Goal: Information Seeking & Learning: Learn about a topic

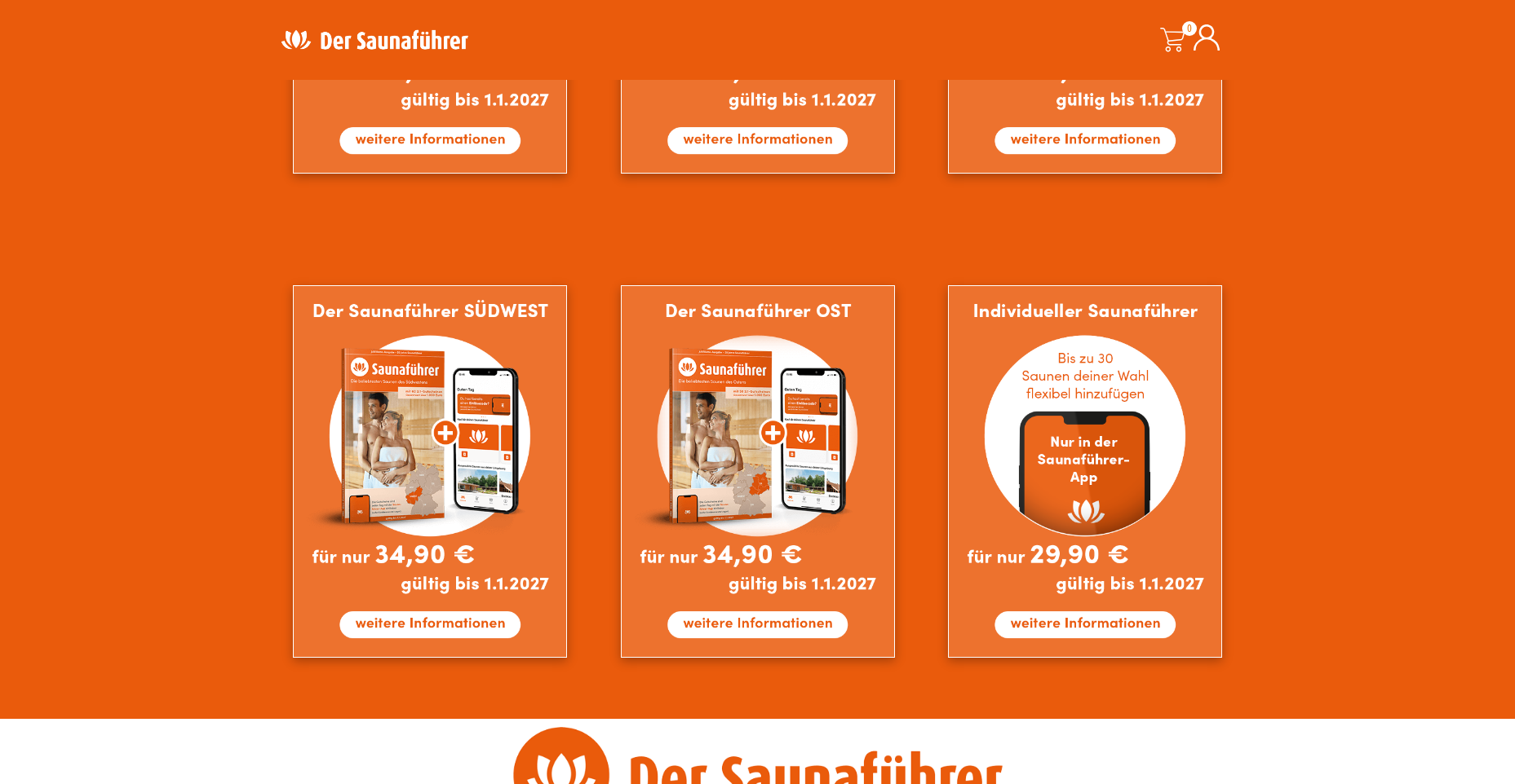
scroll to position [1386, 0]
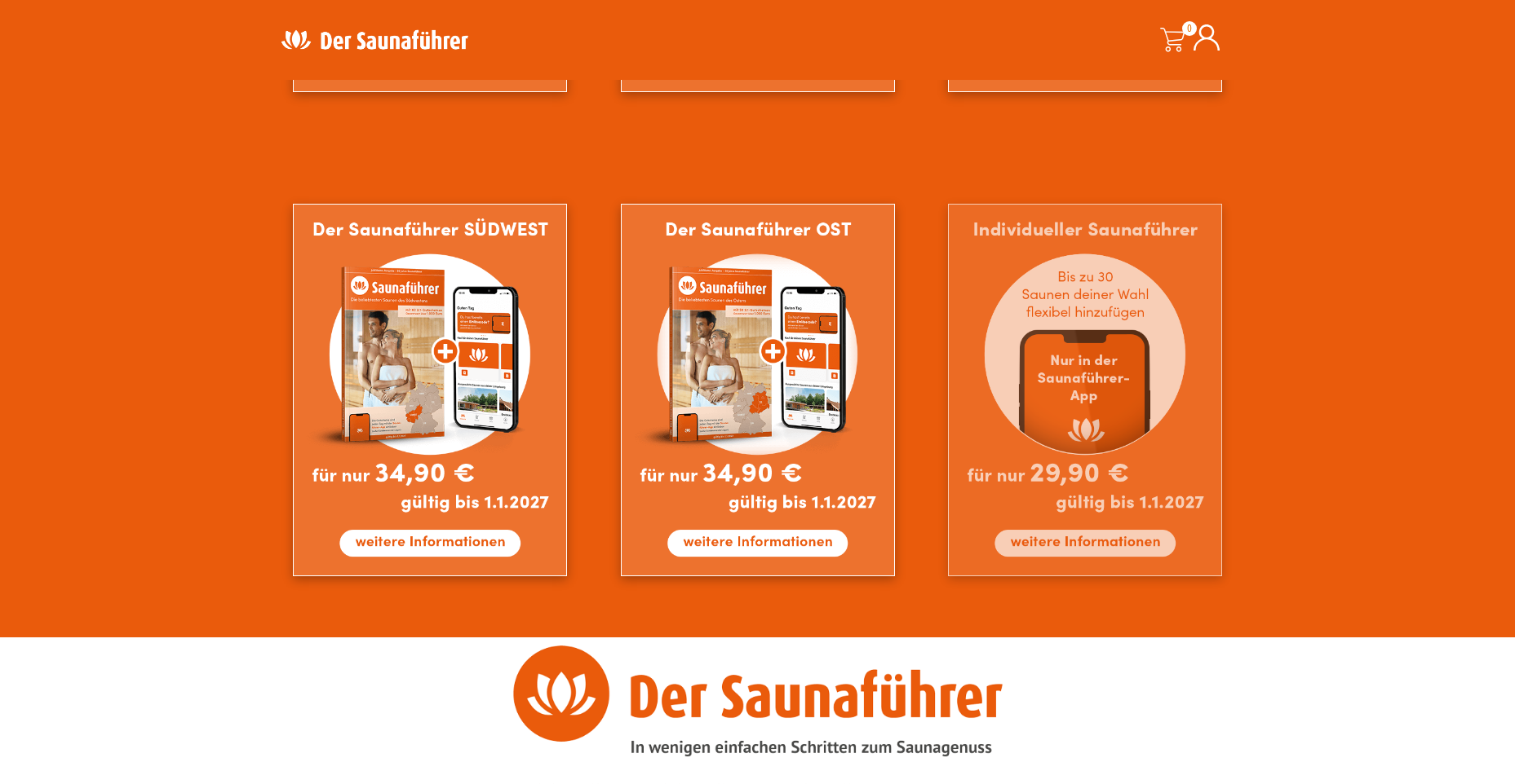
click at [1084, 544] on img at bounding box center [1084, 390] width 274 height 372
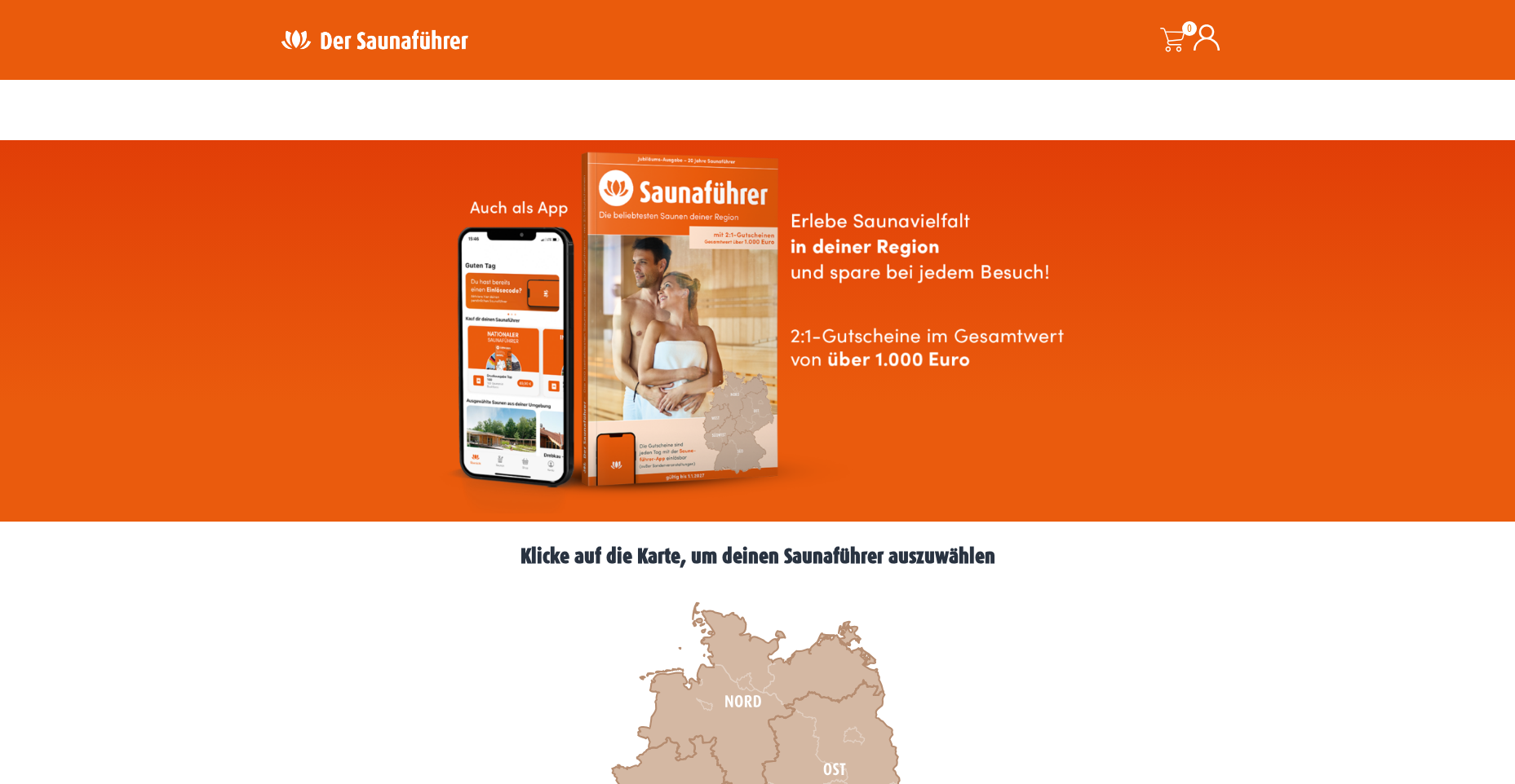
scroll to position [244, 0]
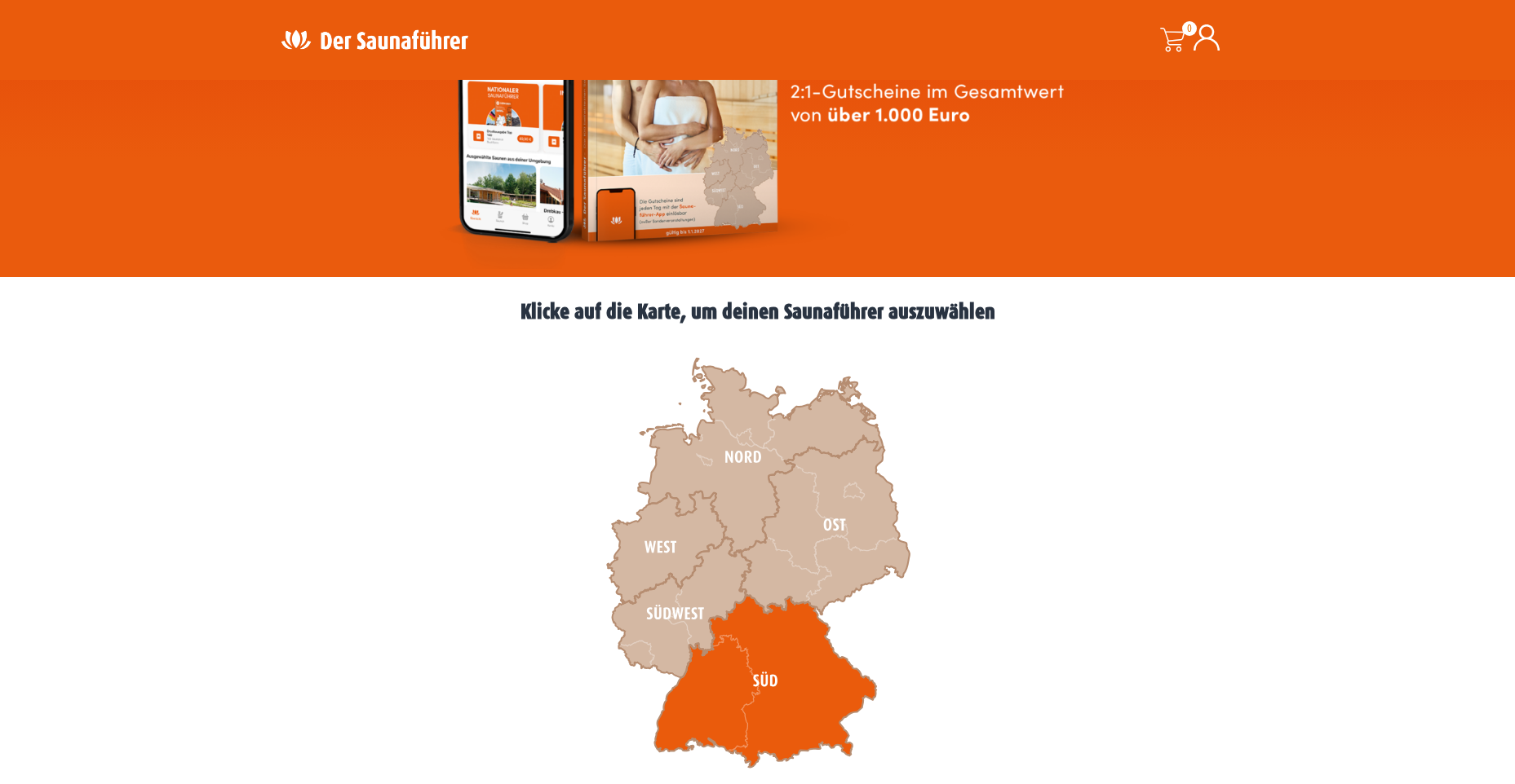
click at [745, 685] on icon at bounding box center [765, 682] width 221 height 173
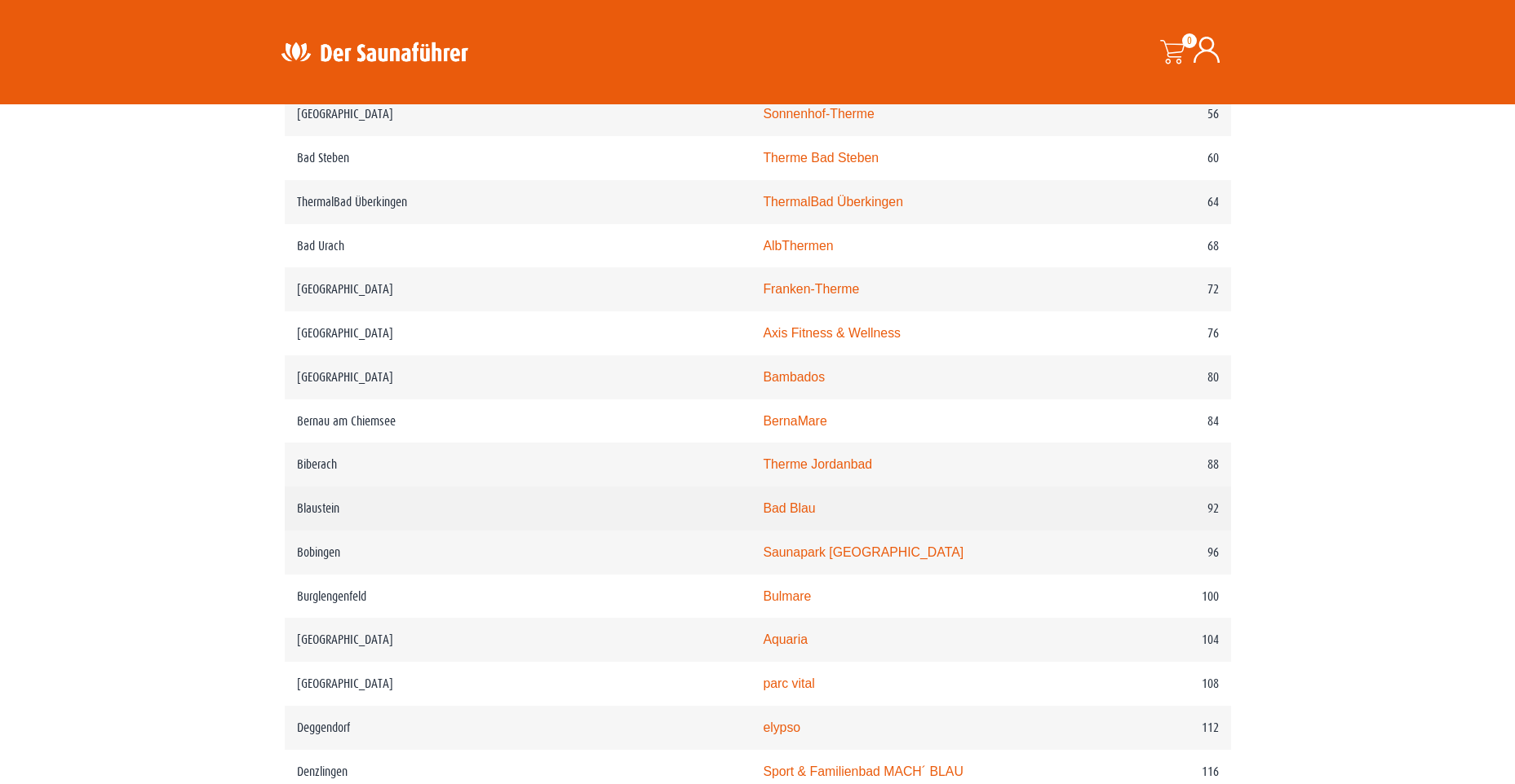
scroll to position [1304, 0]
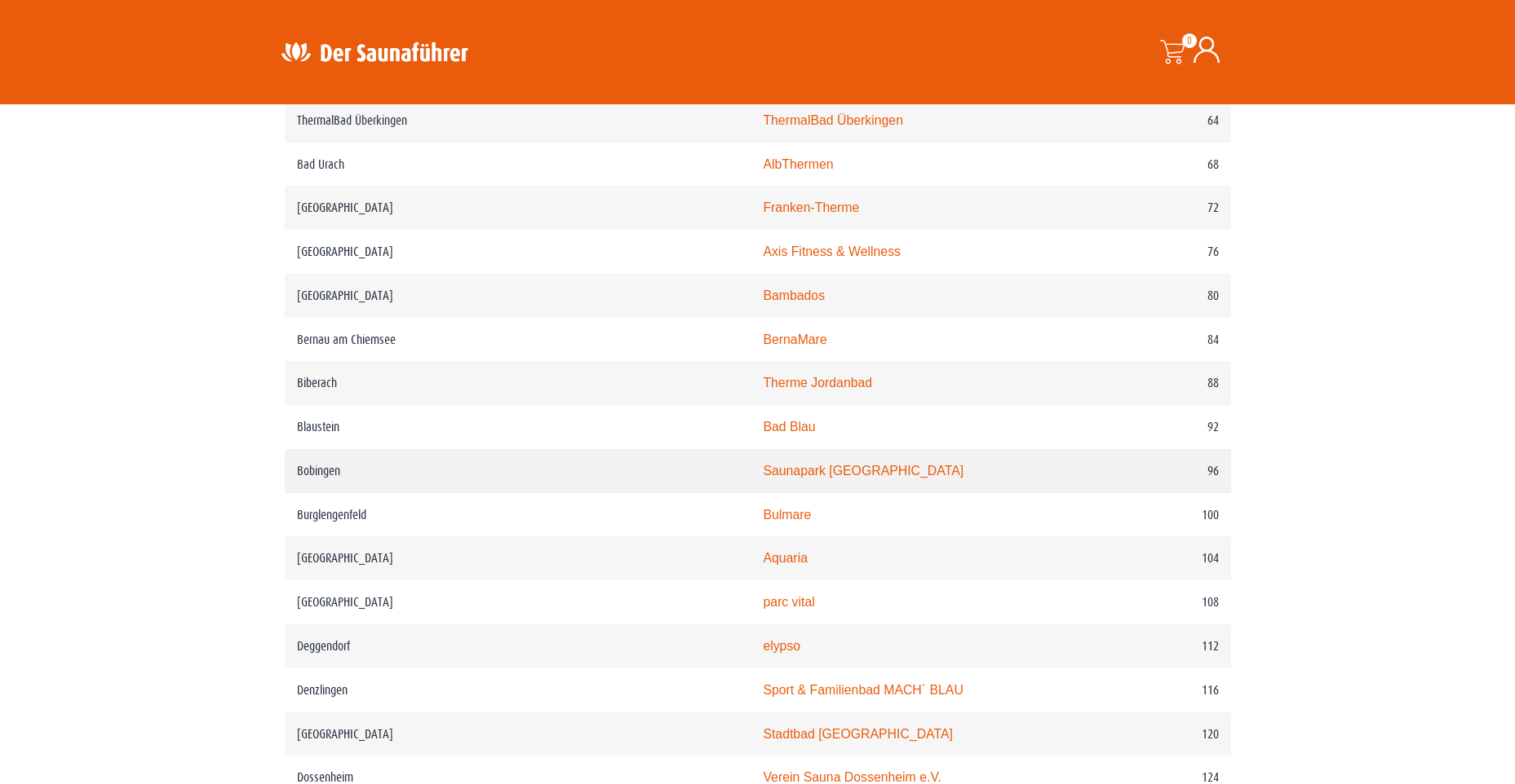
click at [762, 478] on link "Saunapark Bobingen" at bounding box center [863, 470] width 201 height 14
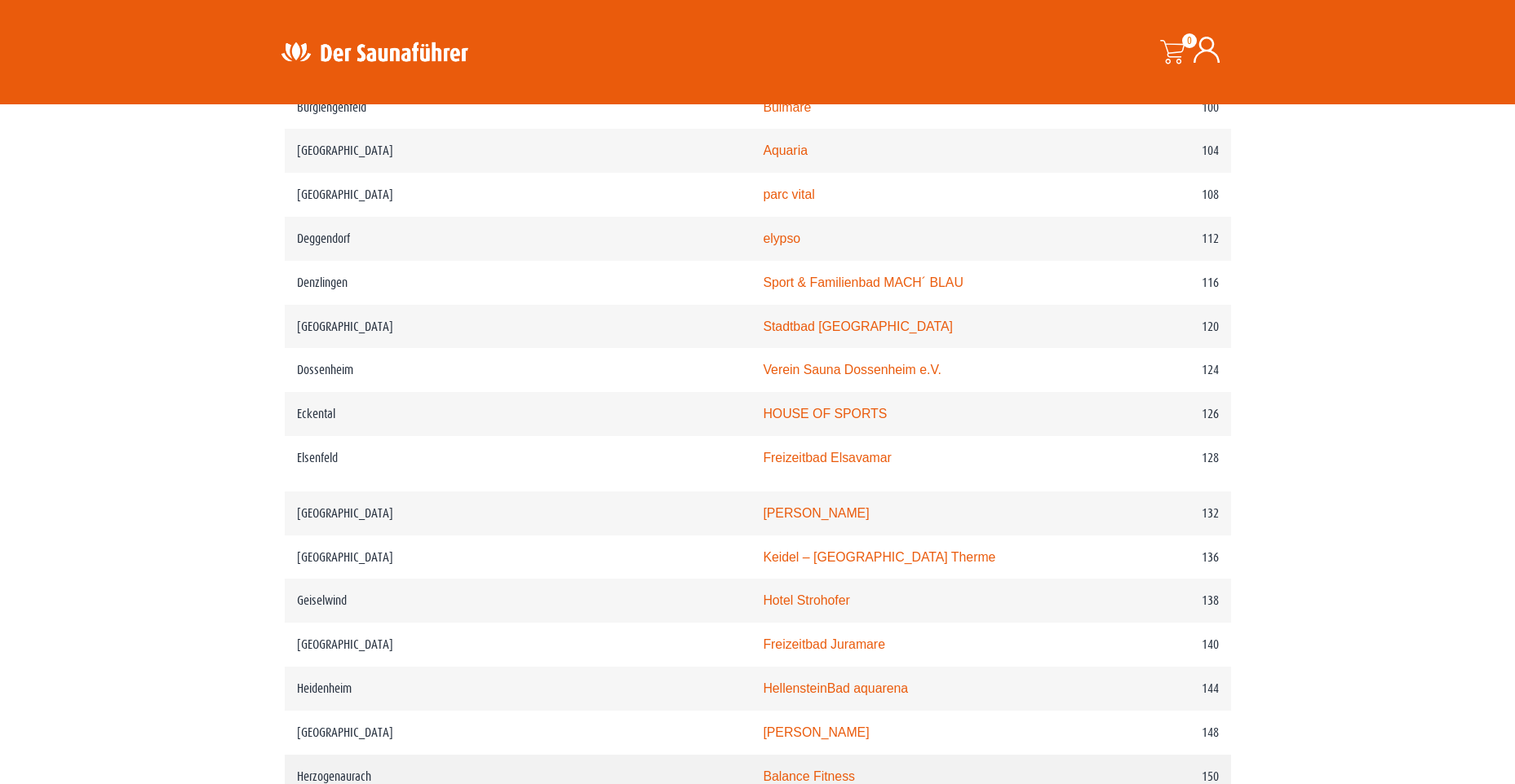
scroll to position [1793, 0]
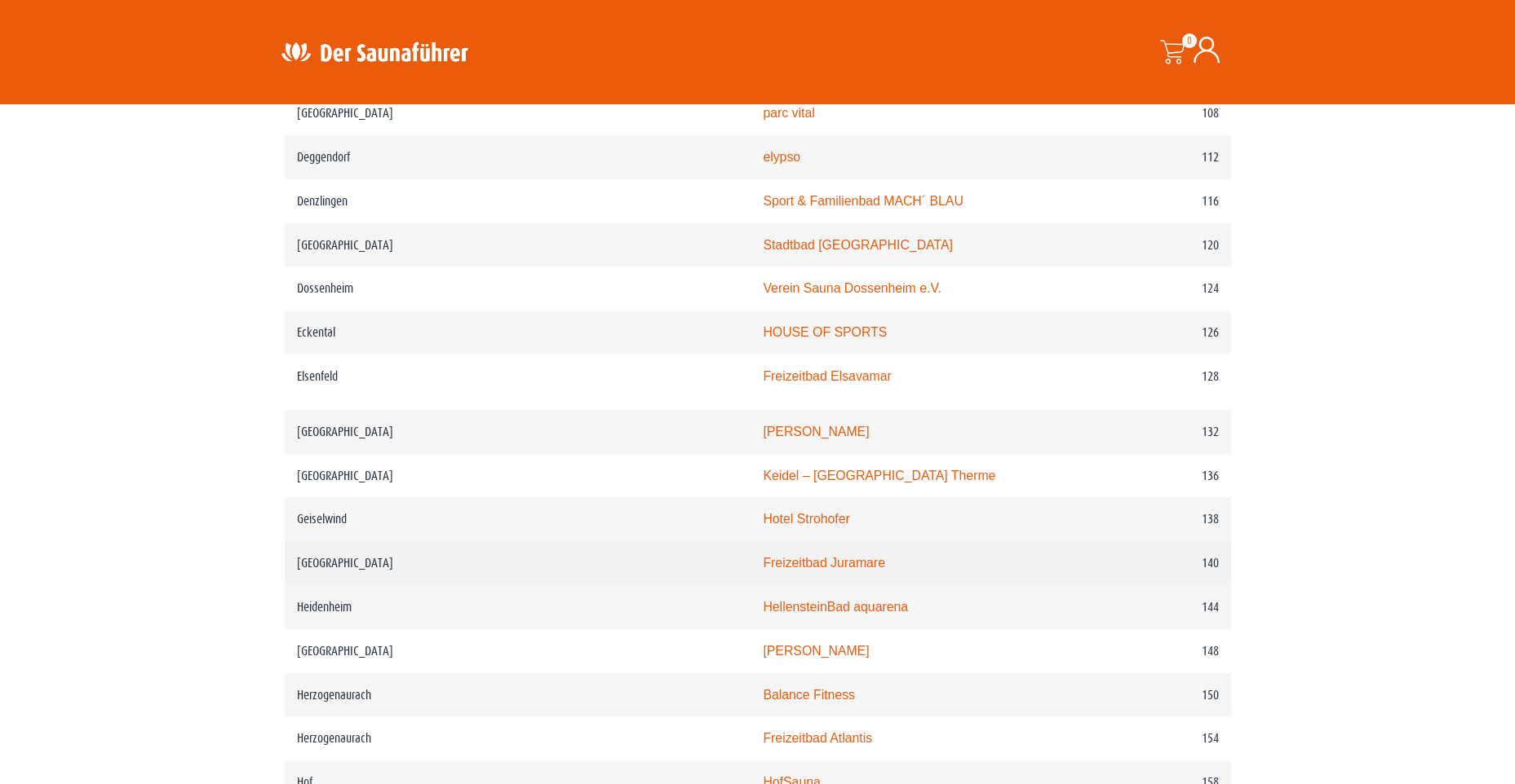
click at [762, 570] on link "Freizeitbad Juramare" at bounding box center [824, 563] width 123 height 14
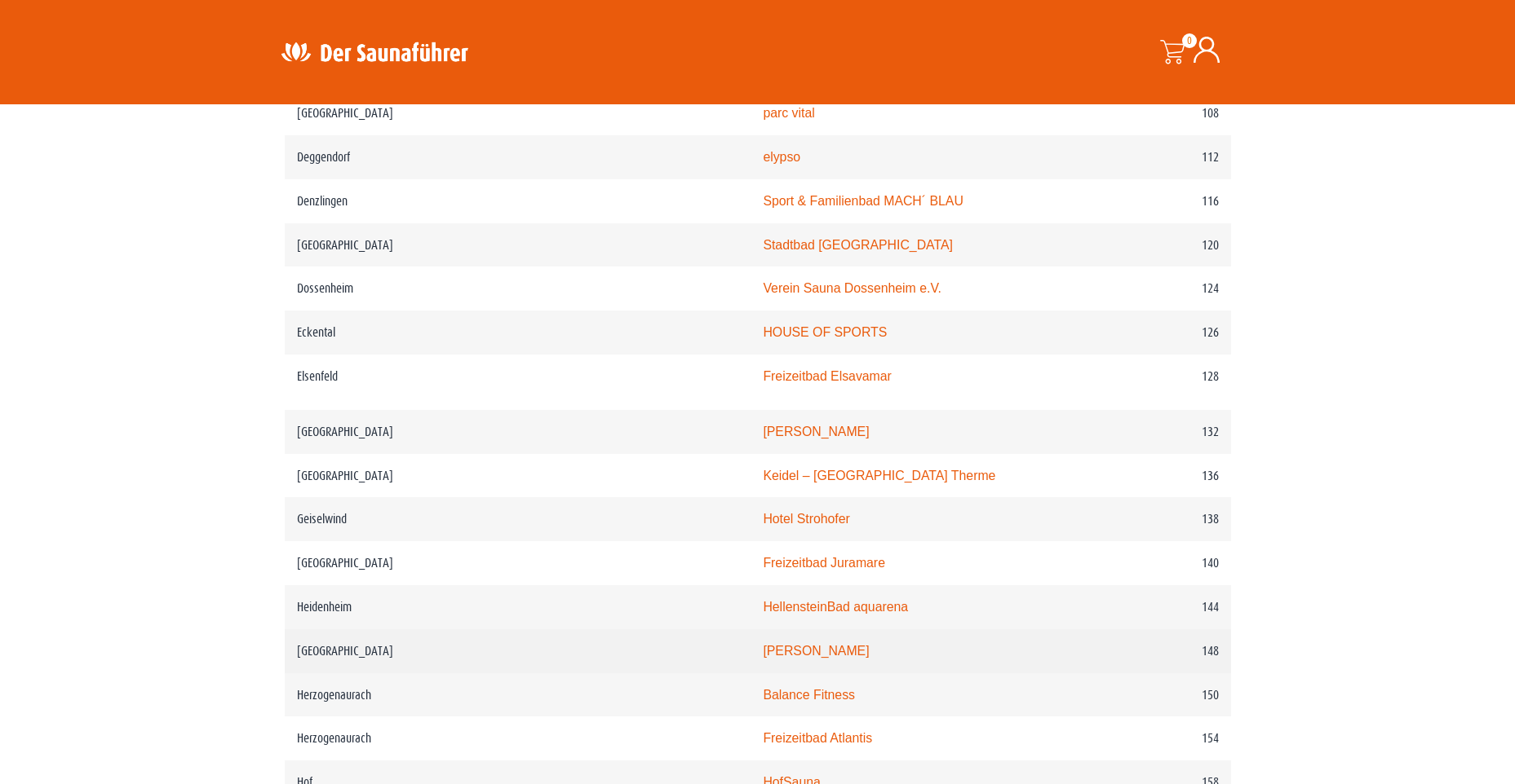
click at [762, 658] on link "PASCHA HAMAM" at bounding box center [816, 651] width 106 height 14
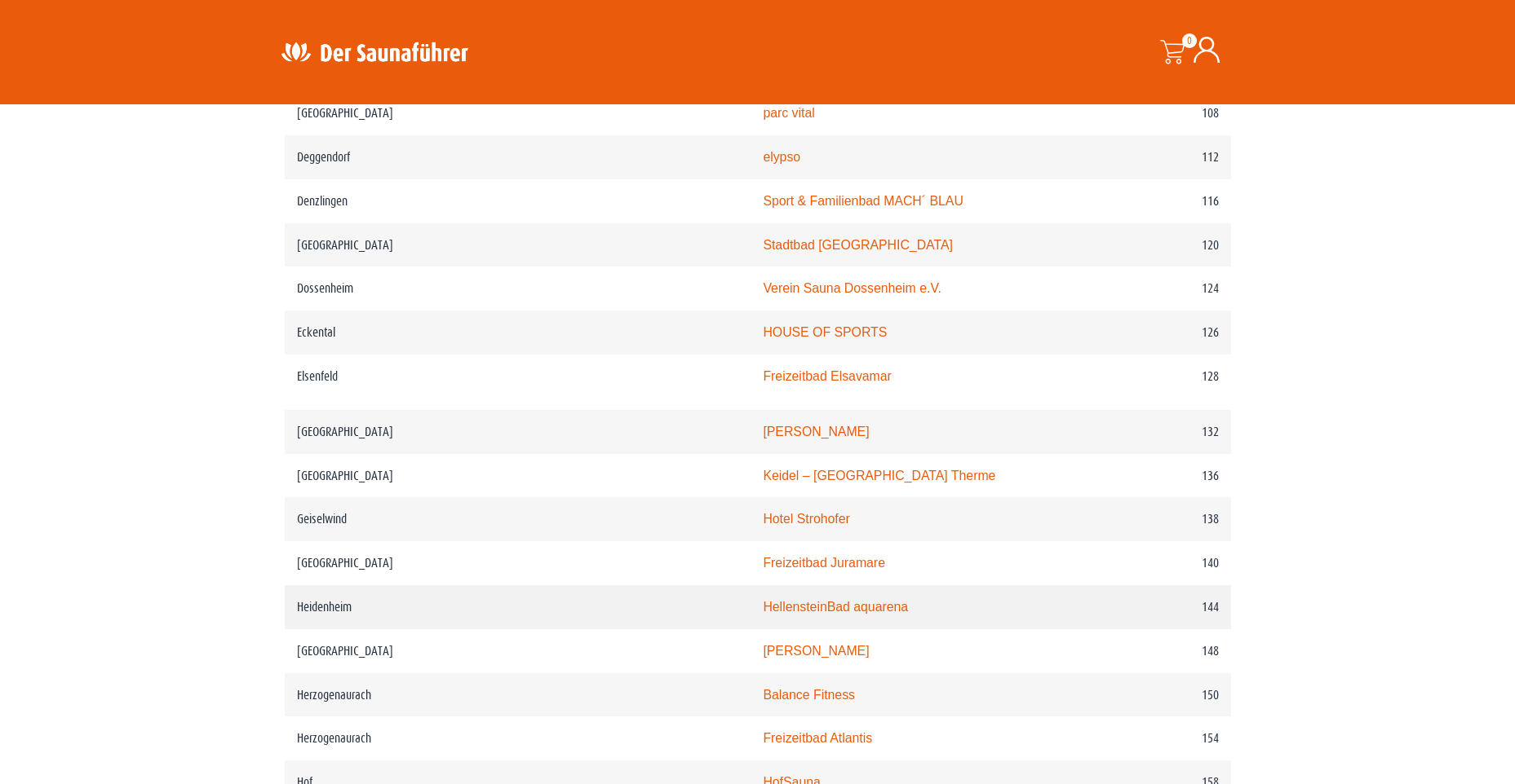
click at [762, 614] on link "HellensteinBad aquarena" at bounding box center [835, 607] width 145 height 14
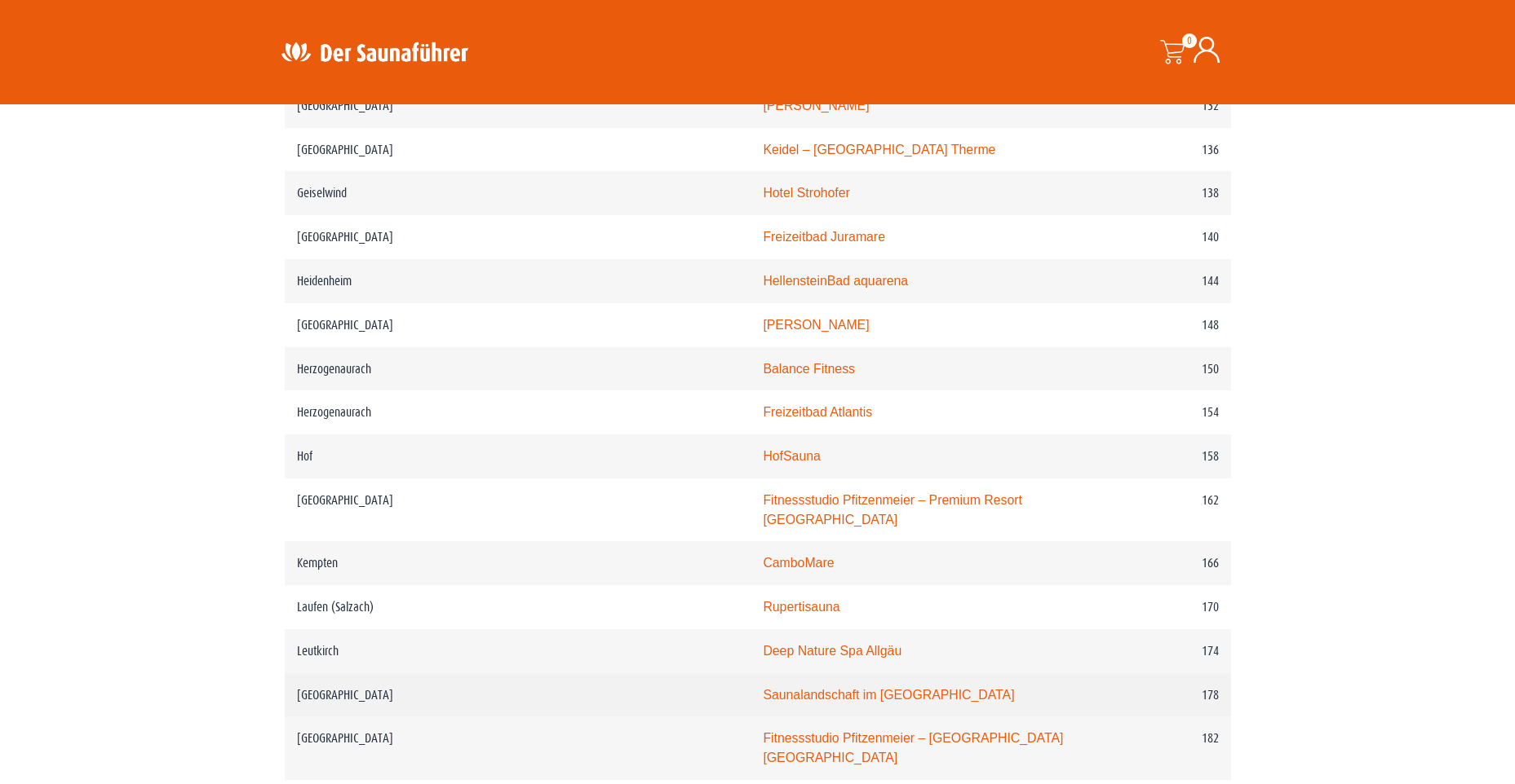
scroll to position [2283, 0]
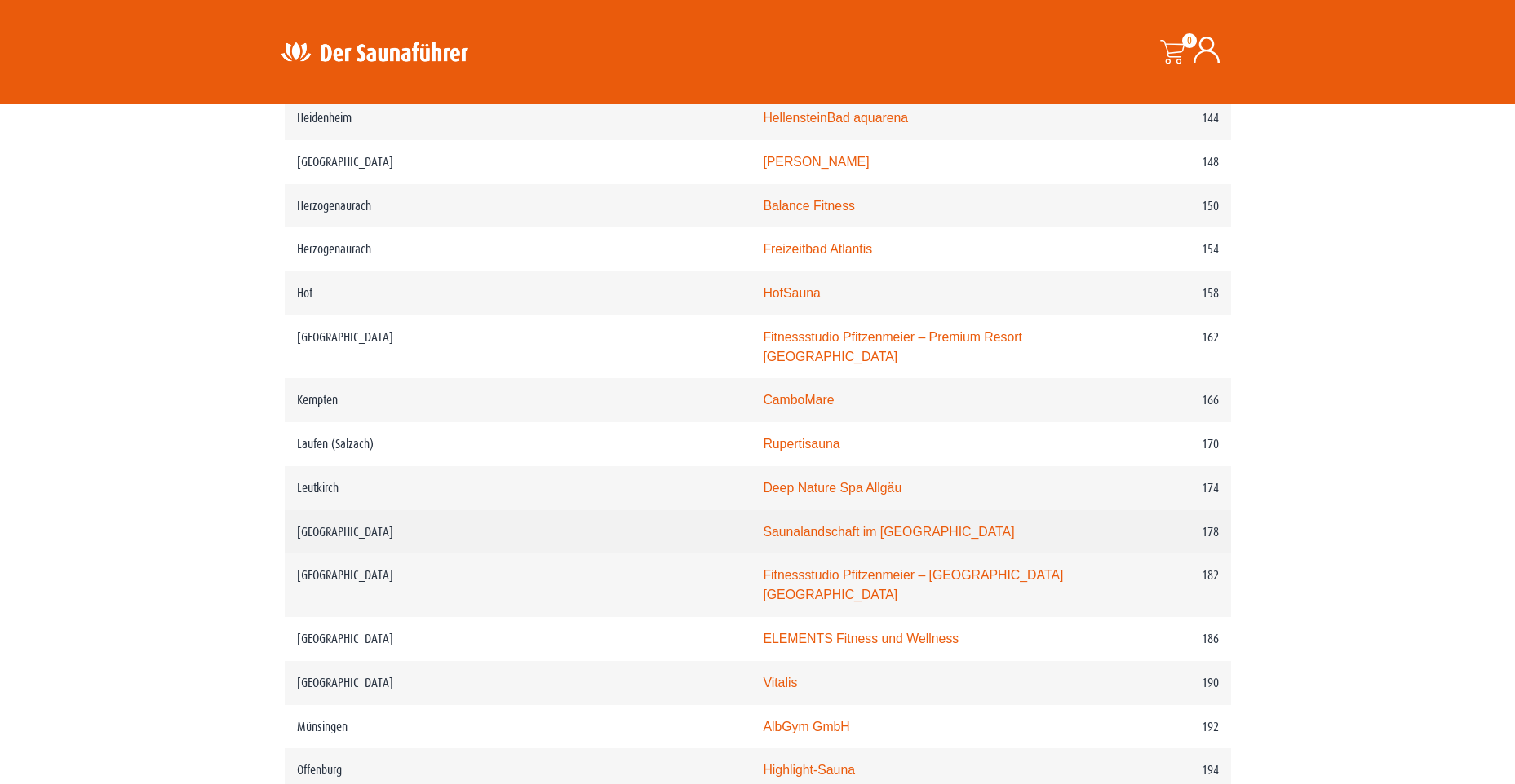
click at [775, 539] on link "Saunalandschaft im Stadionbad Ludwigsburg" at bounding box center [887, 532] width 251 height 14
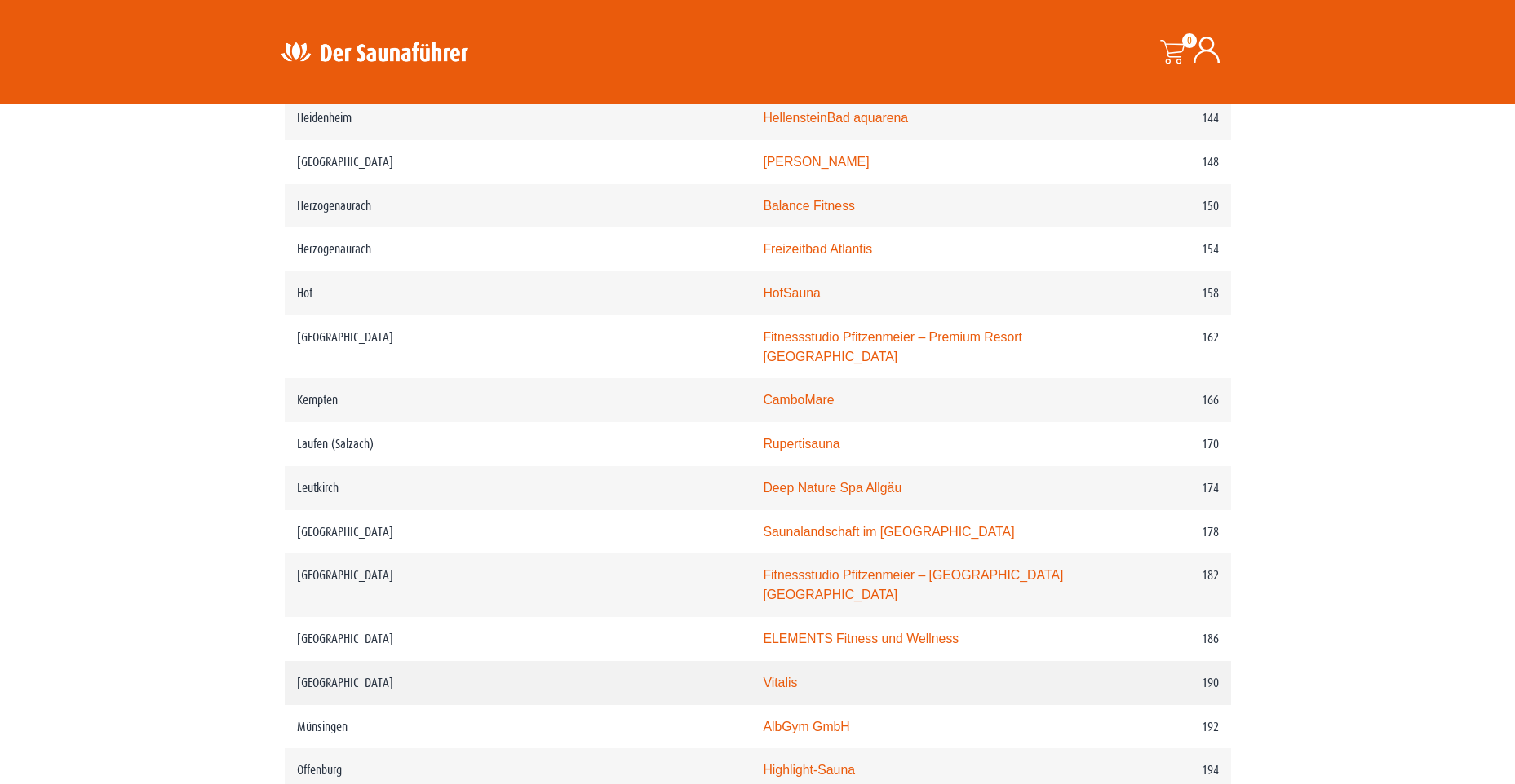
scroll to position [2445, 0]
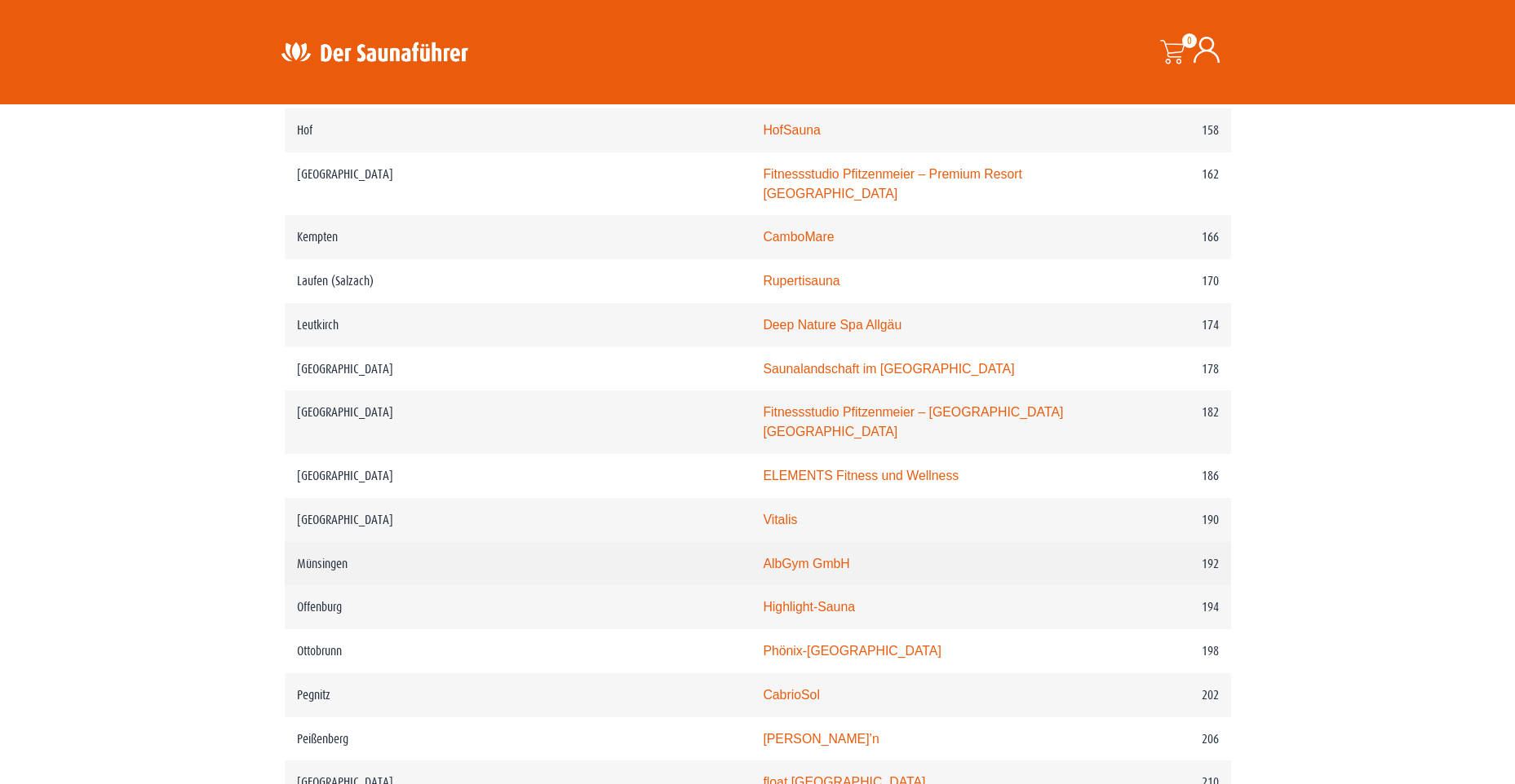
click at [762, 563] on link "AlbGym GmbH" at bounding box center [806, 564] width 87 height 14
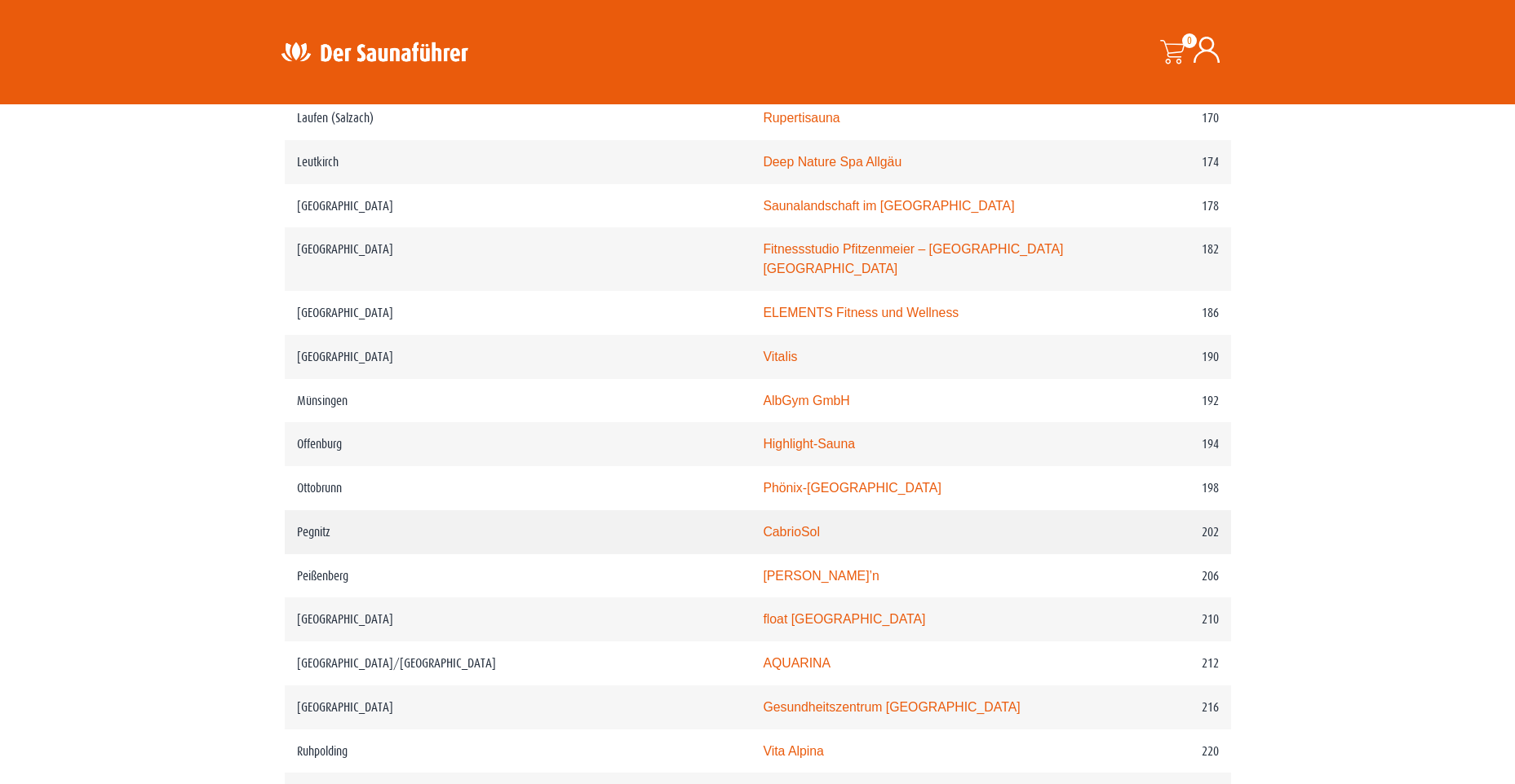
scroll to position [2690, 0]
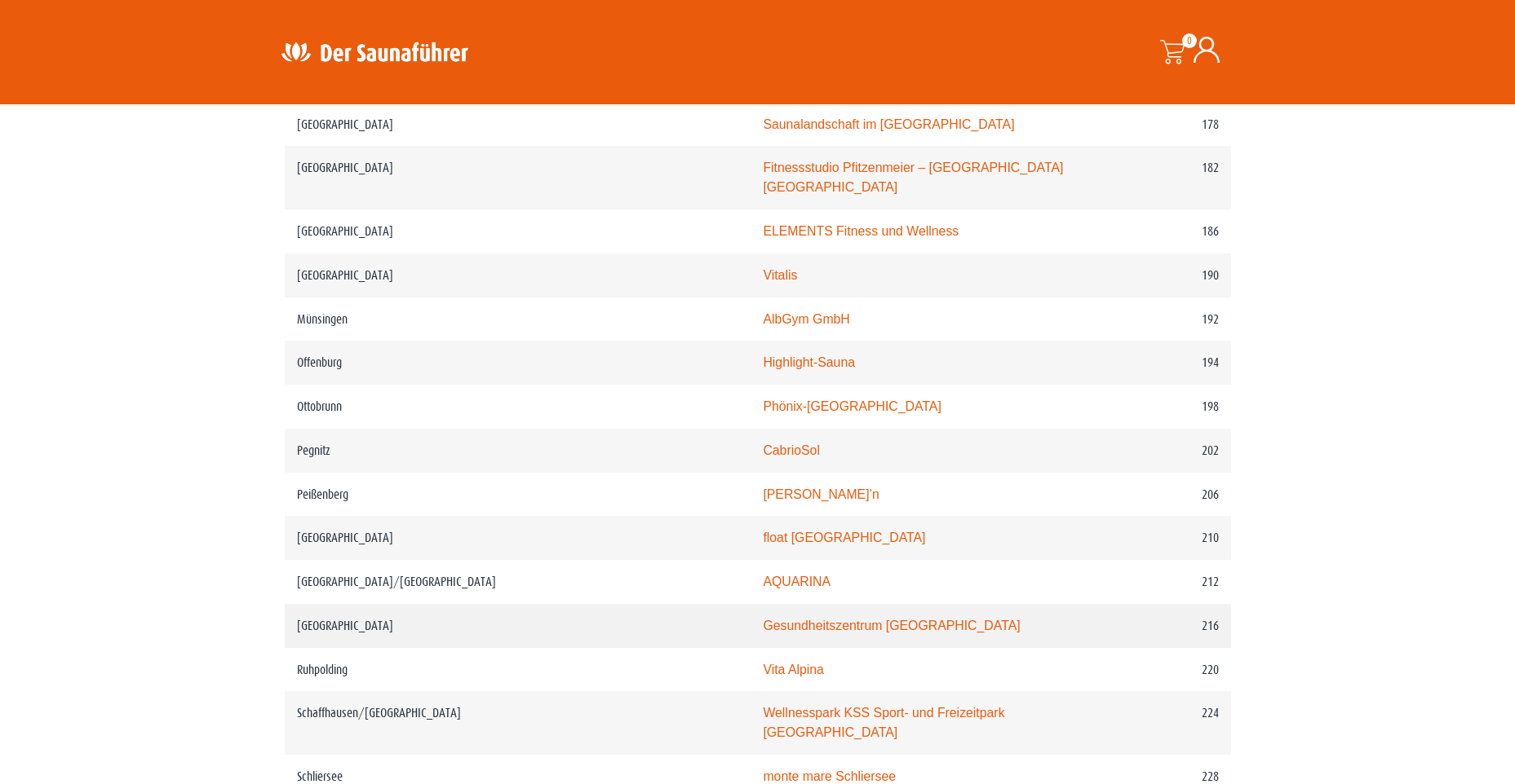
click at [750, 635] on td "Gesundheitszentrum Römerbad" at bounding box center [916, 626] width 332 height 44
click at [762, 628] on link "Gesundheitszentrum Römerbad" at bounding box center [891, 626] width 257 height 14
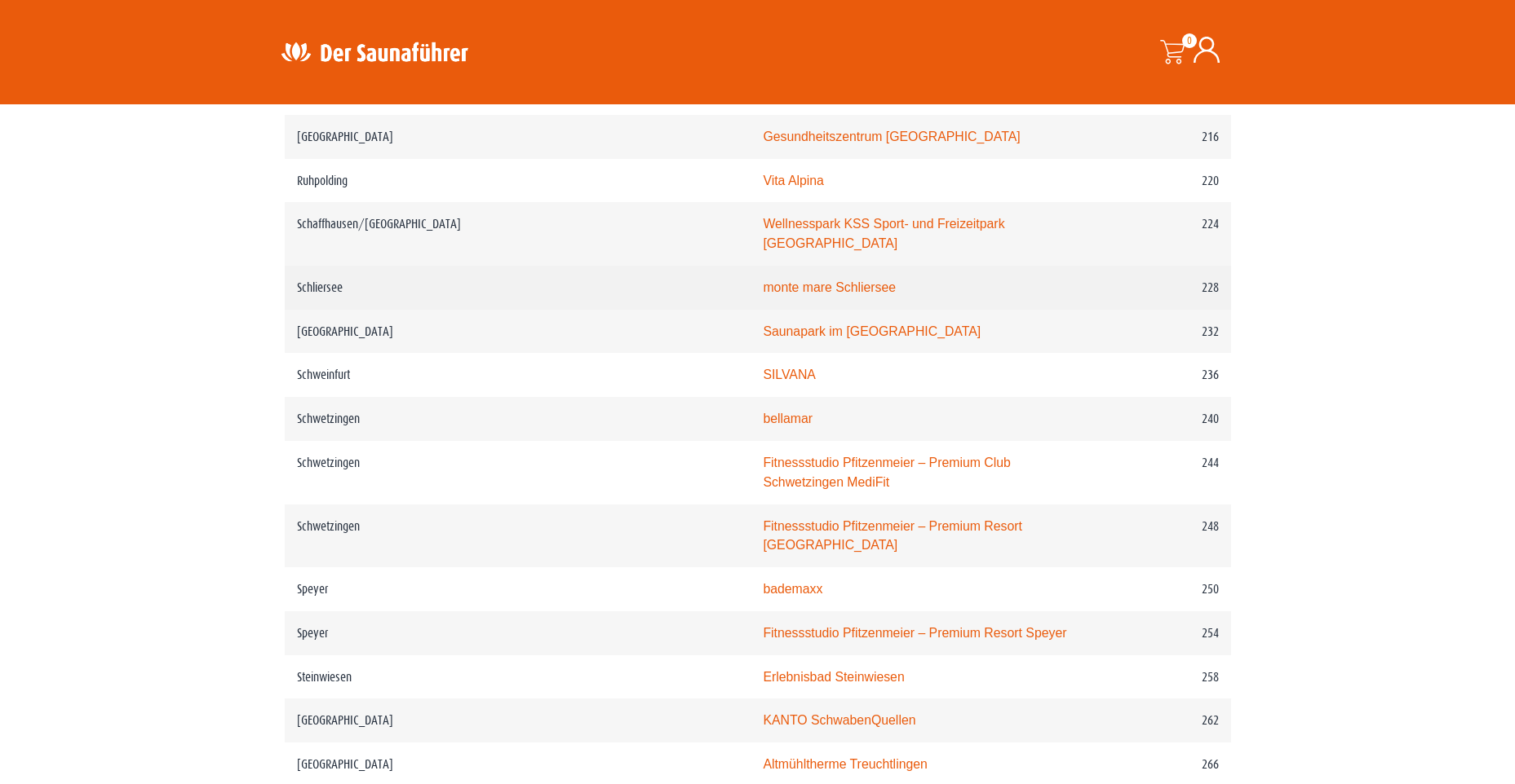
scroll to position [3342, 0]
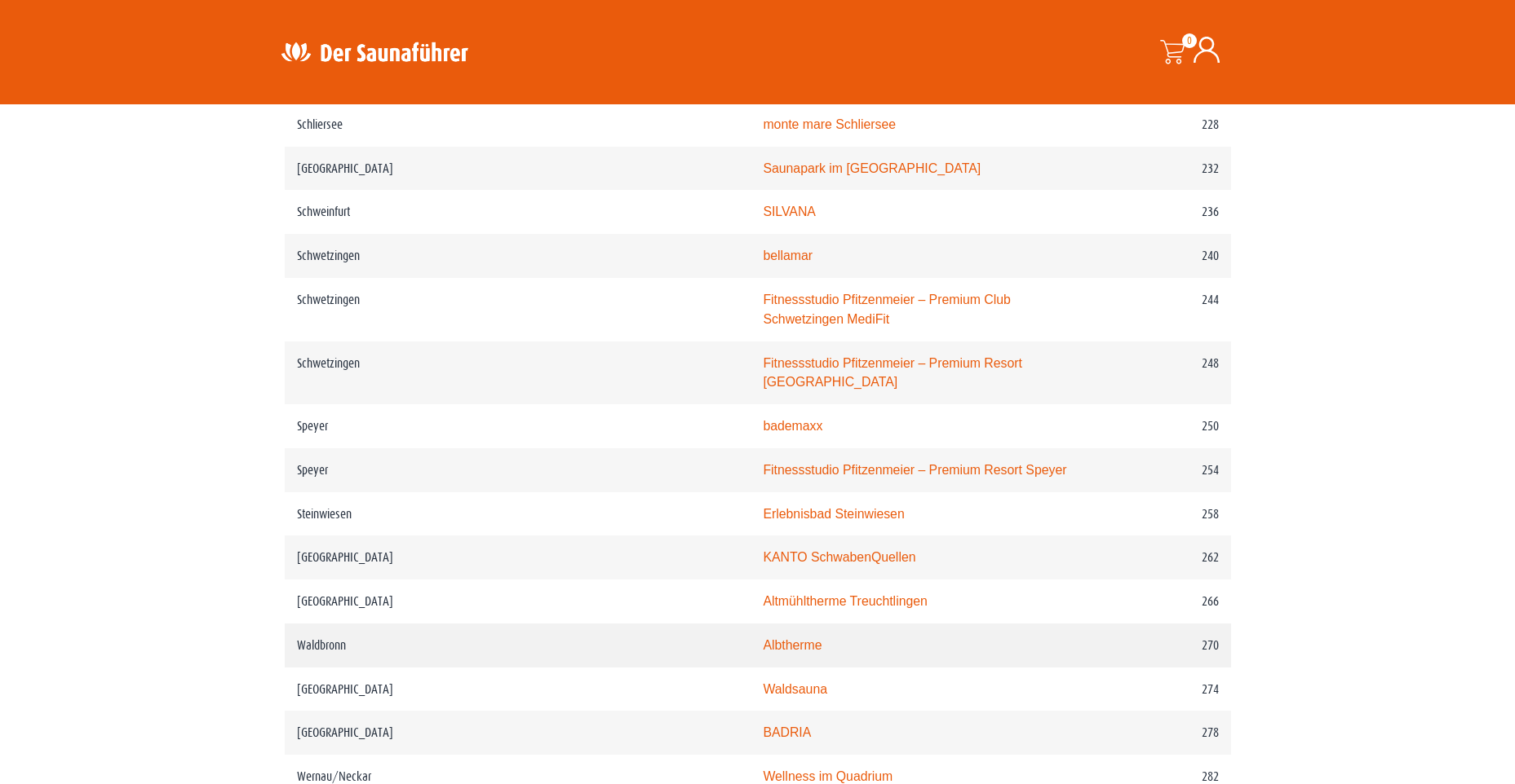
click at [762, 639] on link "Albtherme" at bounding box center [792, 645] width 59 height 14
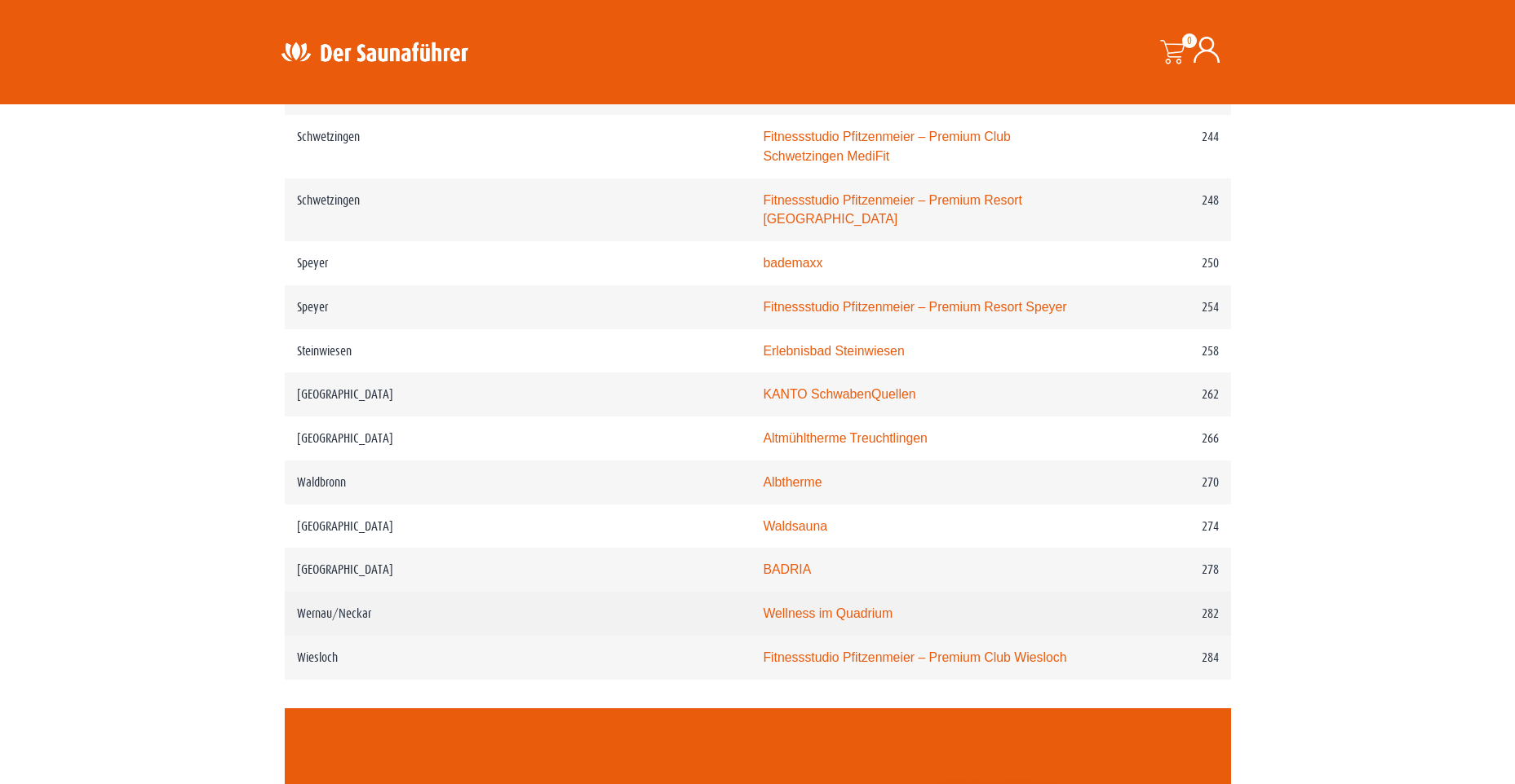
click at [762, 607] on link "Wellness im Quadrium" at bounding box center [827, 613] width 130 height 14
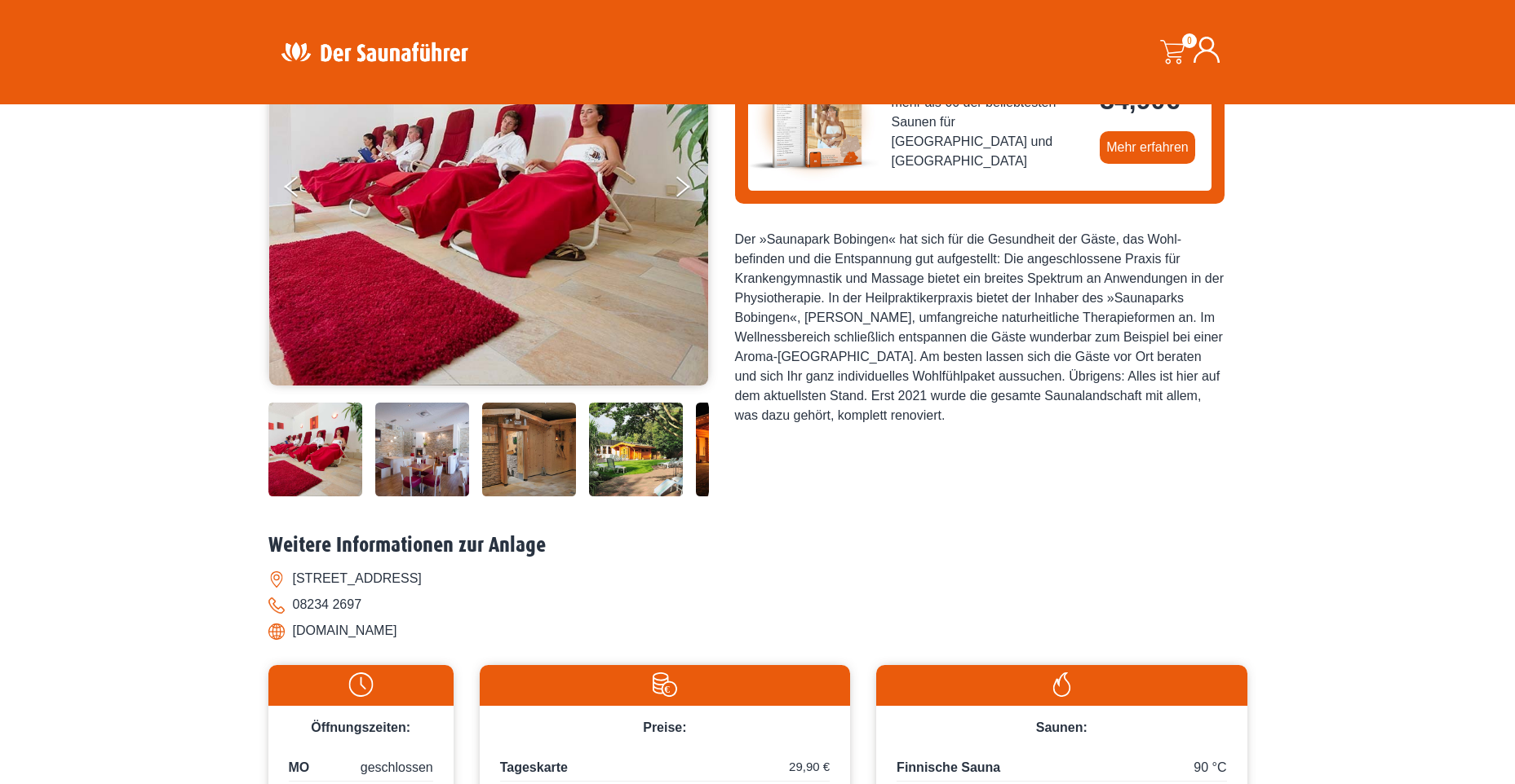
scroll to position [326, 0]
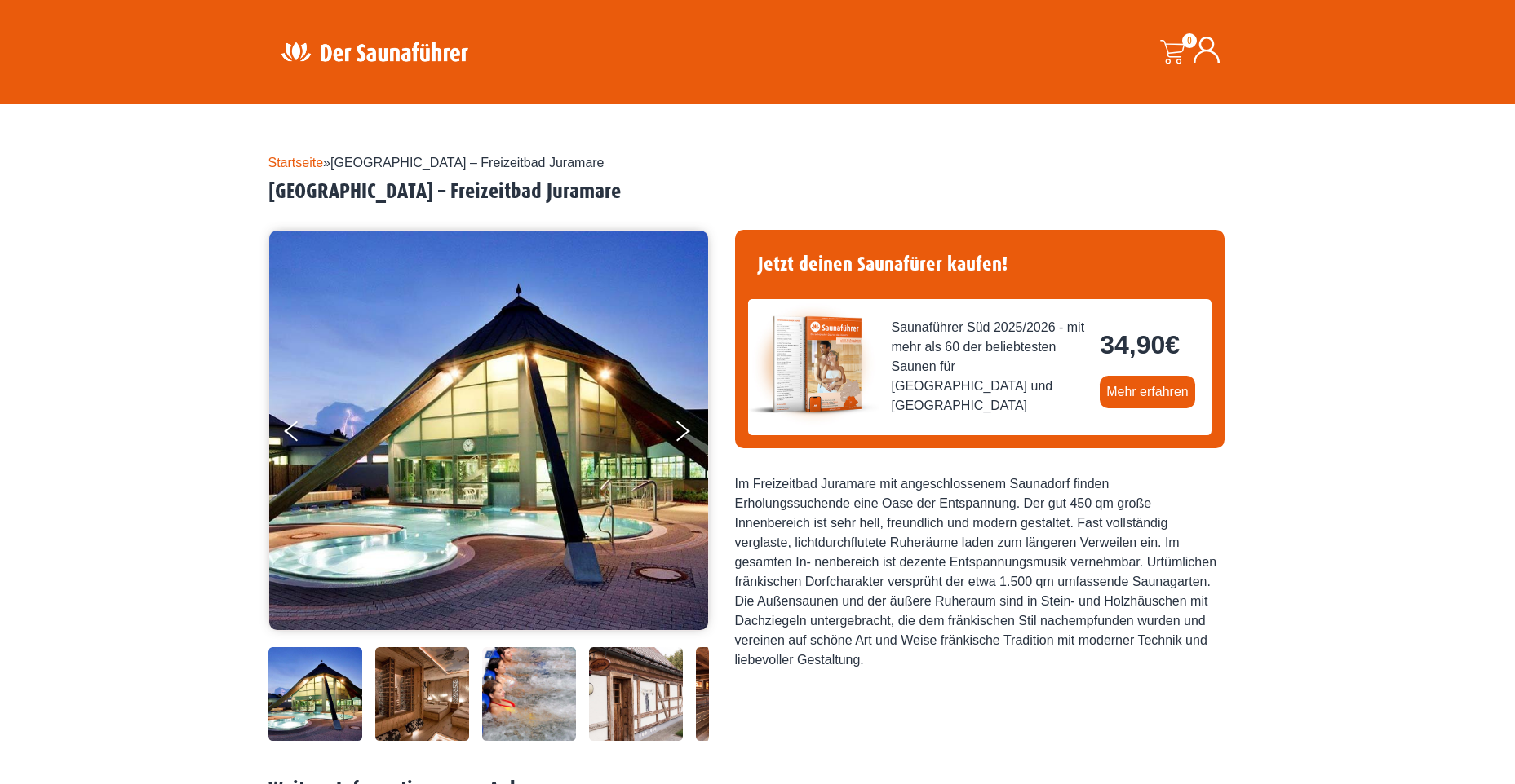
scroll to position [163, 0]
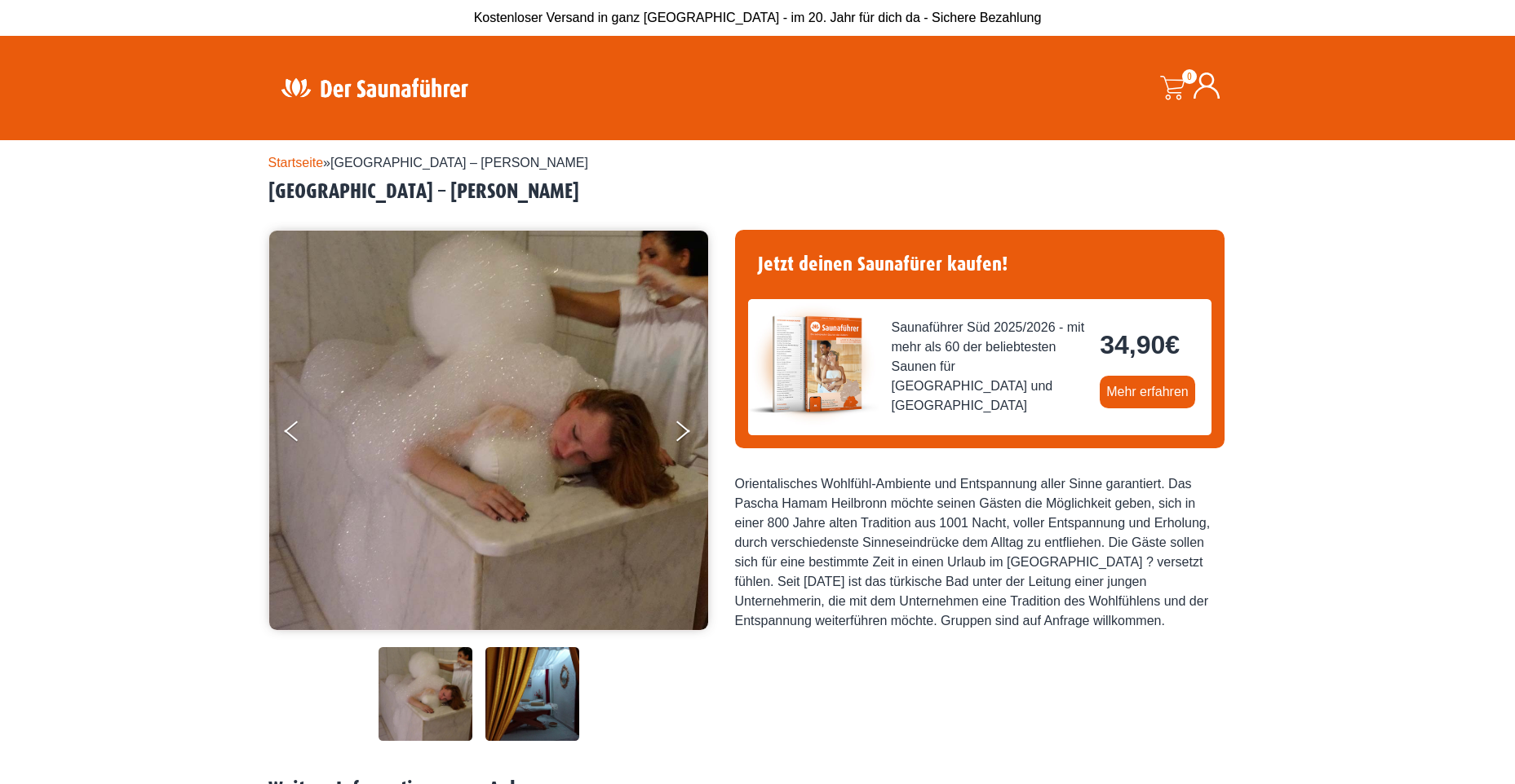
click at [555, 705] on img at bounding box center [532, 694] width 94 height 94
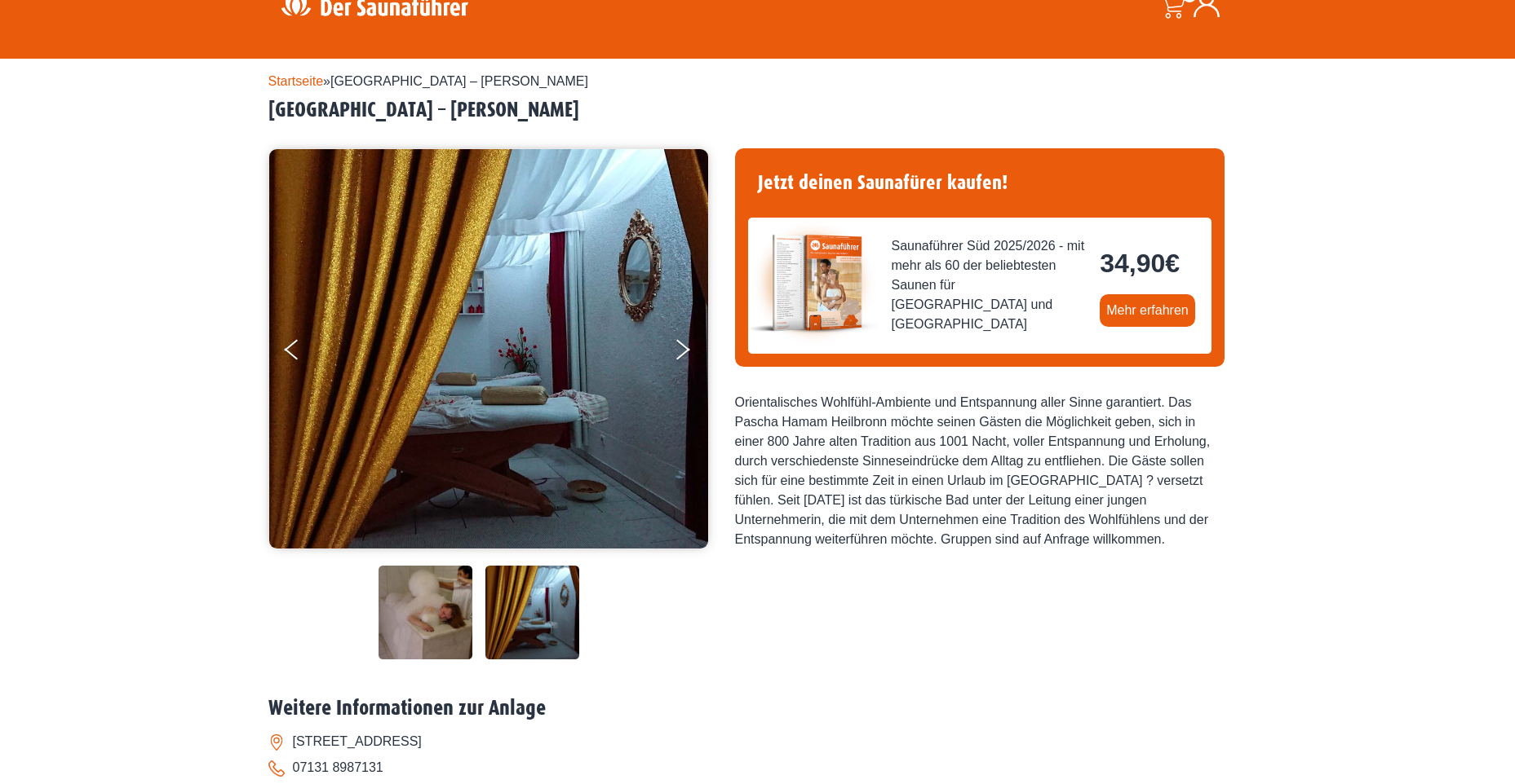
scroll to position [326, 0]
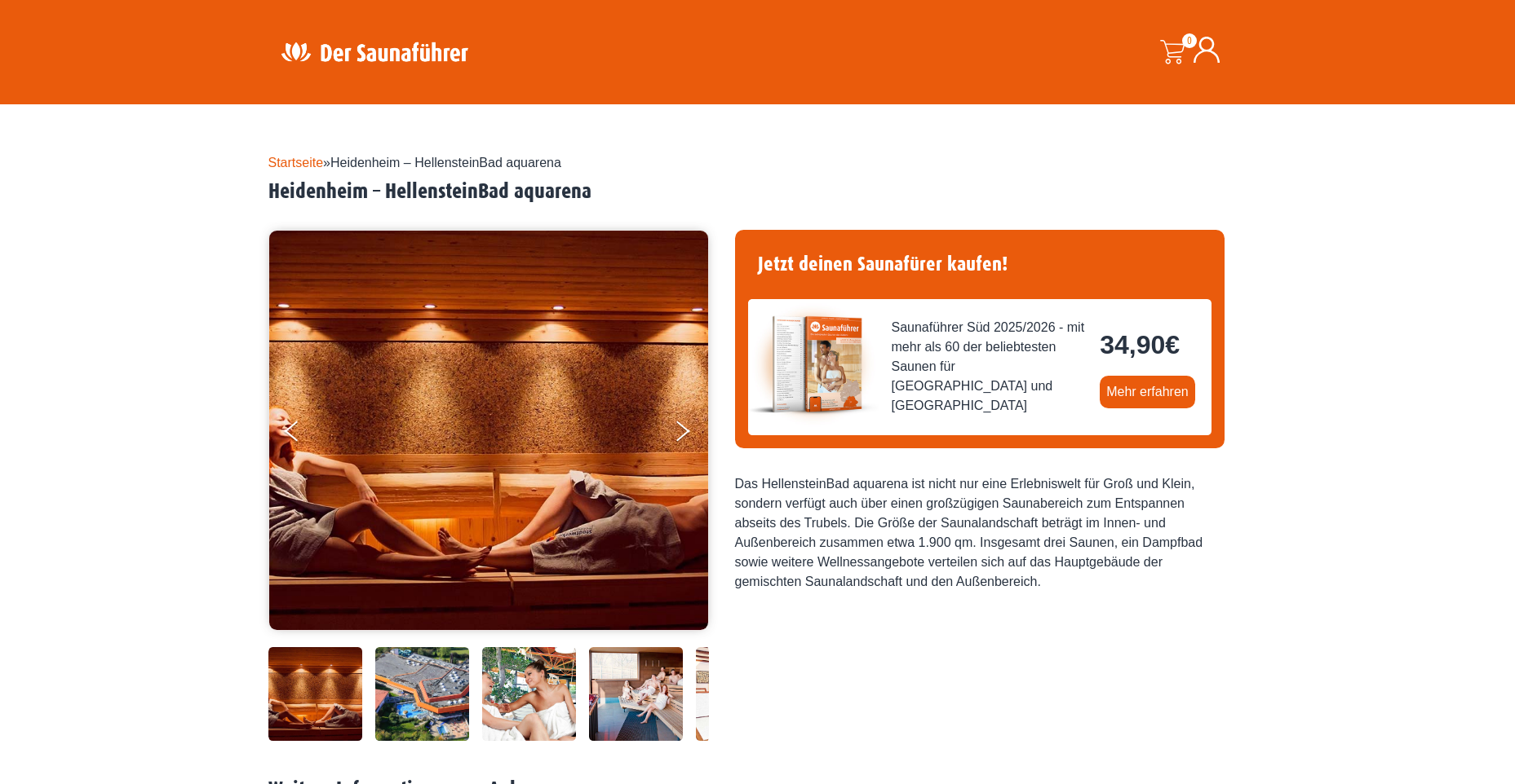
scroll to position [244, 0]
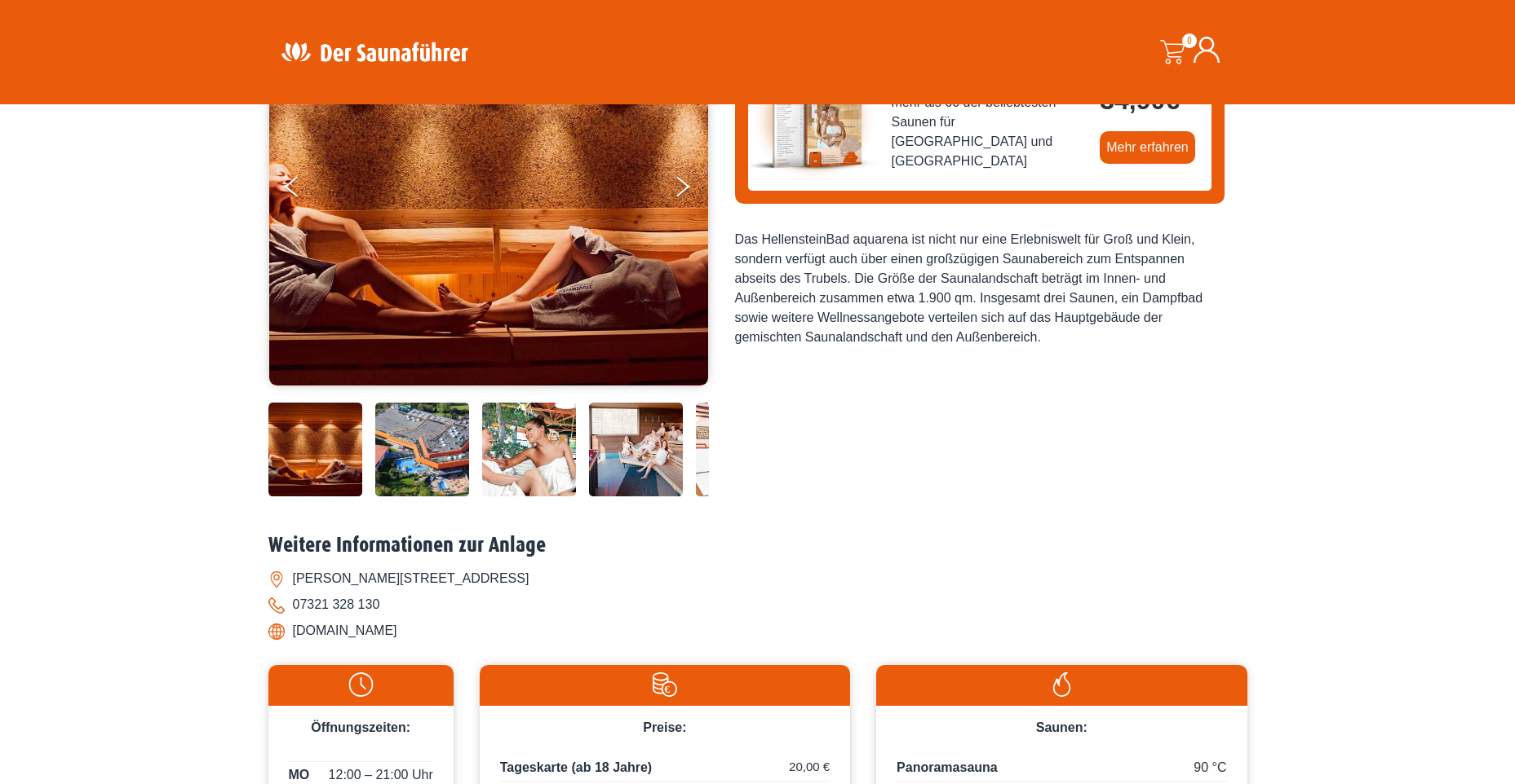
click at [438, 448] on img at bounding box center [422, 449] width 94 height 94
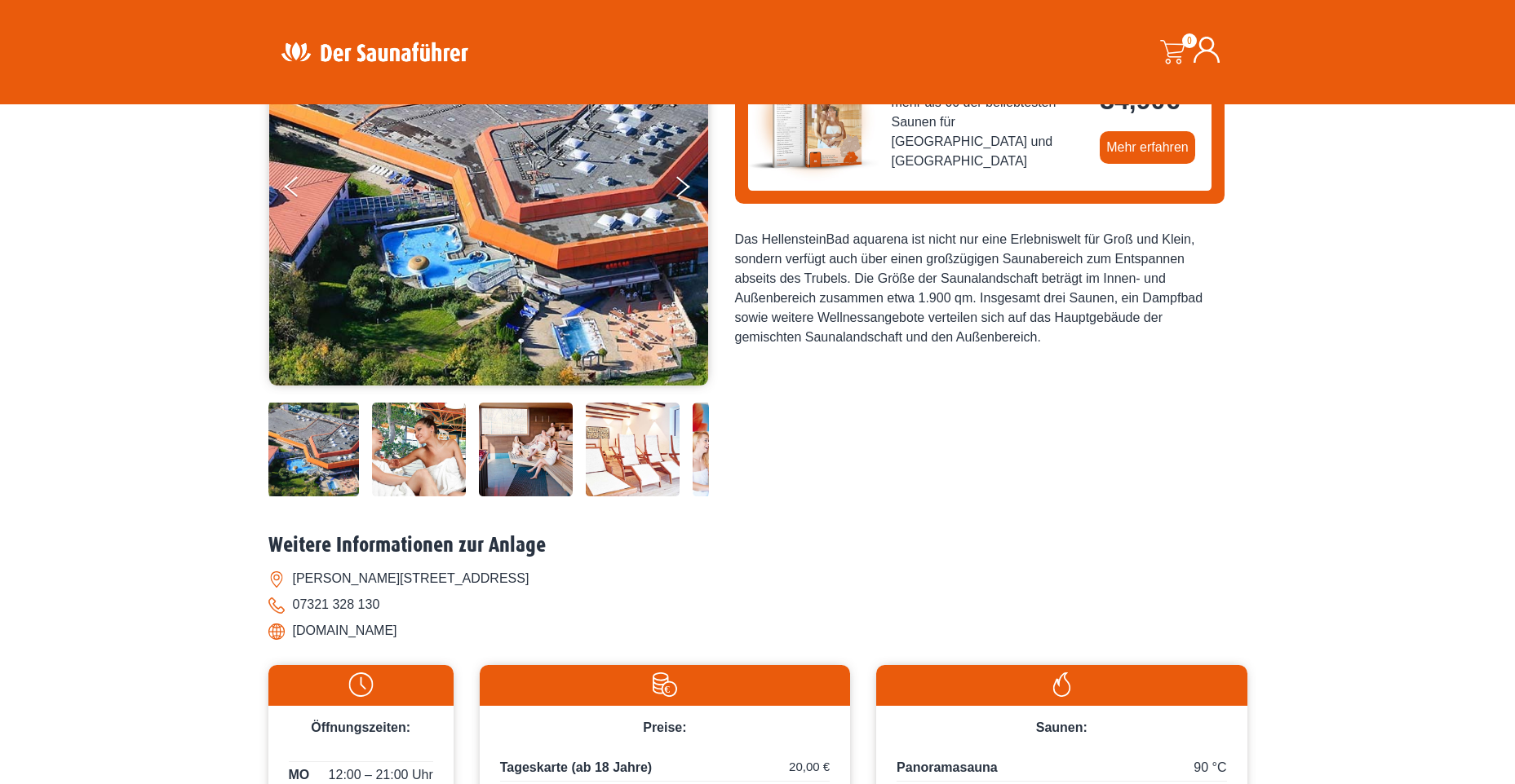
click at [516, 456] on img at bounding box center [525, 449] width 94 height 94
click at [530, 457] on img at bounding box center [525, 449] width 94 height 94
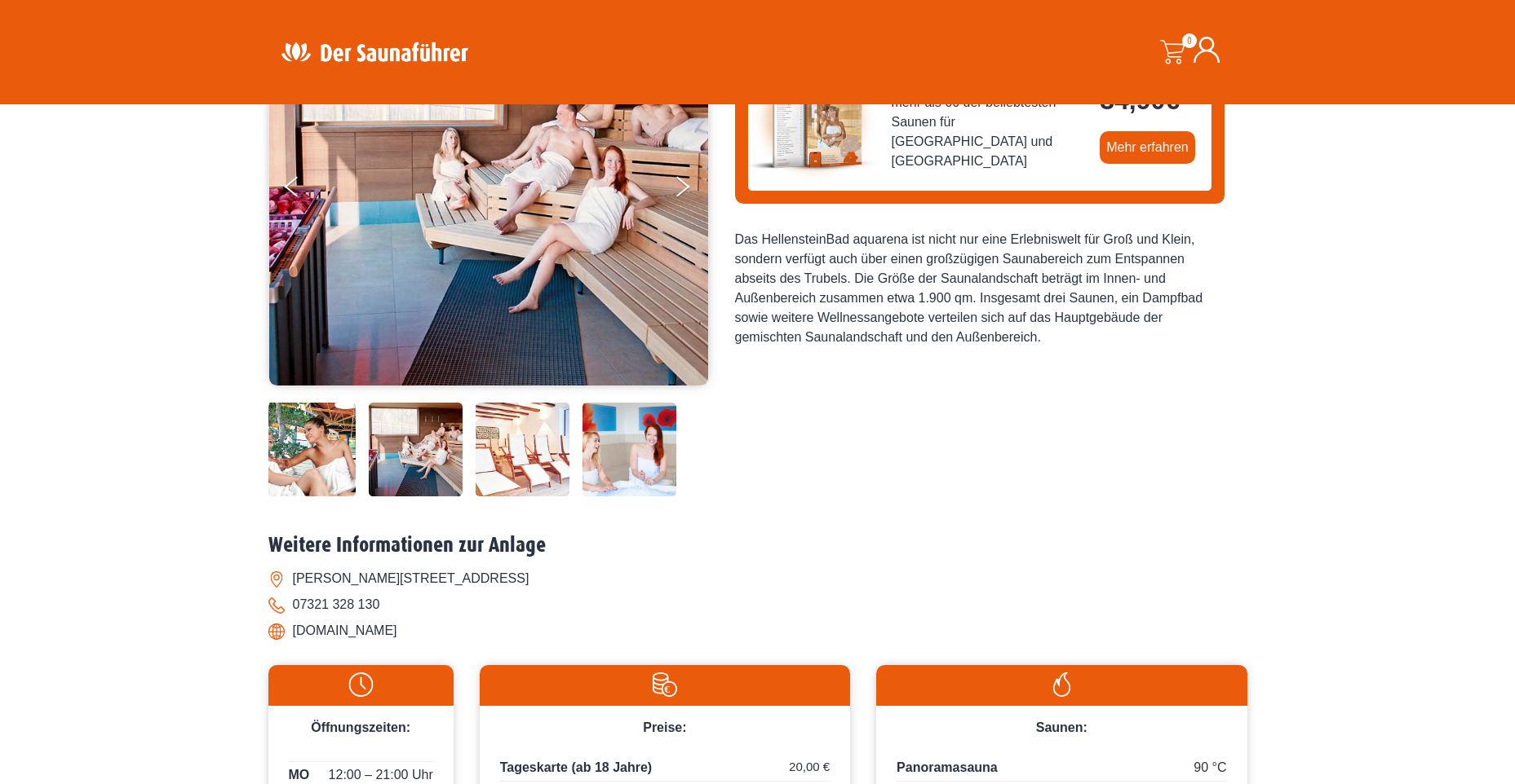
click at [541, 462] on img at bounding box center [522, 449] width 94 height 94
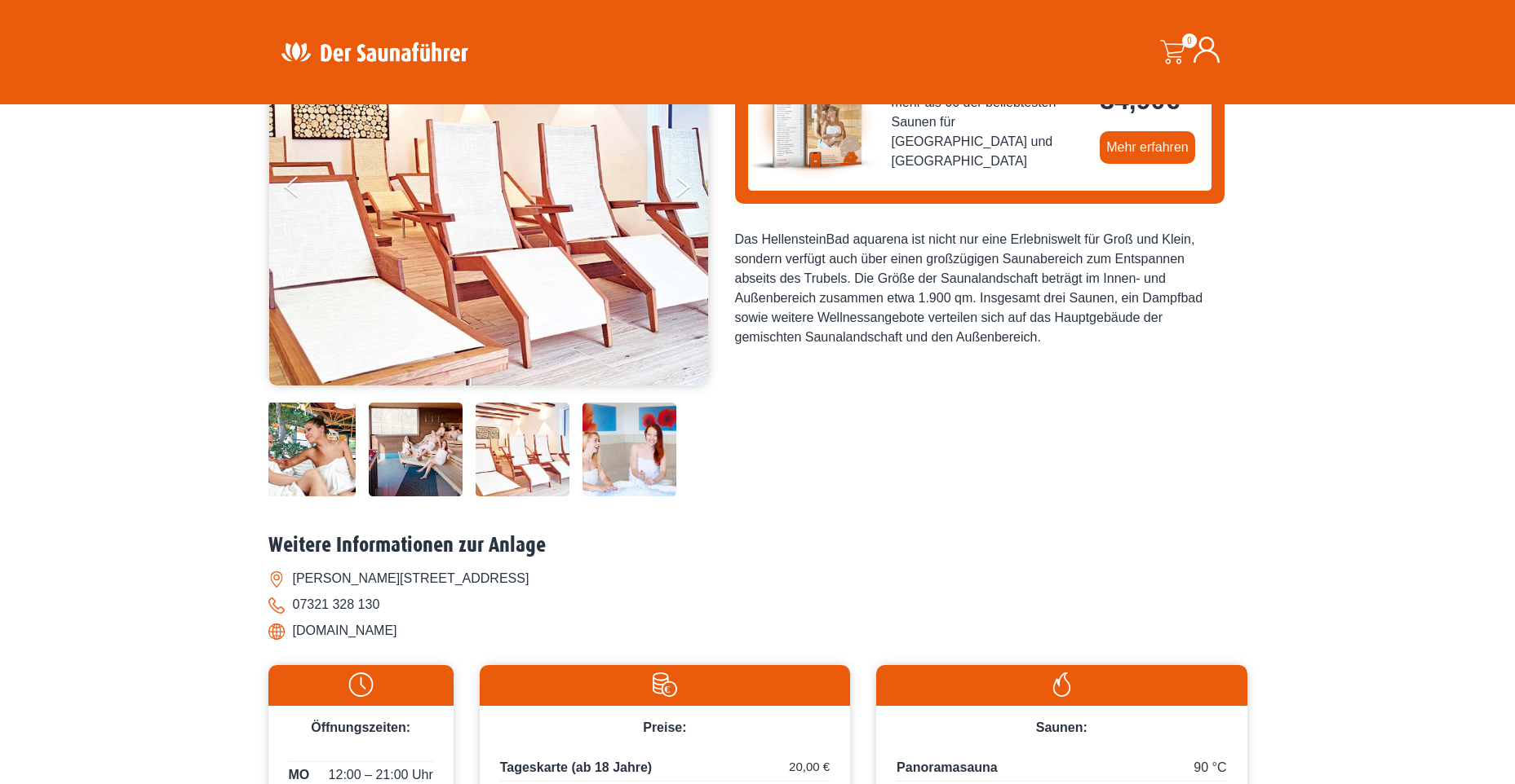
click at [642, 474] on img at bounding box center [629, 449] width 94 height 94
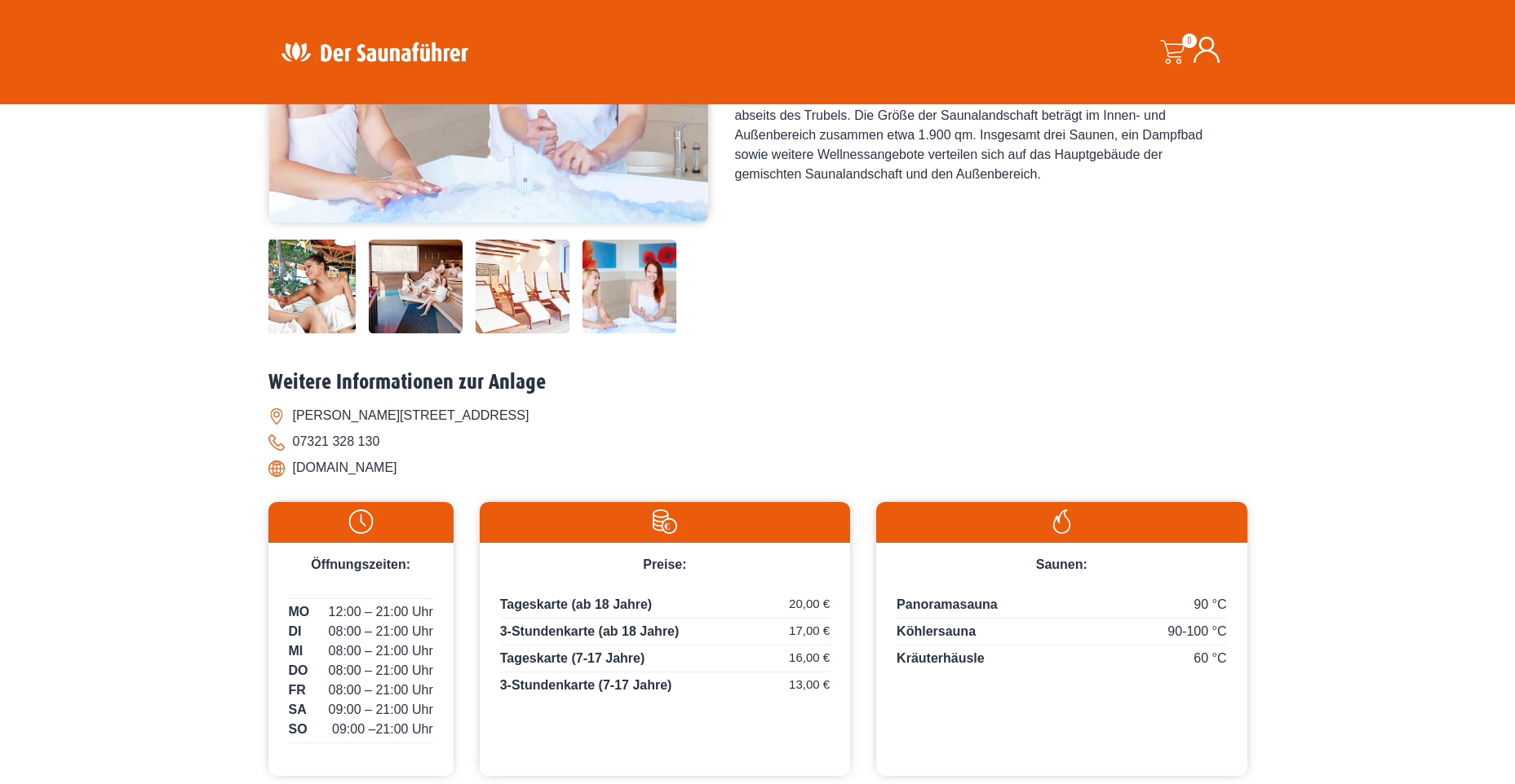
scroll to position [489, 0]
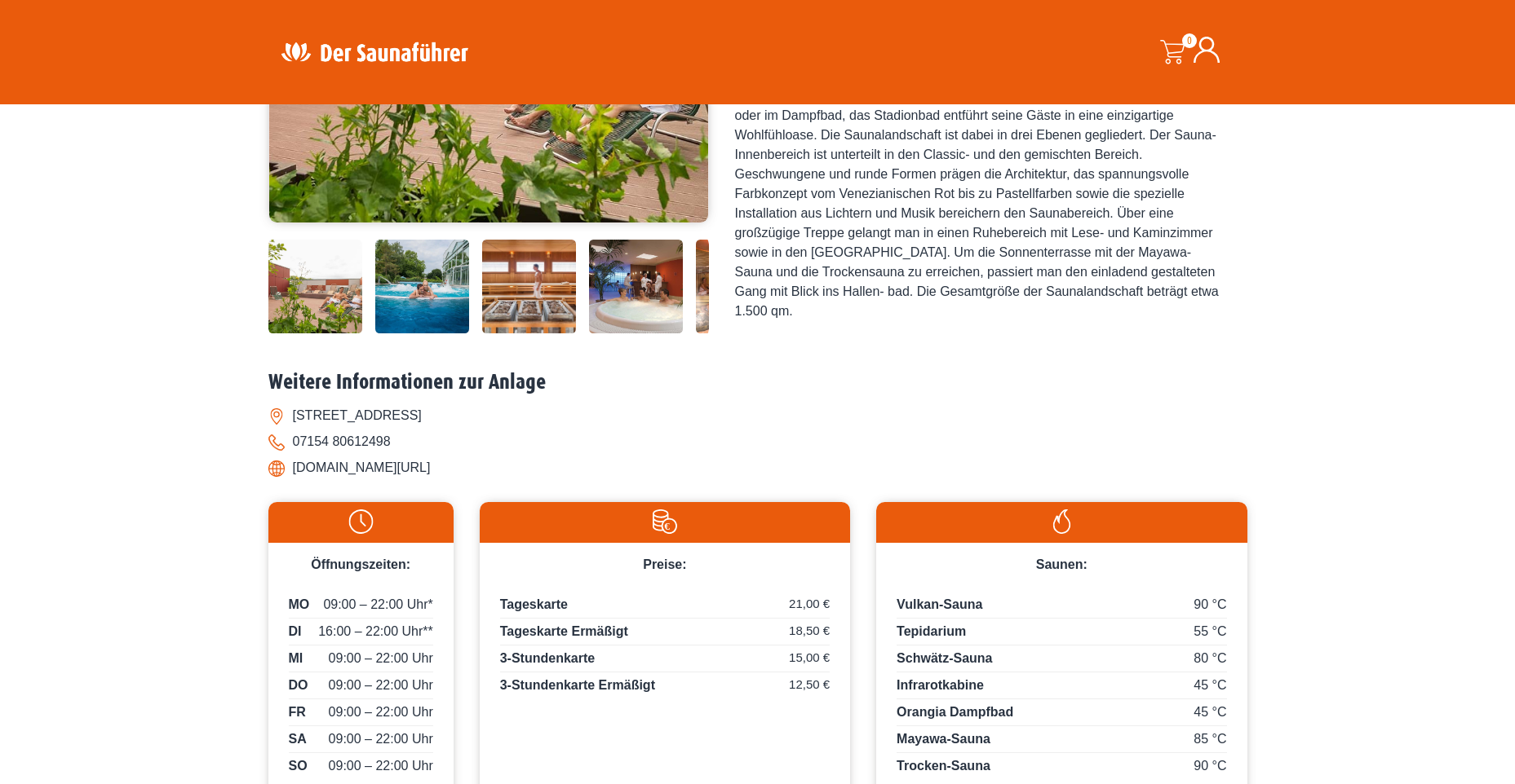
scroll to position [489, 0]
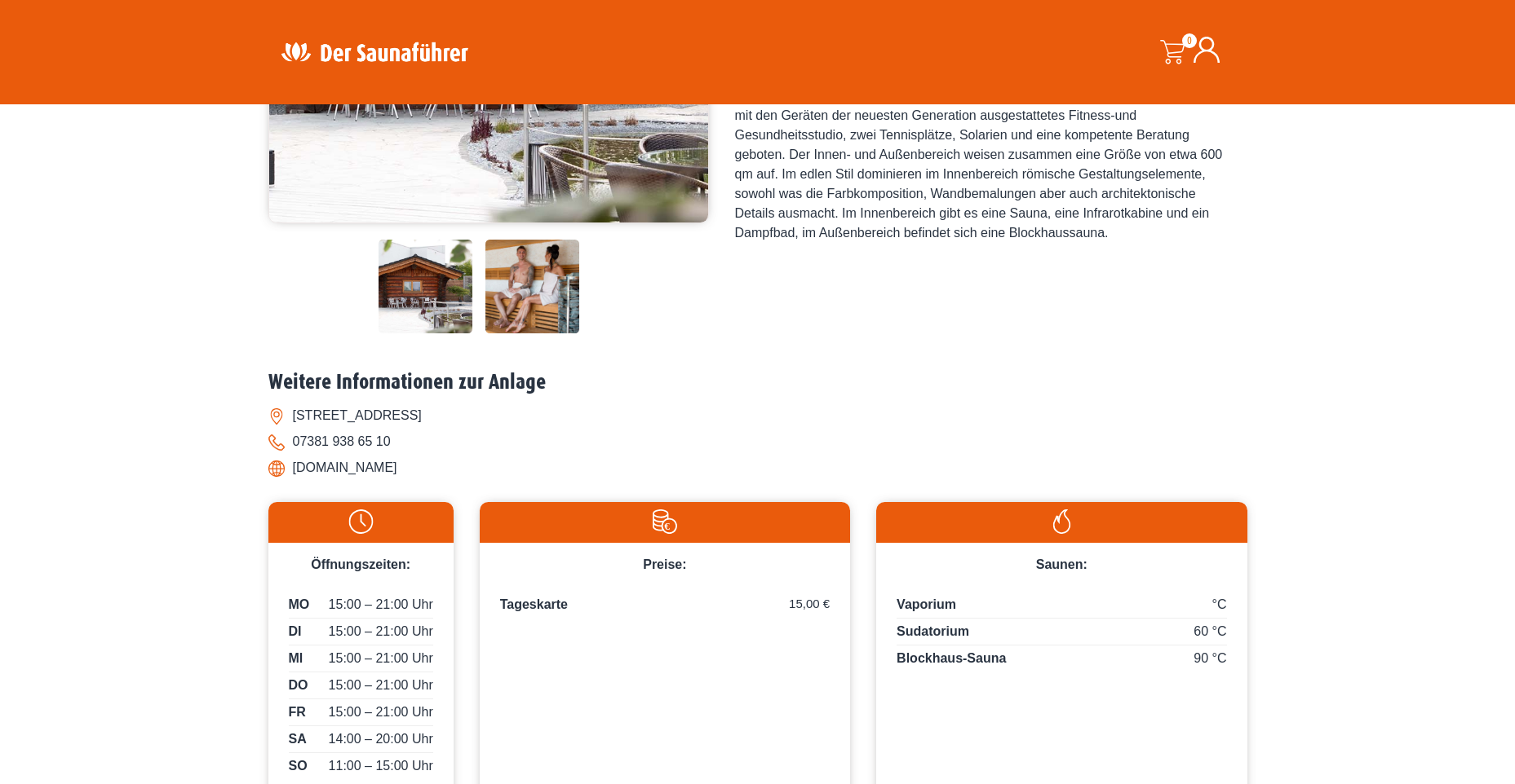
scroll to position [244, 0]
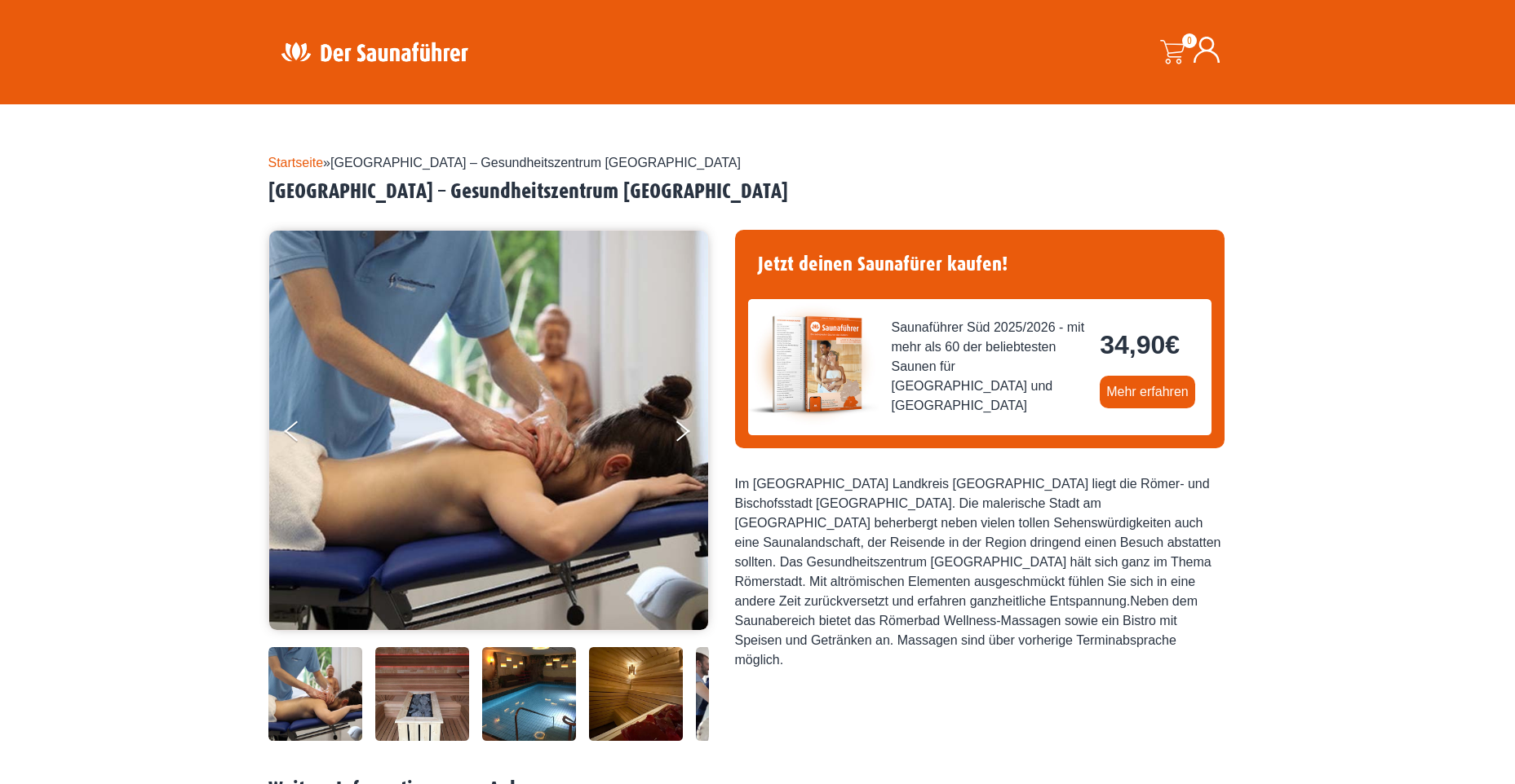
scroll to position [244, 0]
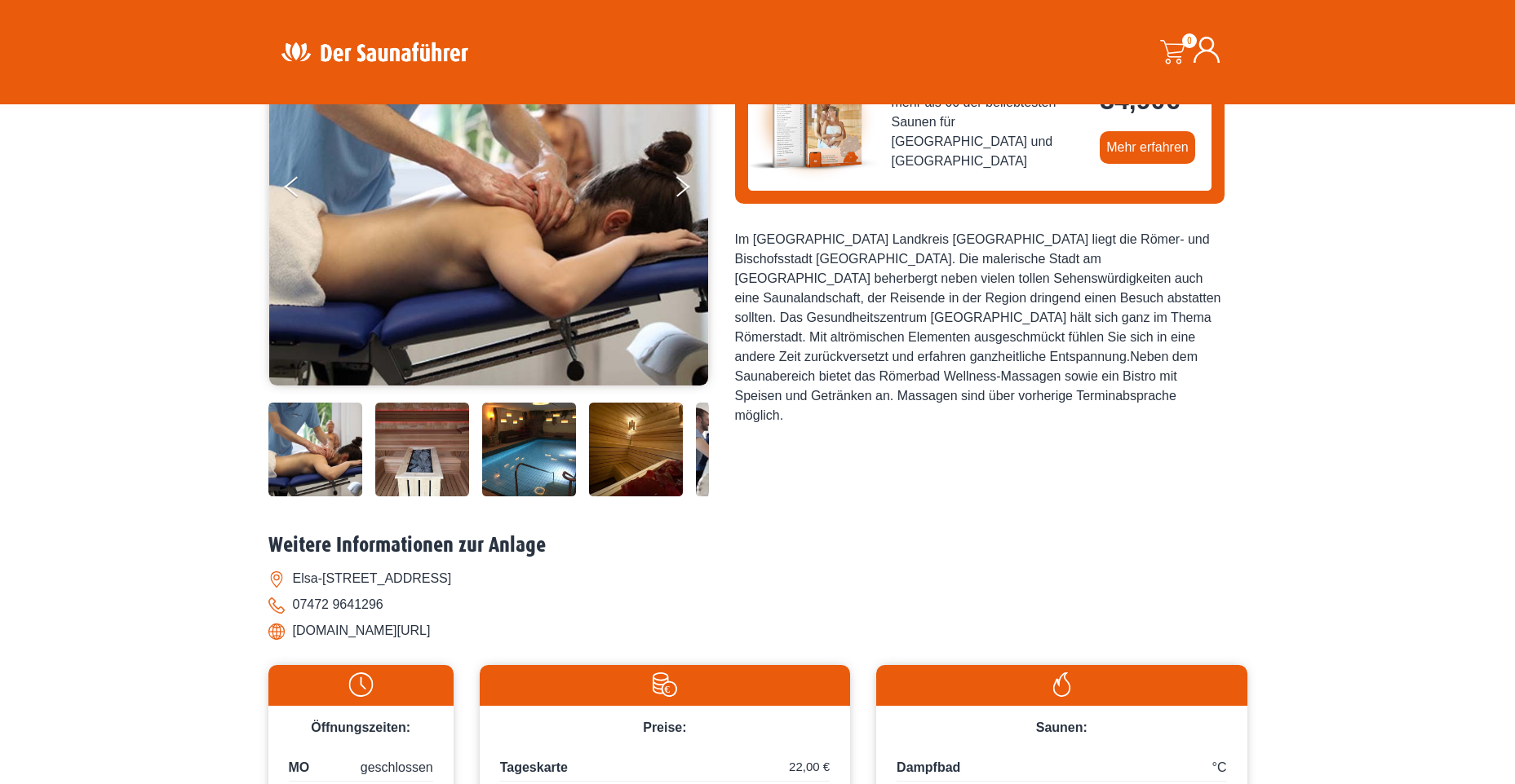
click at [502, 439] on img at bounding box center [529, 449] width 94 height 94
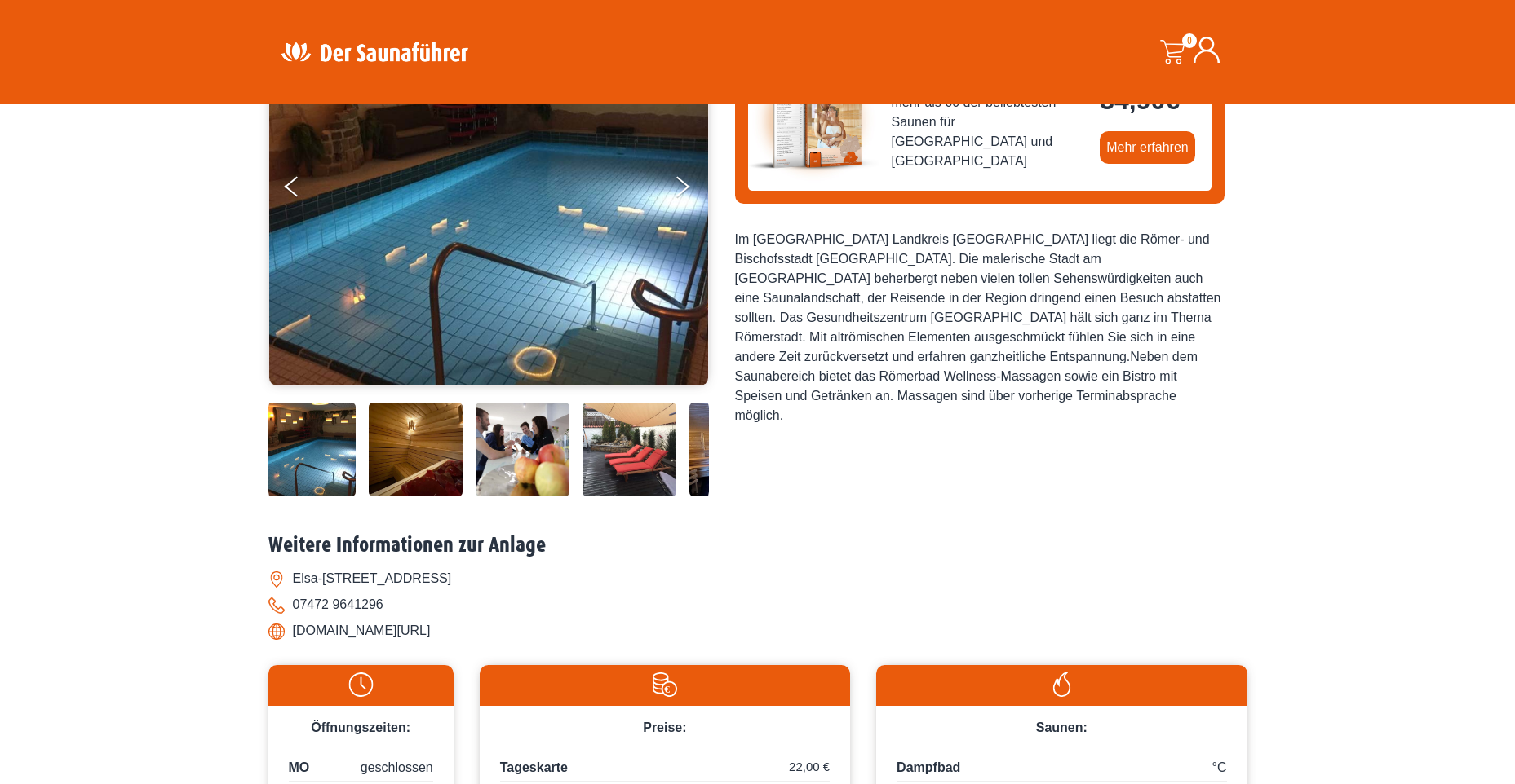
click at [521, 435] on img at bounding box center [522, 449] width 94 height 94
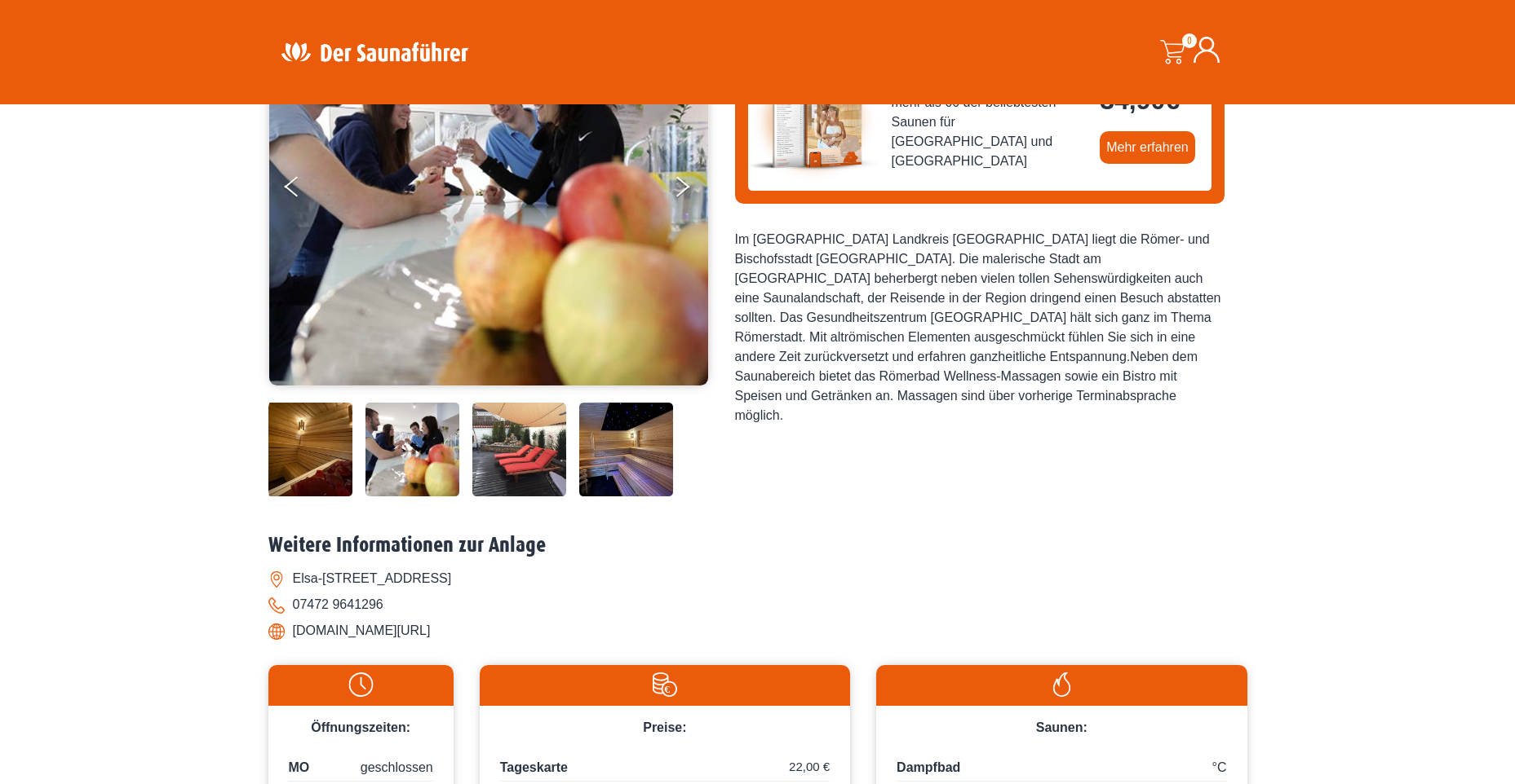
click at [517, 452] on img at bounding box center [519, 449] width 94 height 94
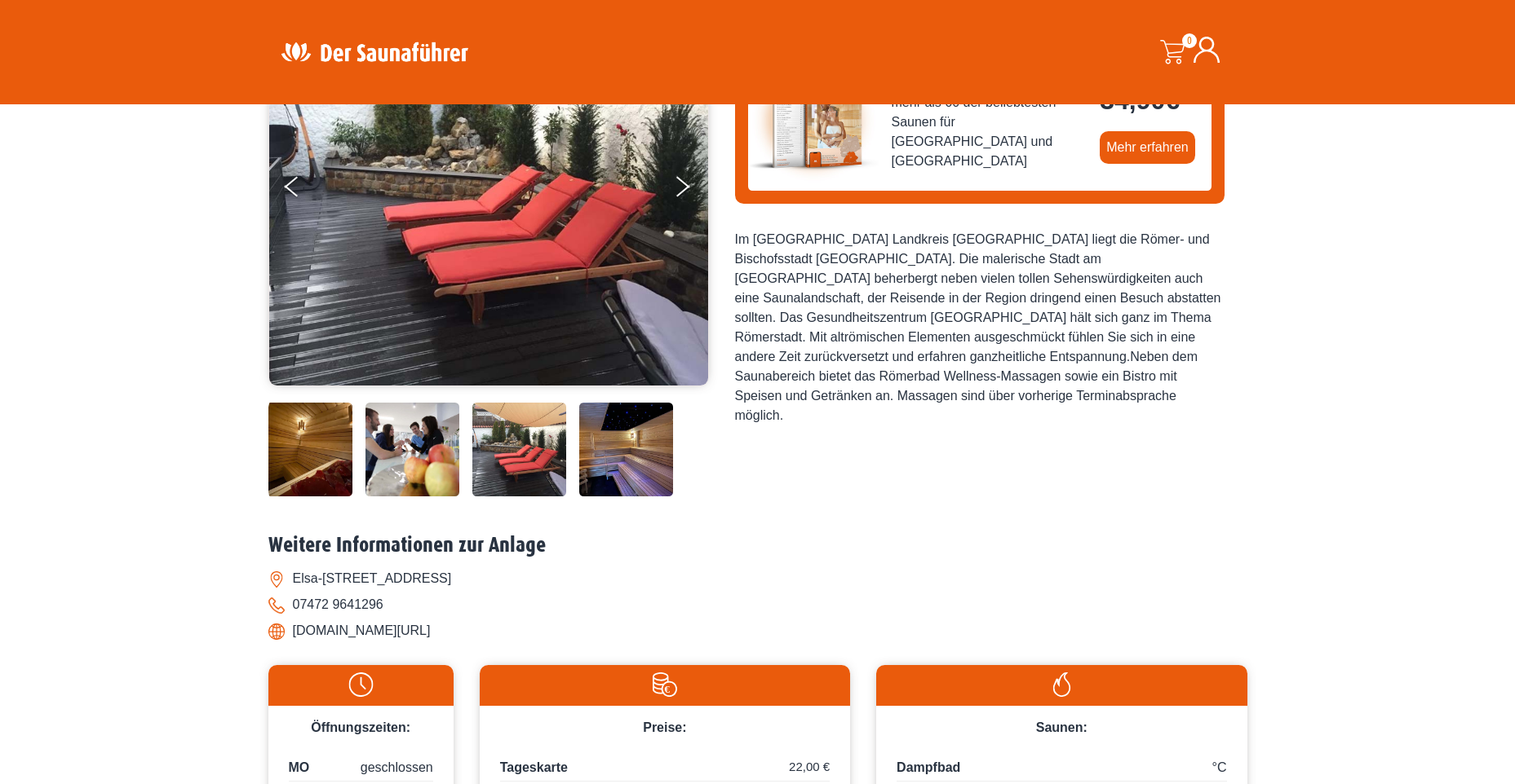
click at [593, 454] on img at bounding box center [626, 449] width 94 height 94
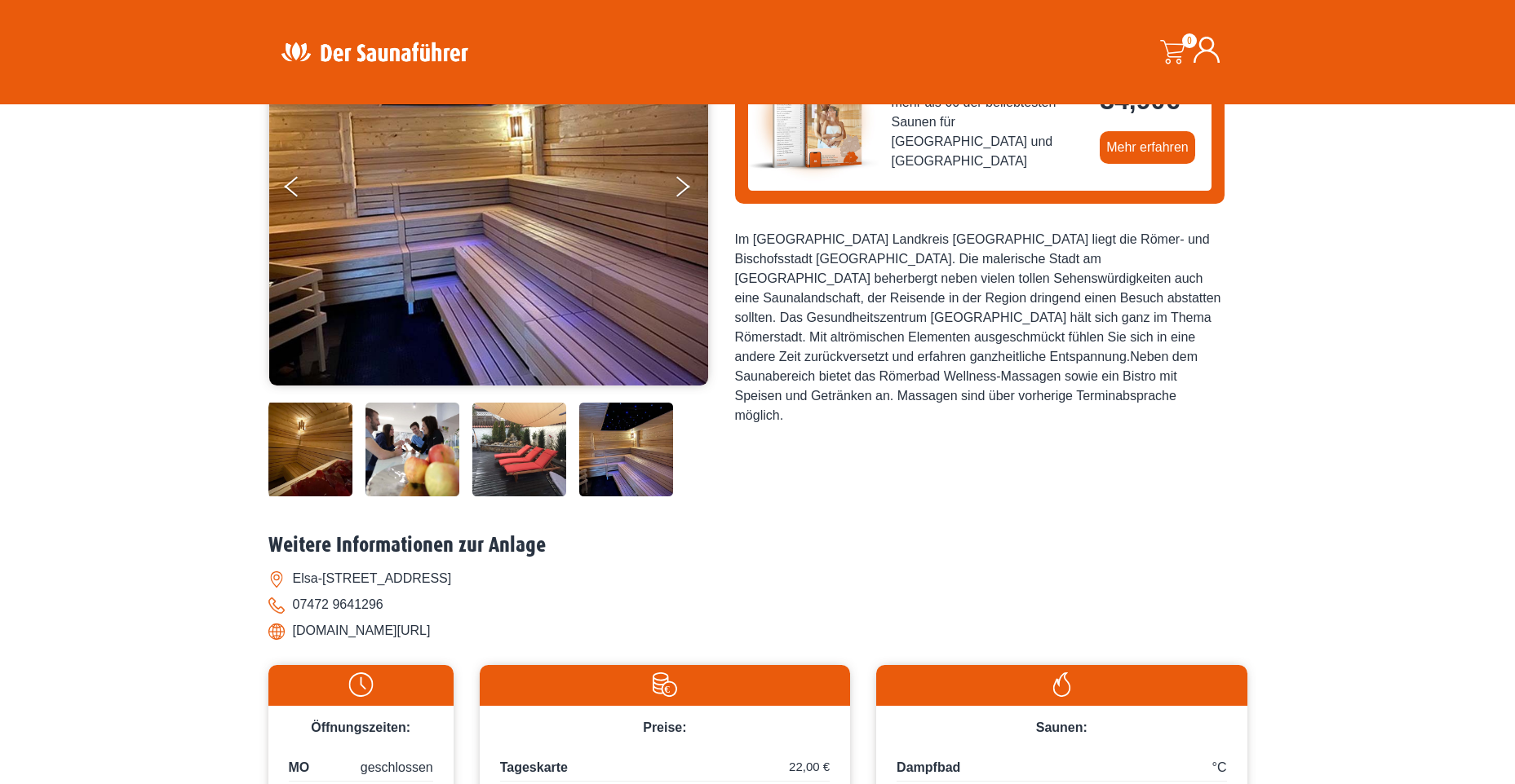
click at [310, 442] on img at bounding box center [305, 449] width 94 height 94
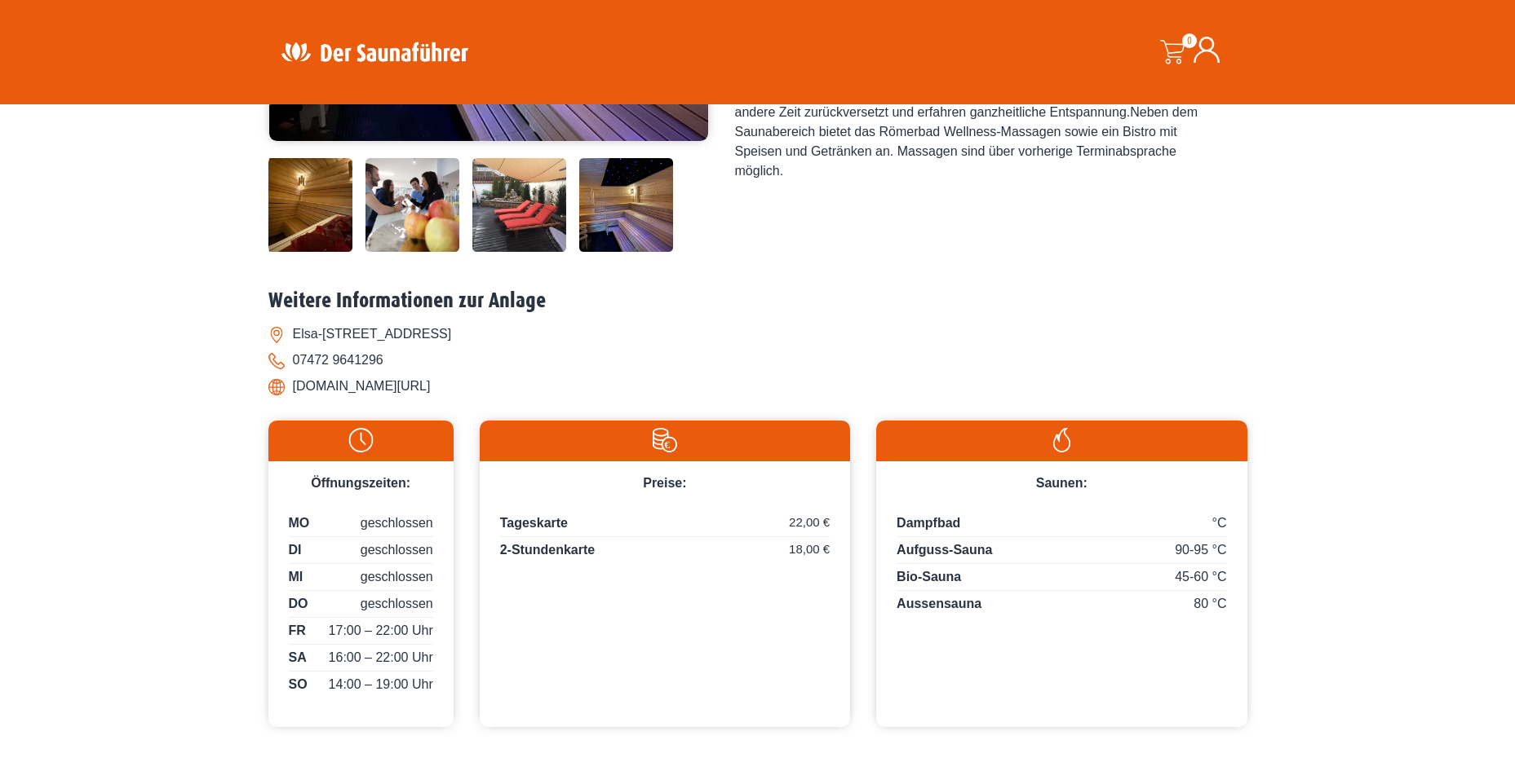
drag, startPoint x: 668, startPoint y: 112, endPoint x: 1032, endPoint y: 430, distance: 483.3
click at [1032, 430] on img at bounding box center [1061, 440] width 354 height 24
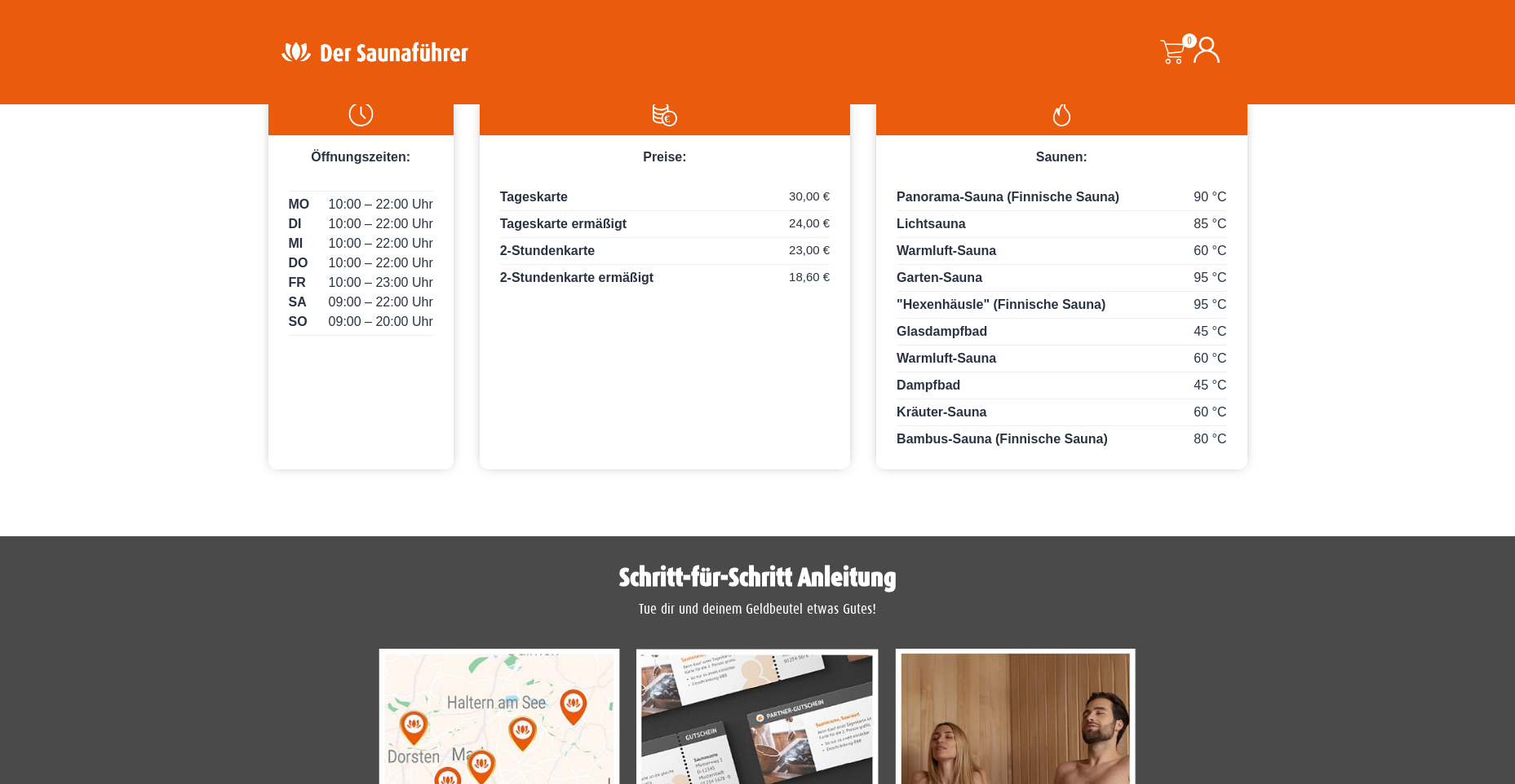
scroll to position [1141, 0]
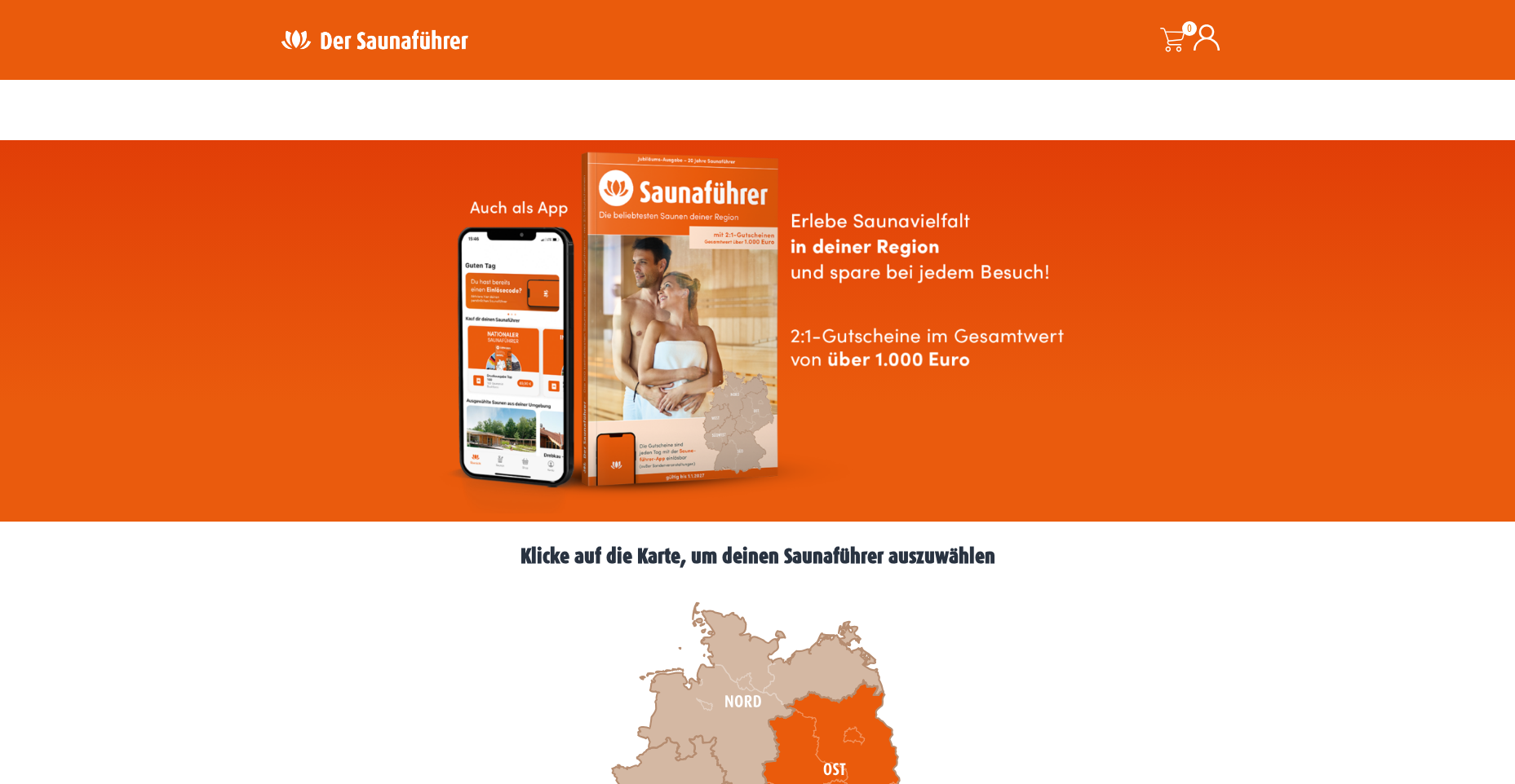
scroll to position [244, 0]
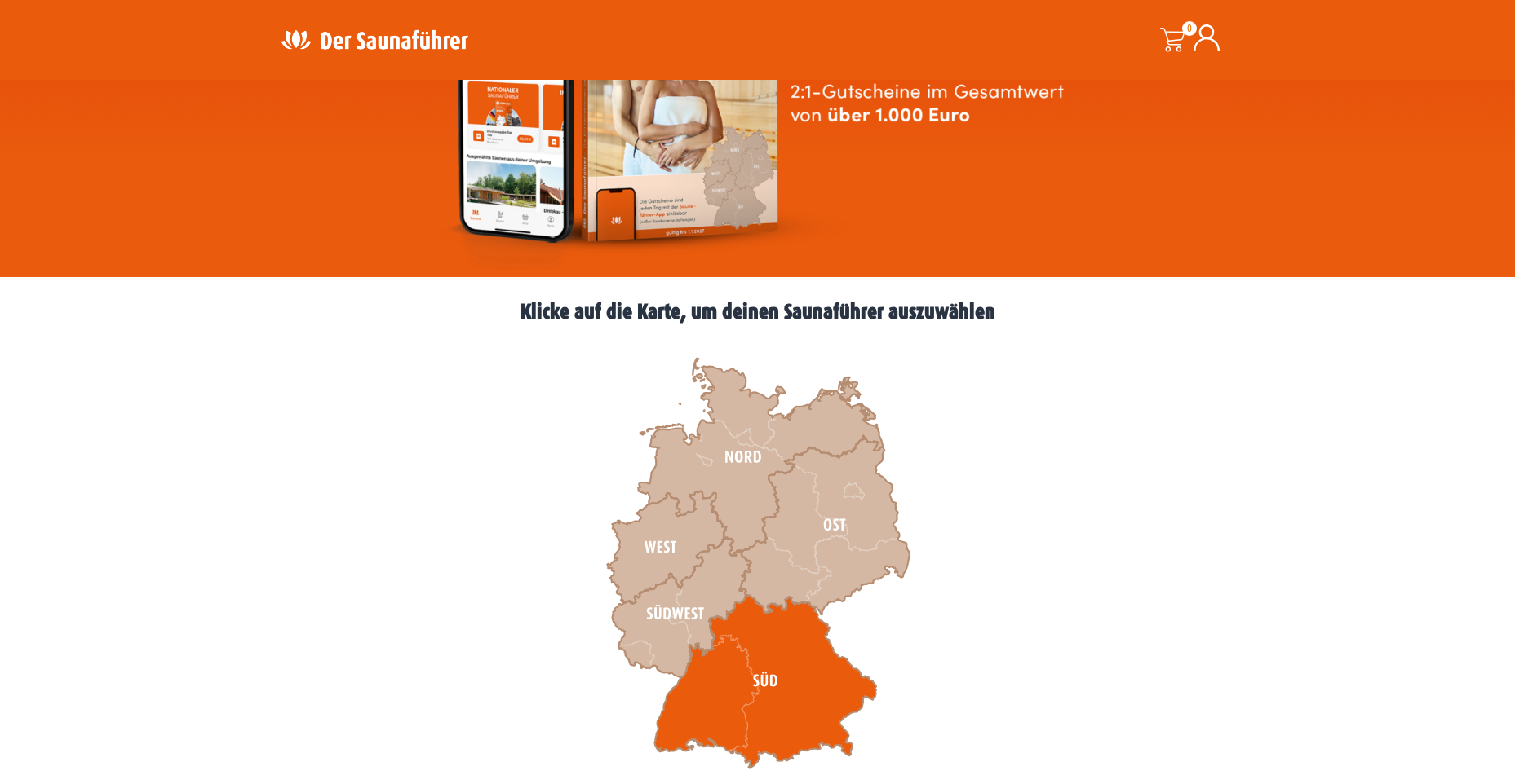
click at [741, 707] on icon at bounding box center [765, 682] width 221 height 173
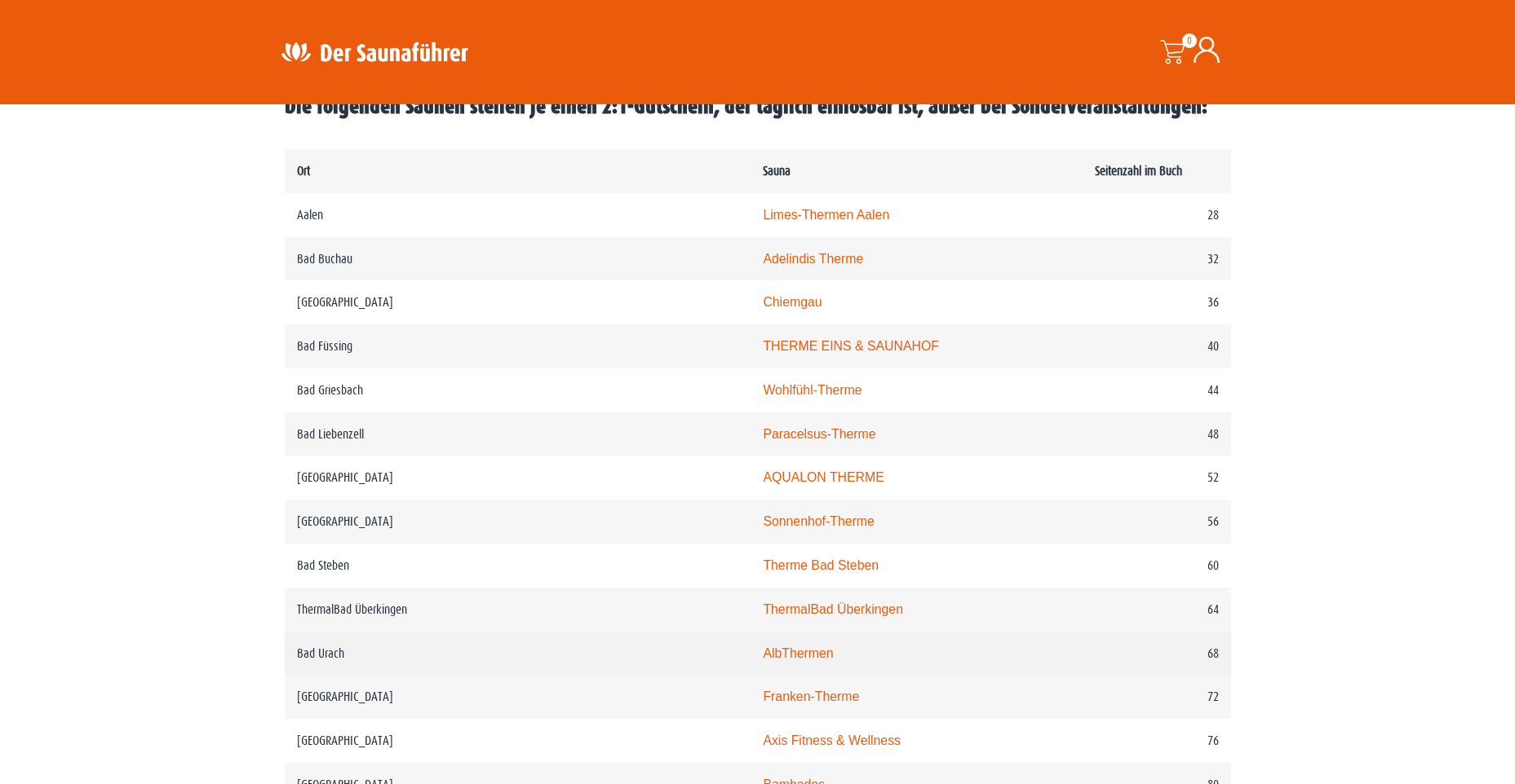
scroll to position [897, 0]
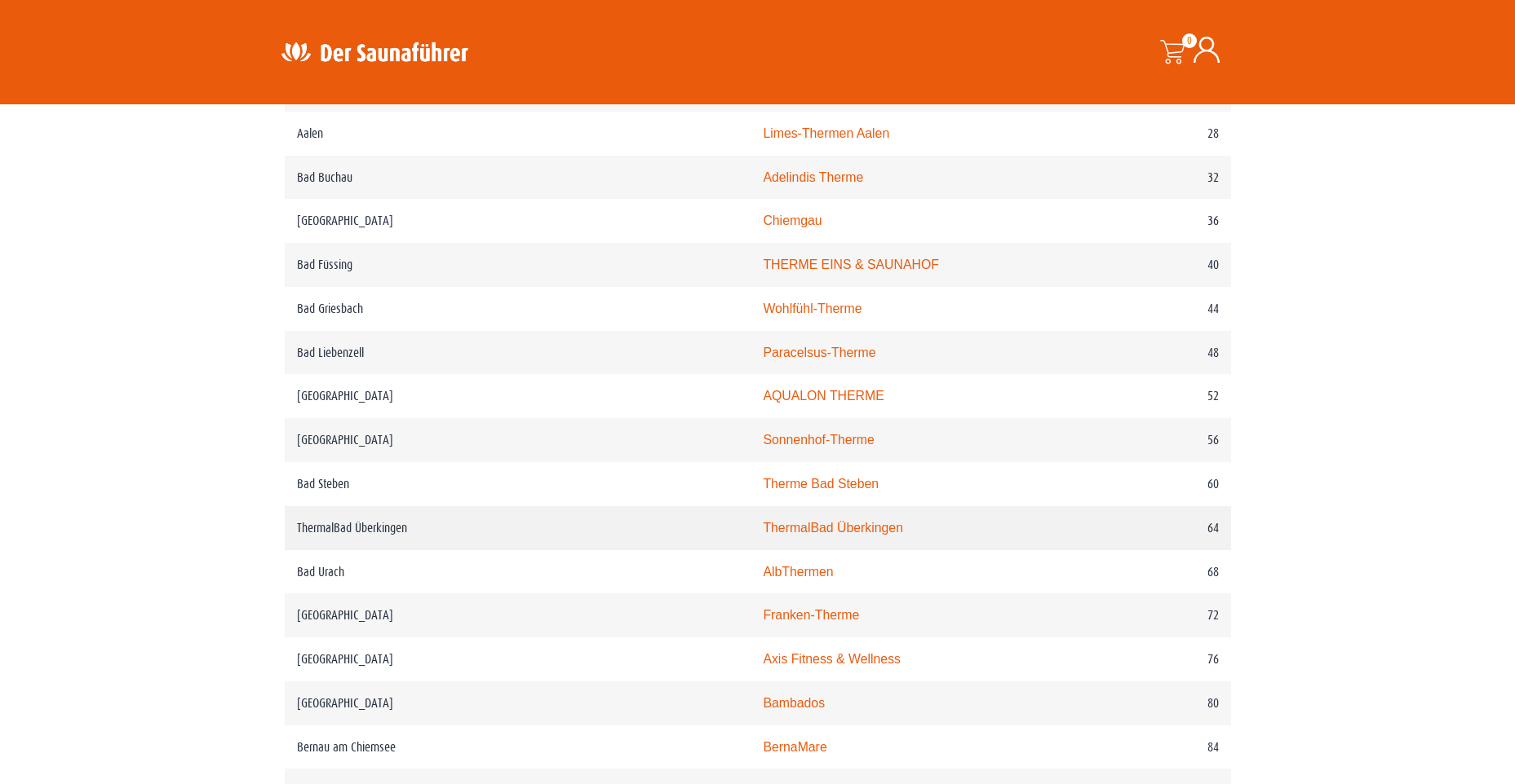
click at [762, 529] on link "ThermalBad Überkingen" at bounding box center [833, 528] width 141 height 14
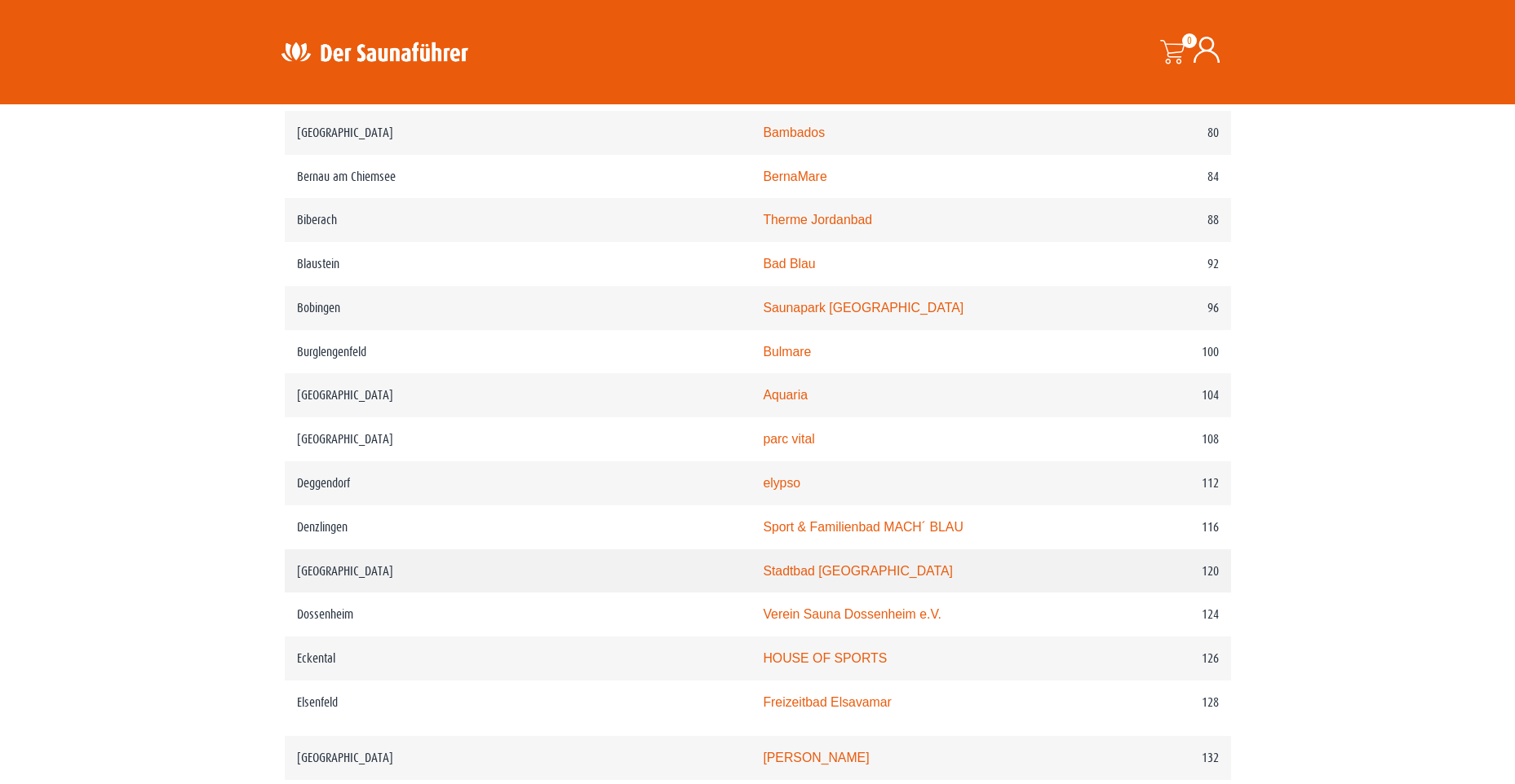
scroll to position [1548, 0]
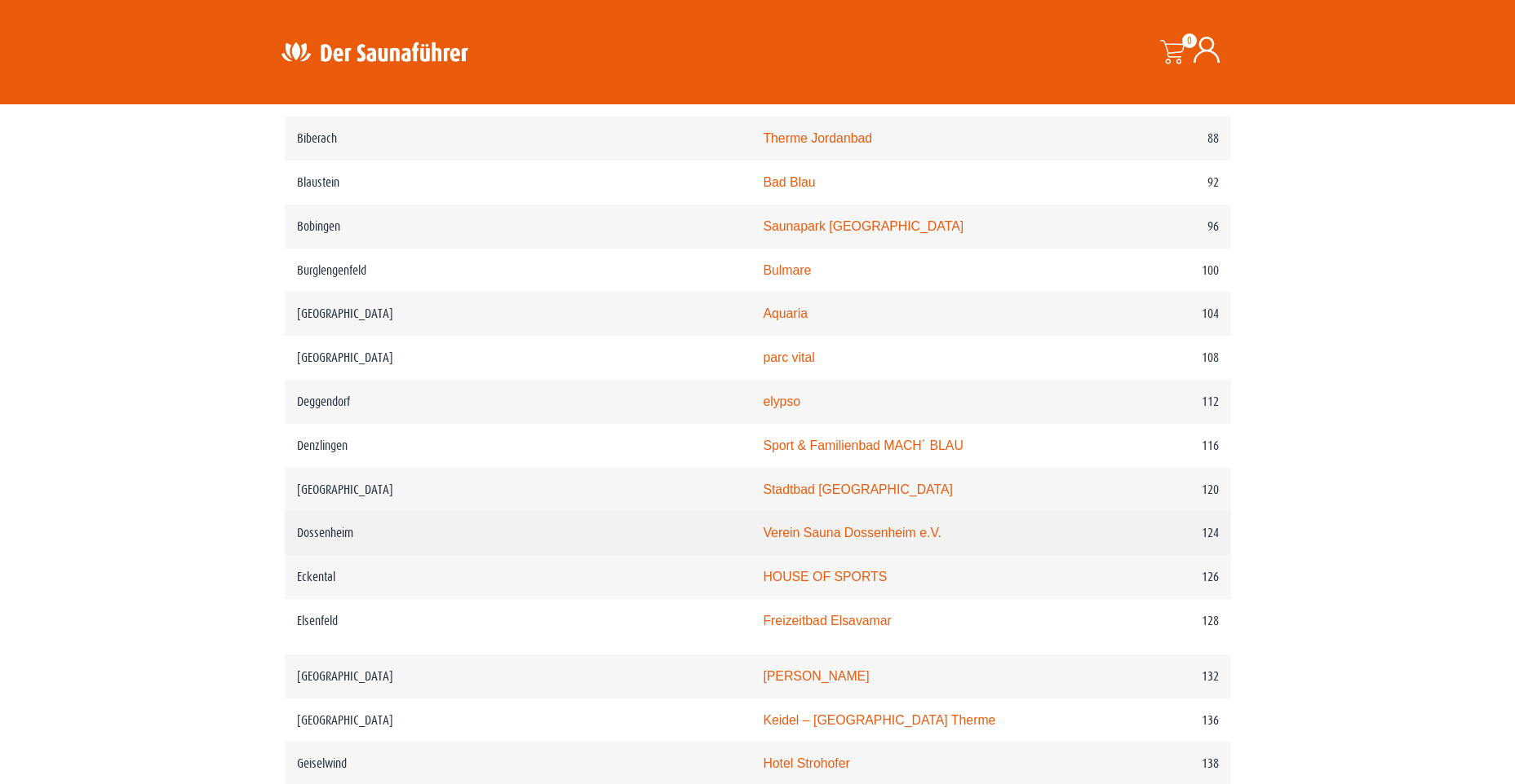
click at [762, 540] on link "Verein Sauna Dossenheim e.V." at bounding box center [851, 532] width 179 height 14
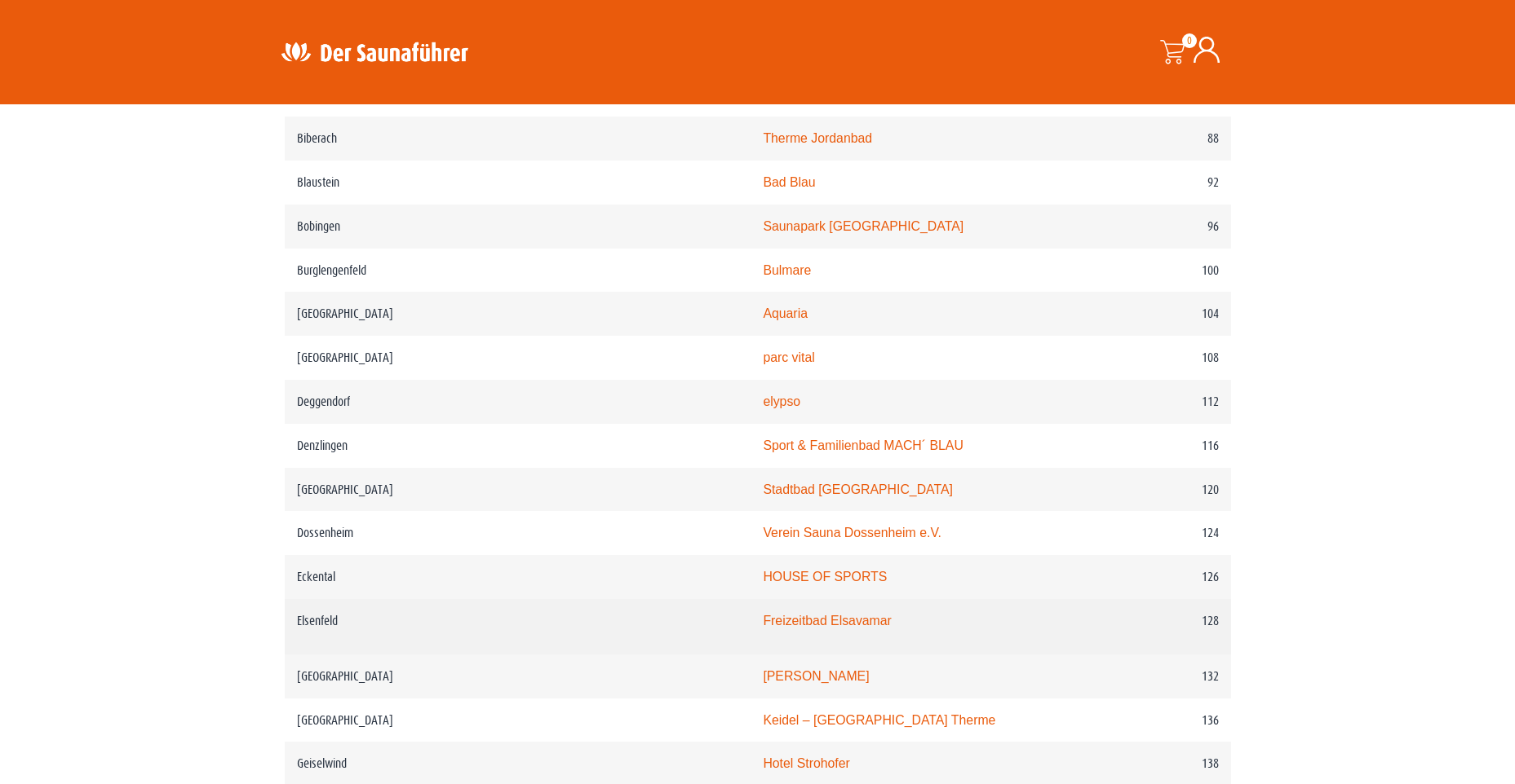
scroll to position [1712, 0]
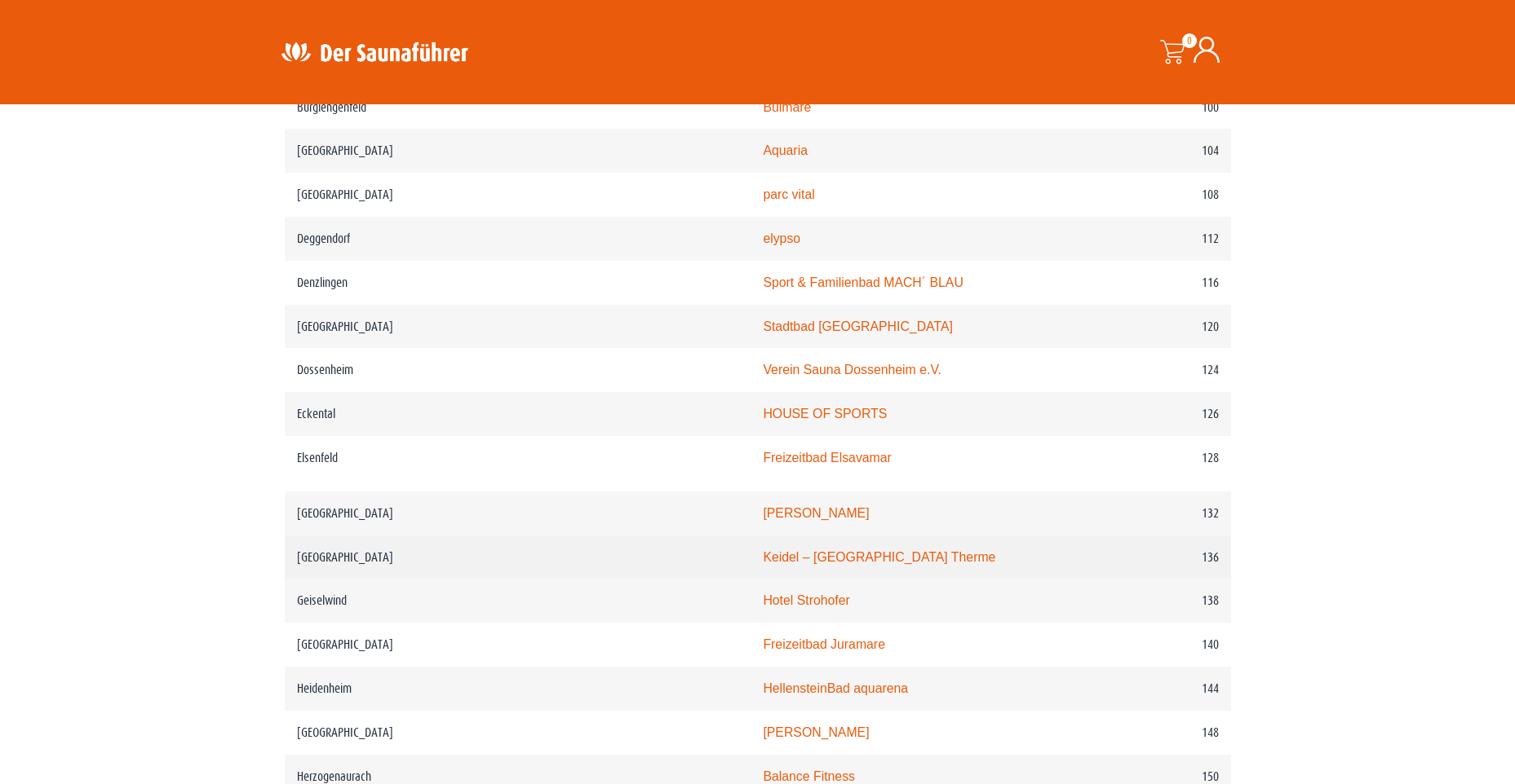
click at [762, 564] on link "Keidel – Freiburgs Therme" at bounding box center [878, 557] width 232 height 14
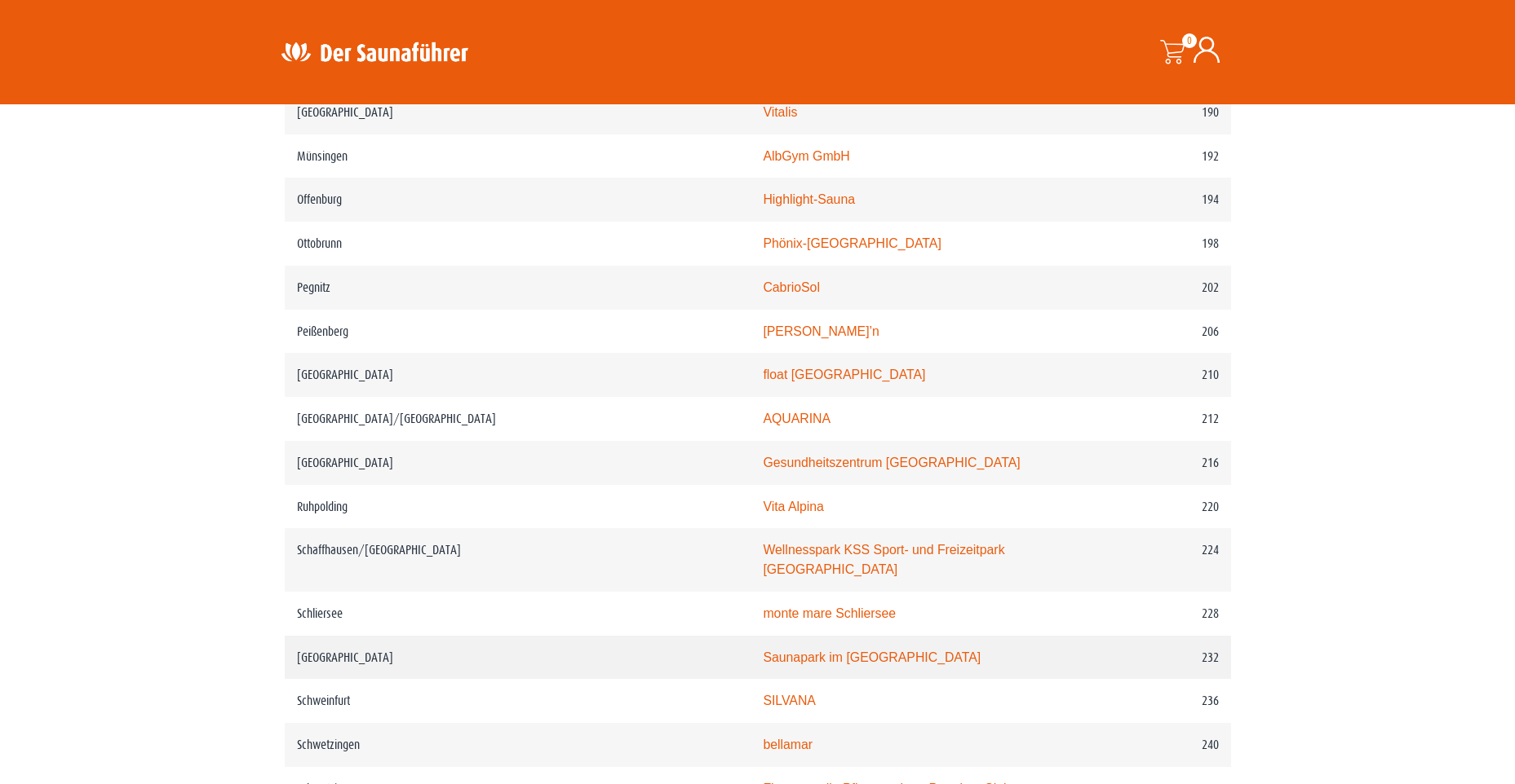
scroll to position [2934, 0]
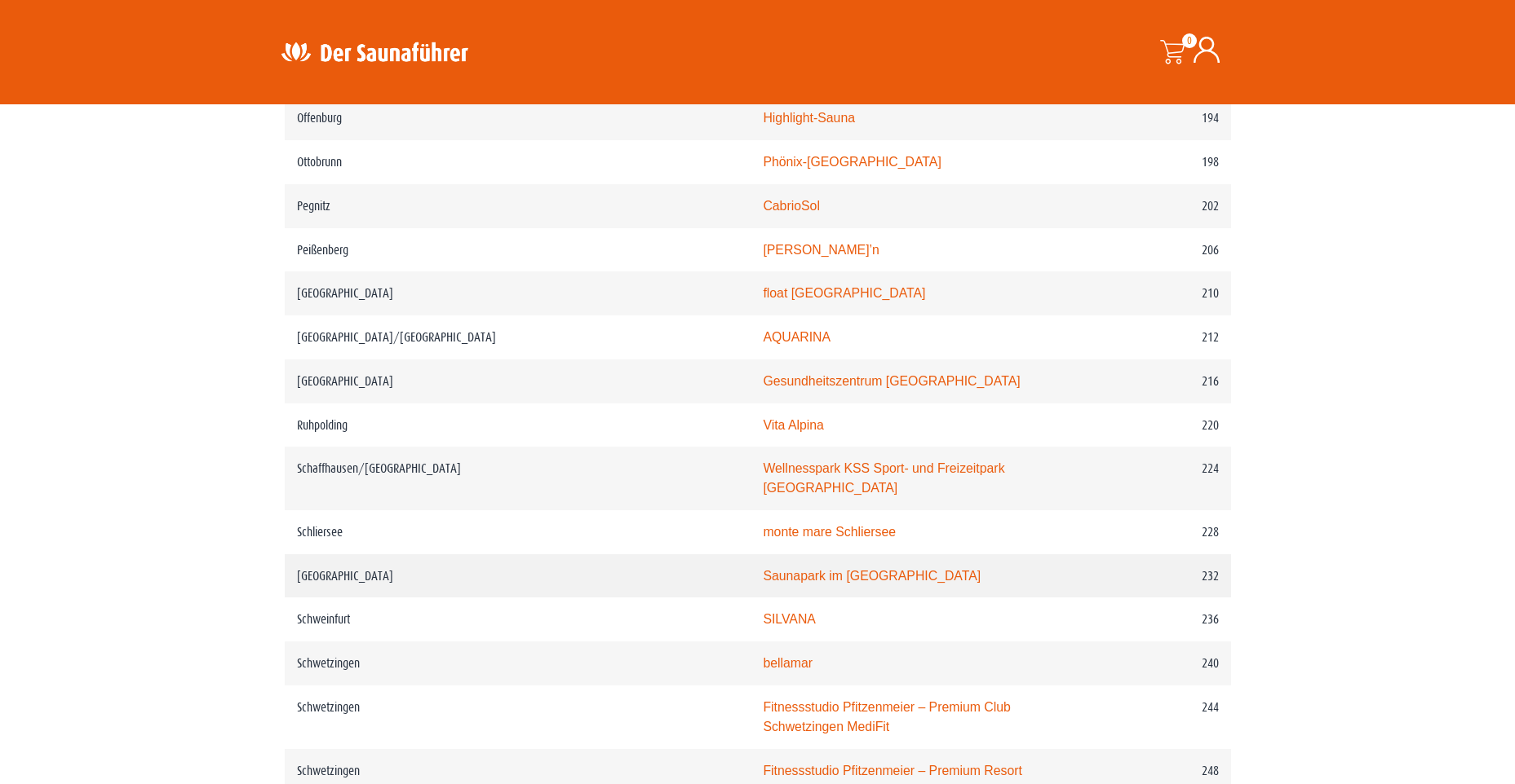
click at [782, 569] on link "Saunapark im Schenkenseebad" at bounding box center [871, 576] width 218 height 14
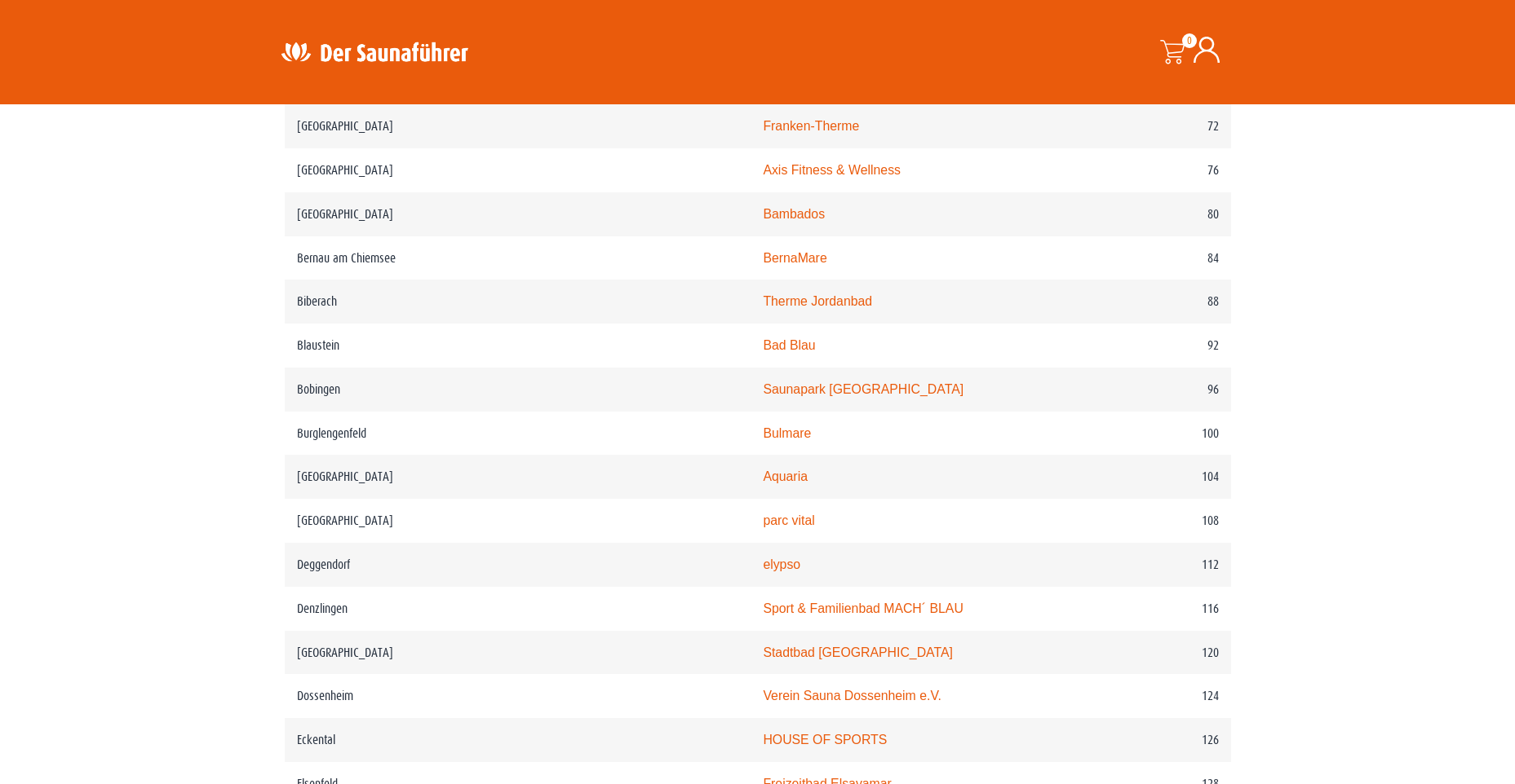
scroll to position [815, 0]
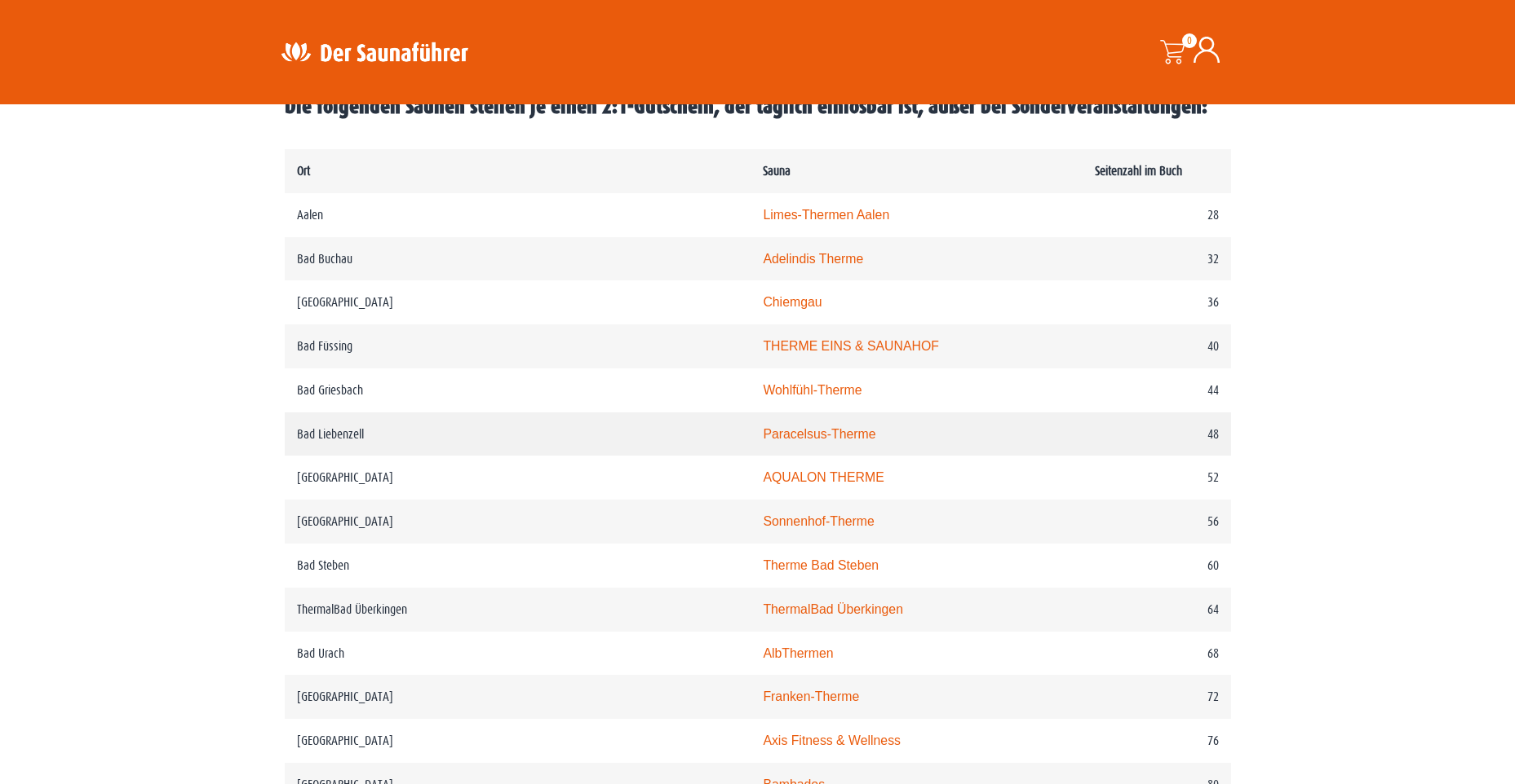
click at [762, 440] on link "Paracelsus-Therme" at bounding box center [819, 434] width 113 height 14
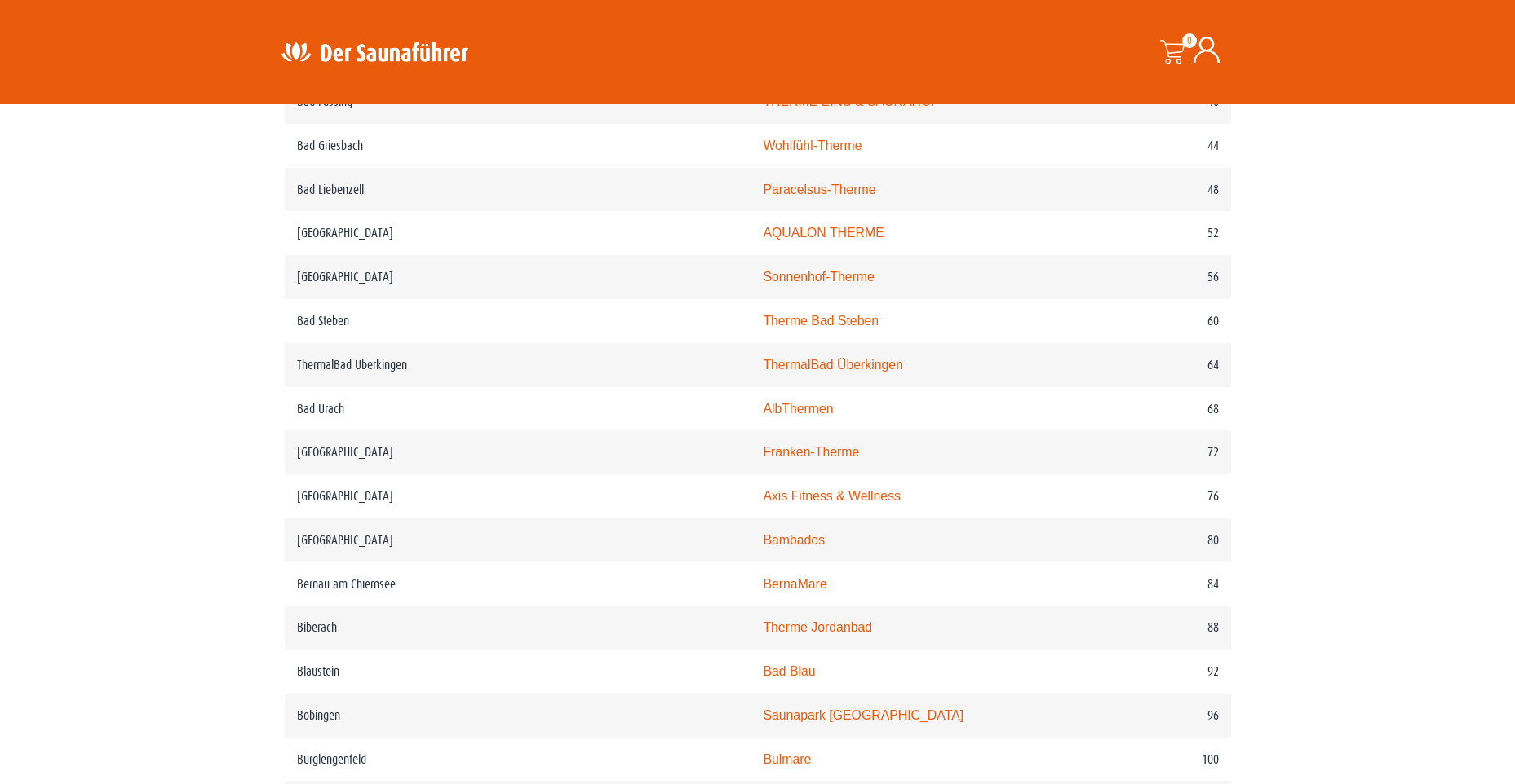
scroll to position [408, 0]
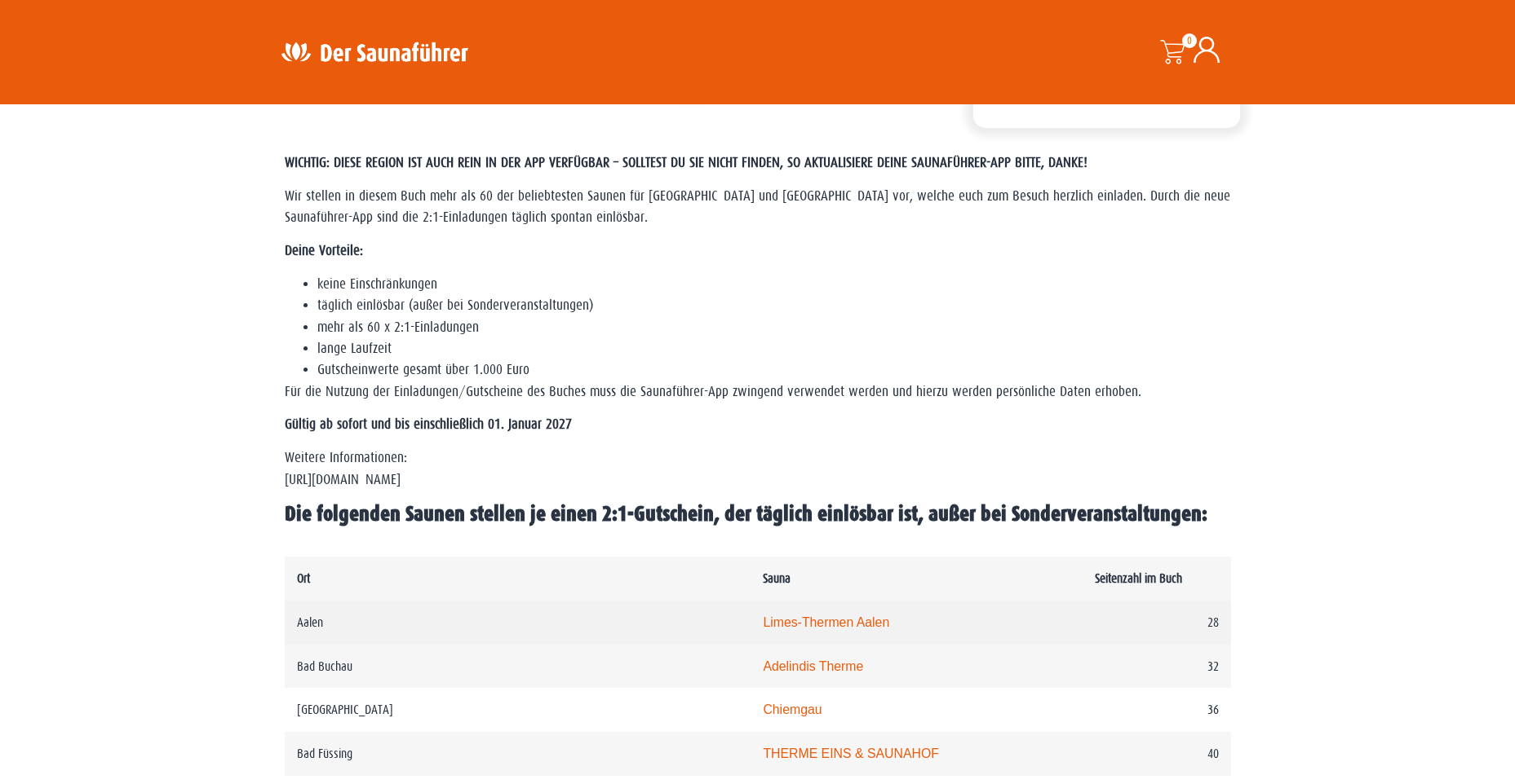
click at [762, 626] on link "Limes-Thermen Aalen" at bounding box center [825, 622] width 127 height 14
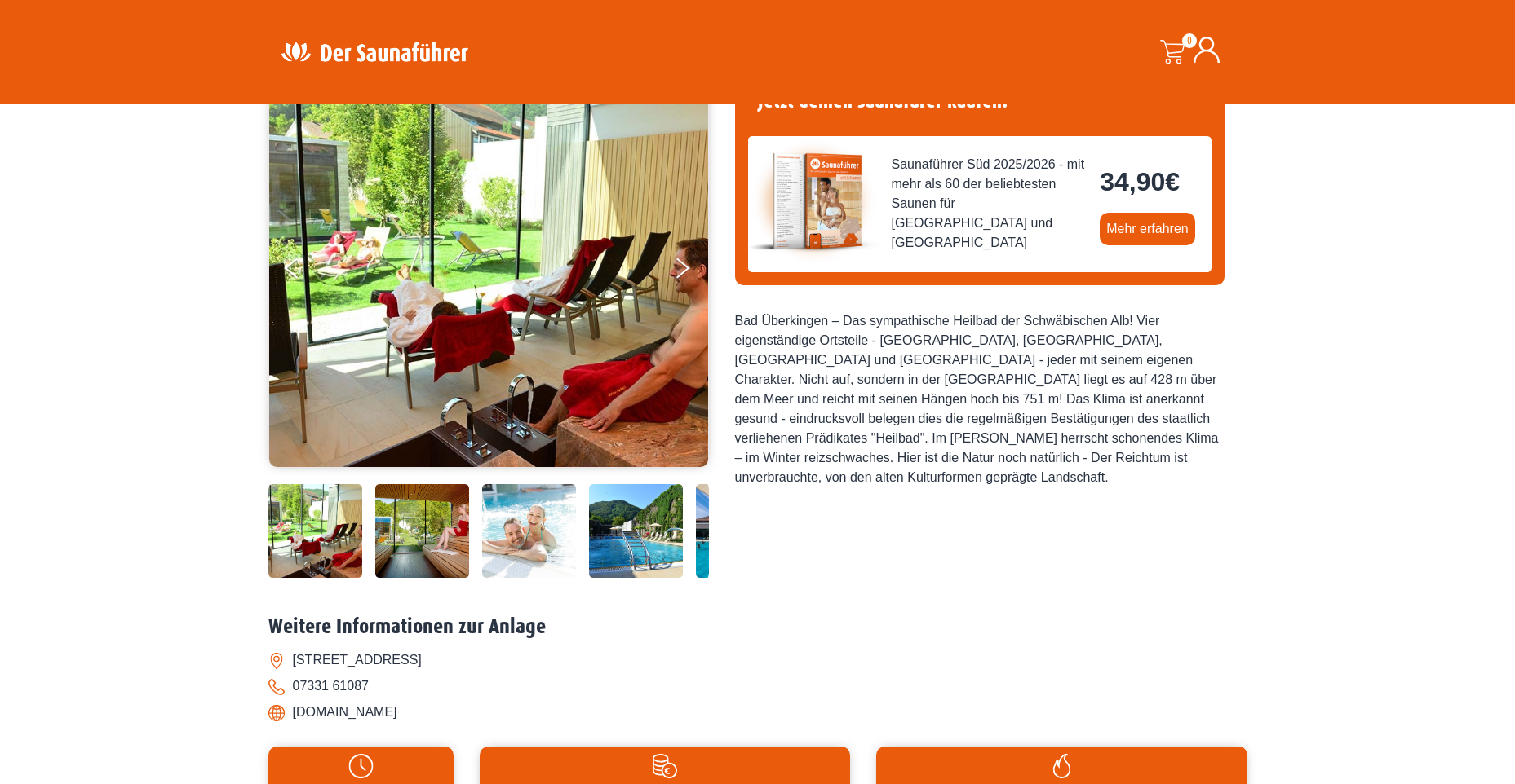
scroll to position [82, 0]
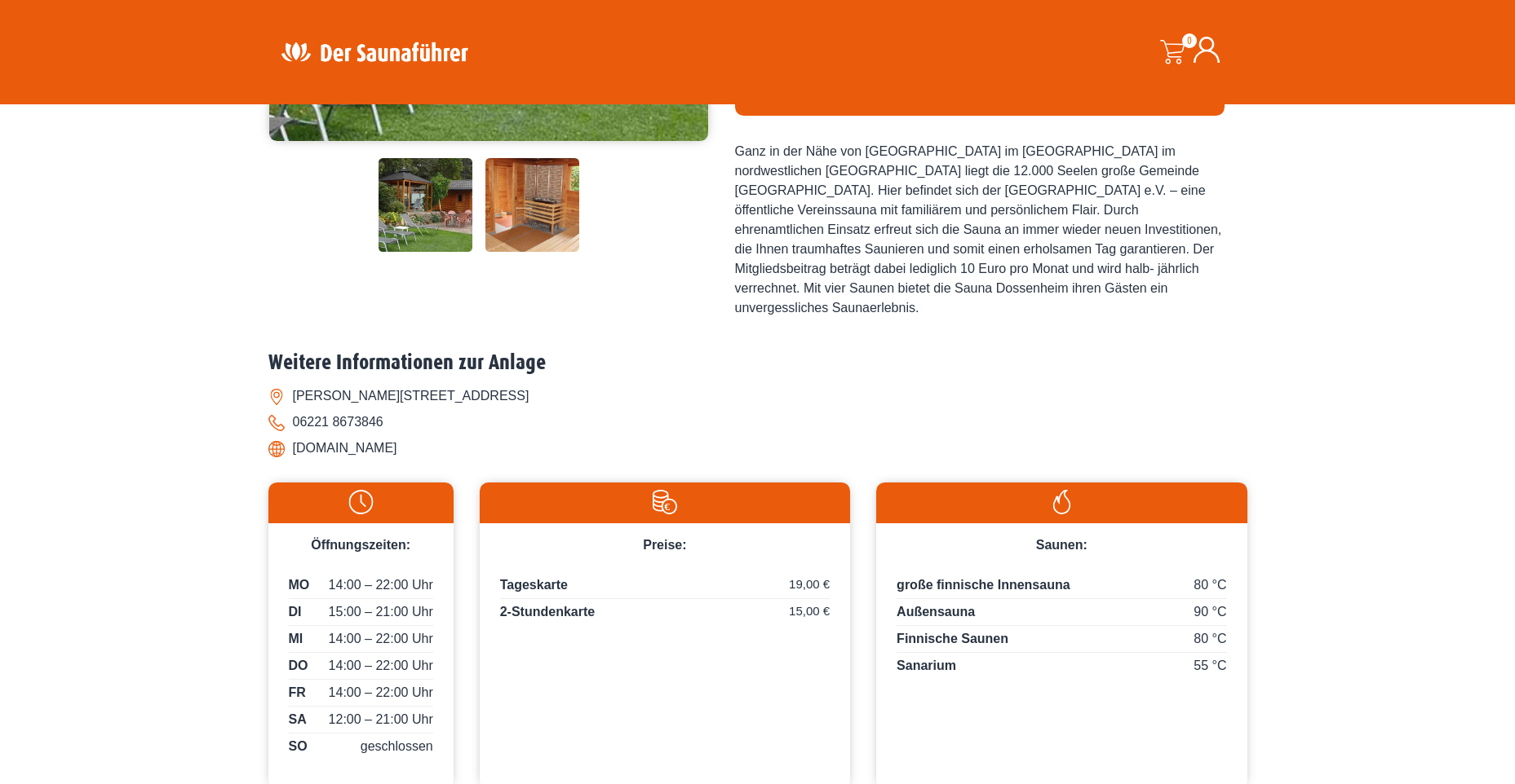
scroll to position [326, 0]
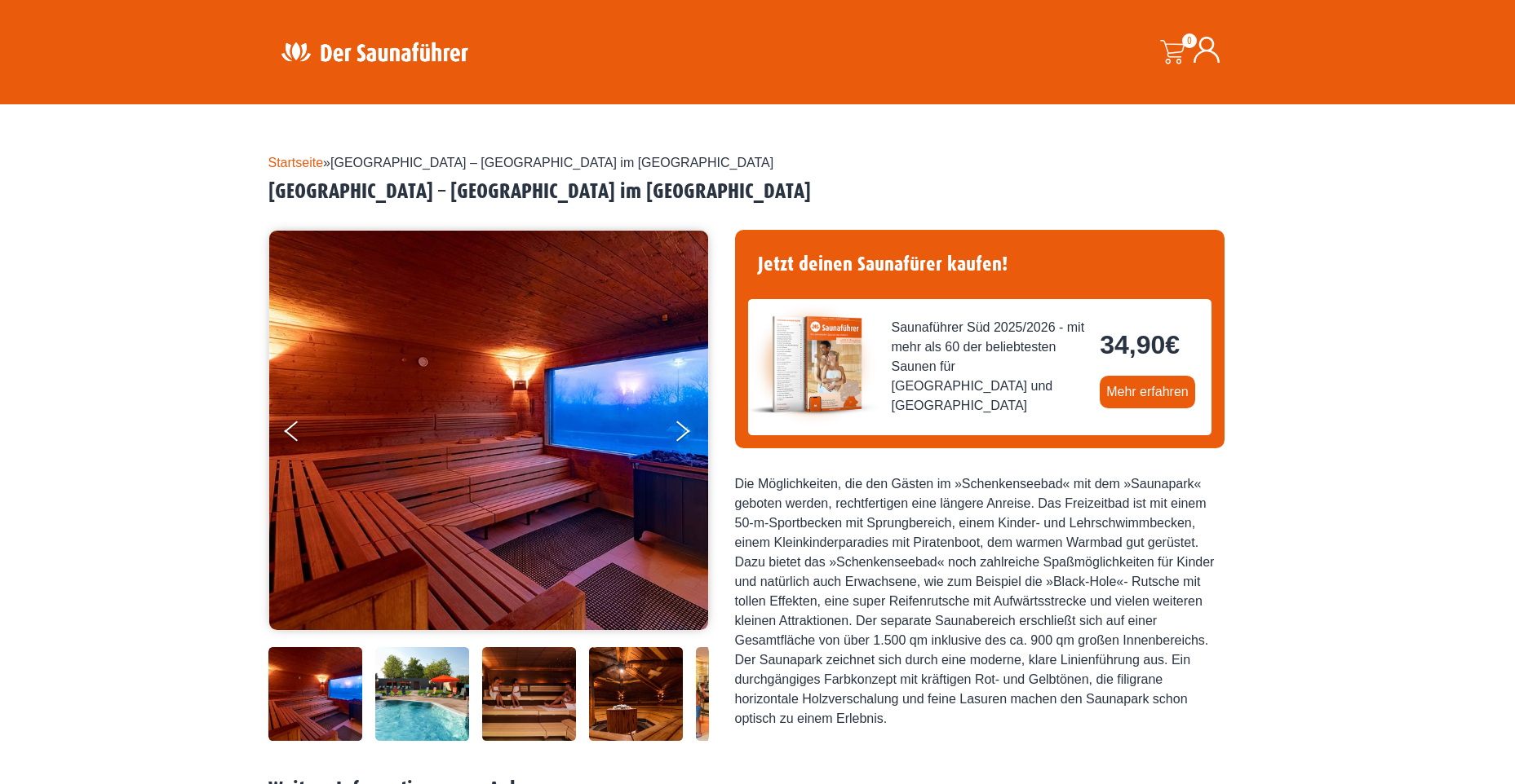
scroll to position [163, 0]
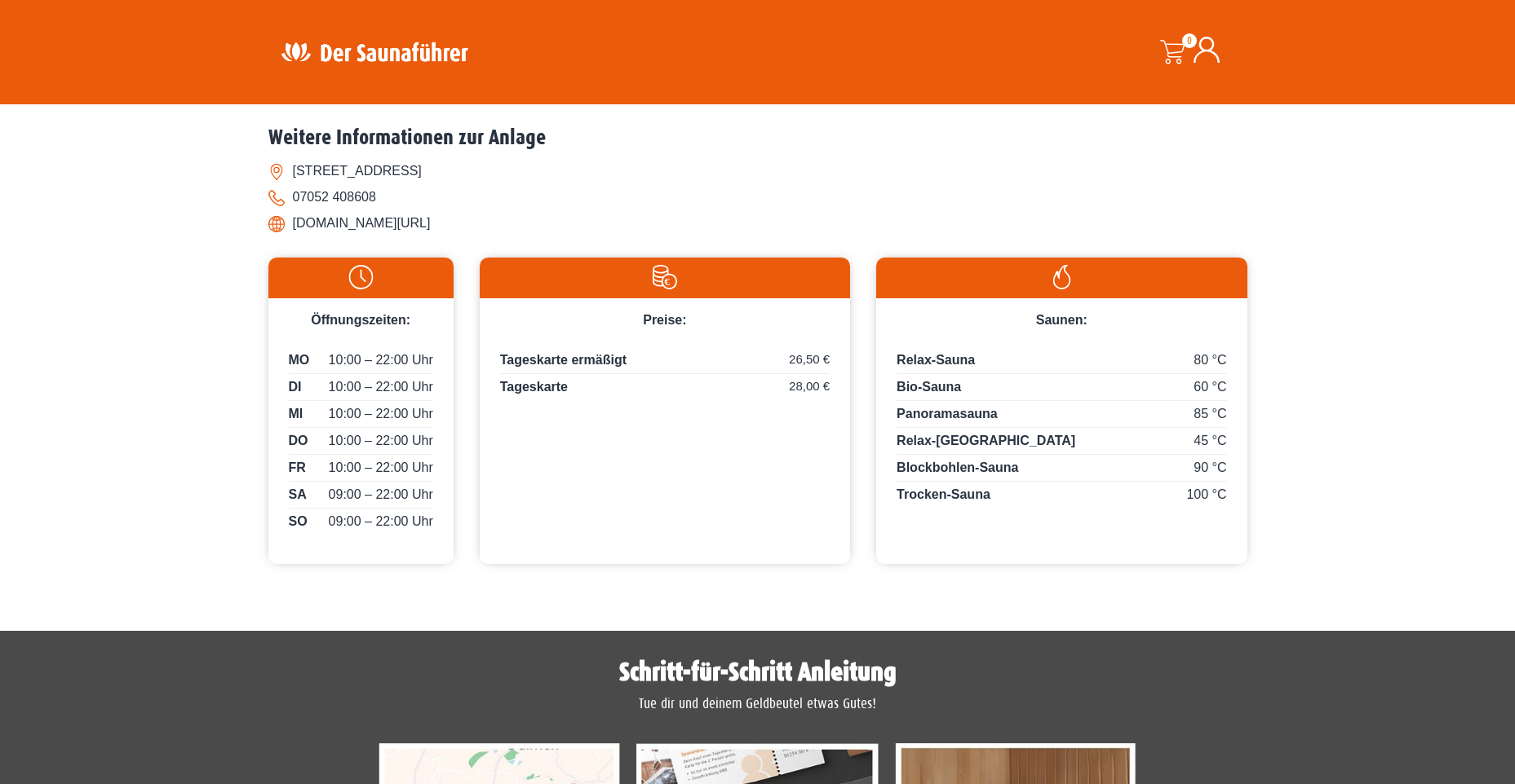
scroll to position [326, 0]
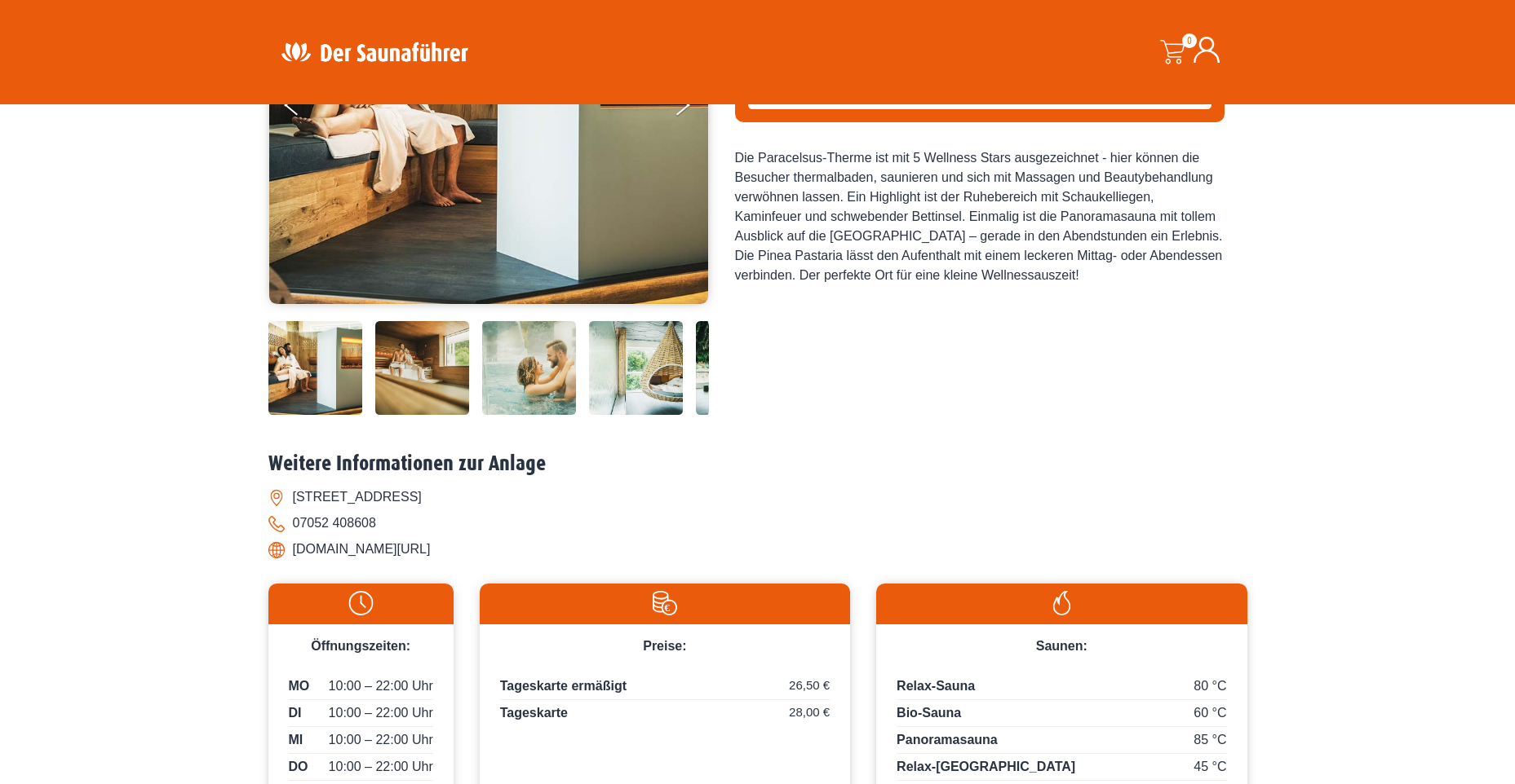
click at [527, 373] on img at bounding box center [529, 368] width 94 height 94
click at [478, 370] on div at bounding box center [543, 368] width 551 height 94
click at [538, 380] on img at bounding box center [529, 368] width 94 height 94
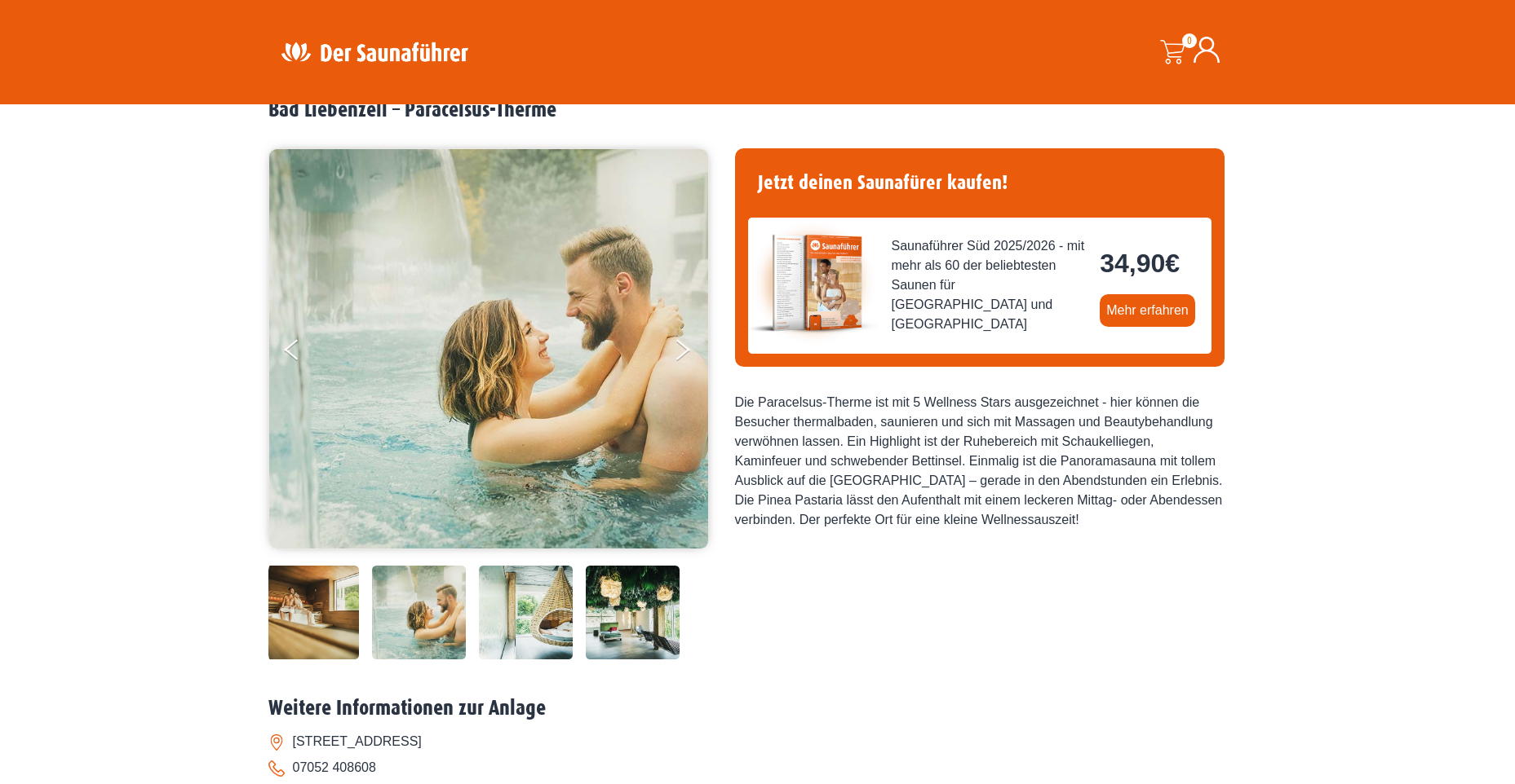
scroll to position [0, 0]
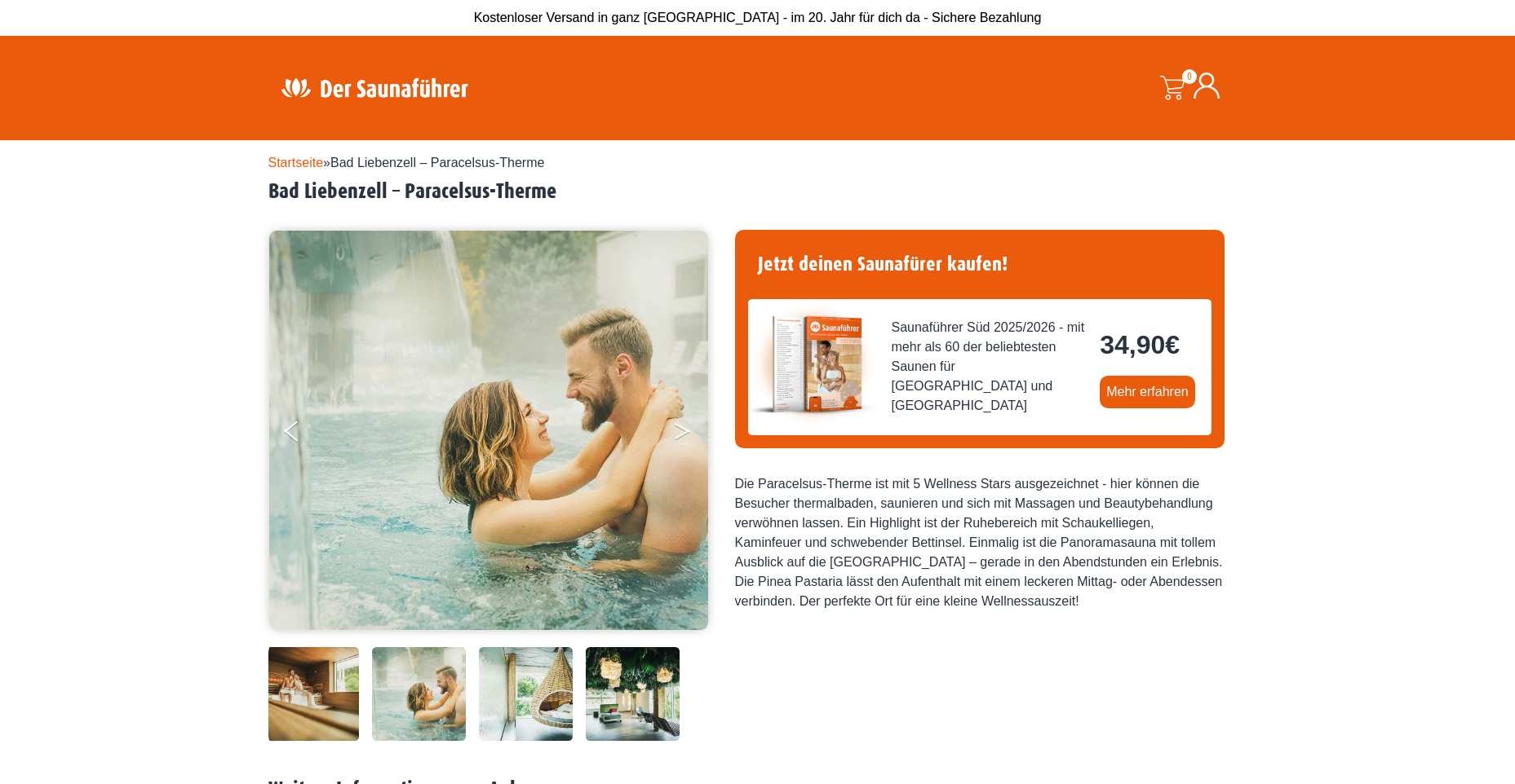
click at [679, 429] on button "Next" at bounding box center [693, 434] width 41 height 41
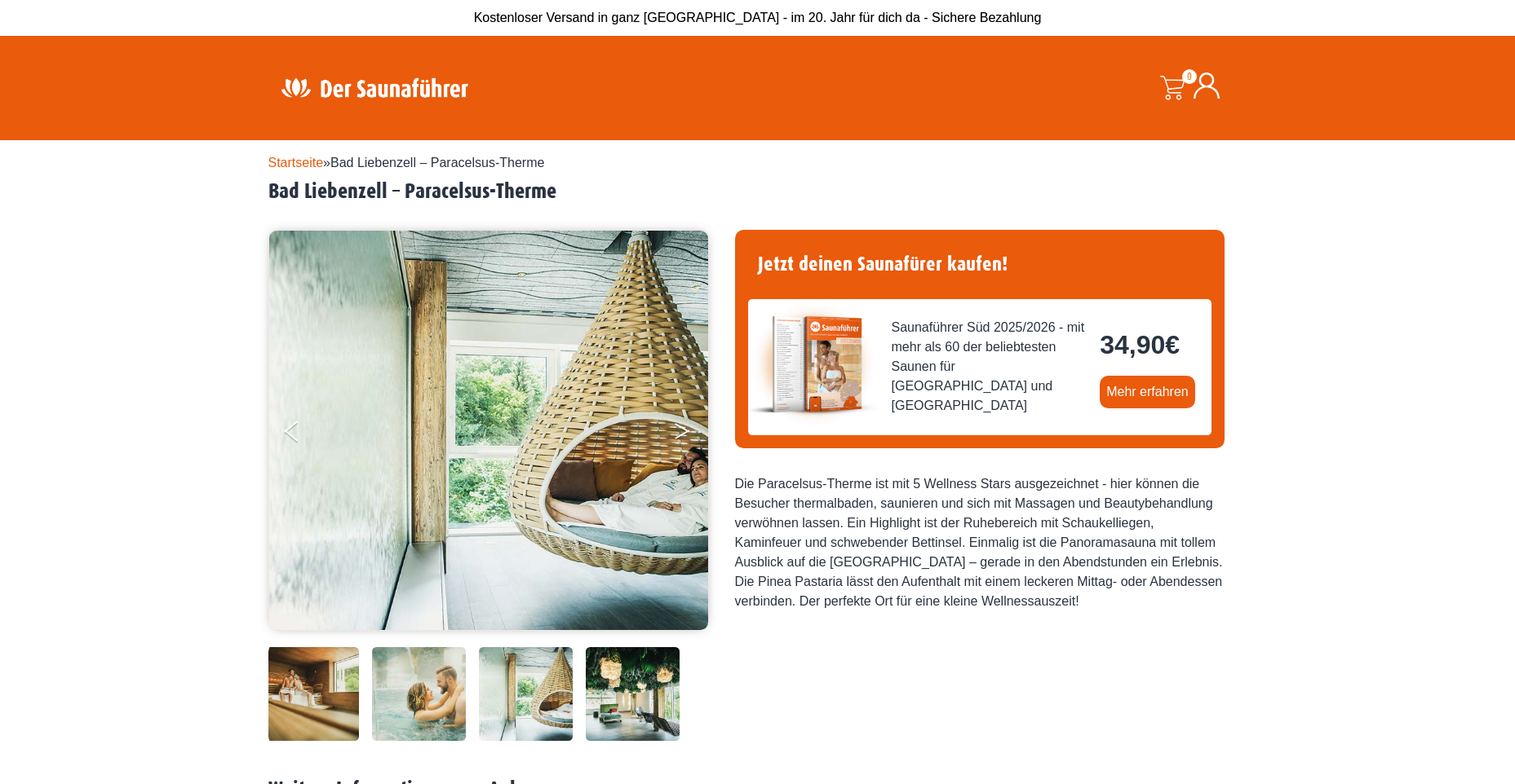
click at [679, 427] on icon "Next" at bounding box center [682, 428] width 15 height 10
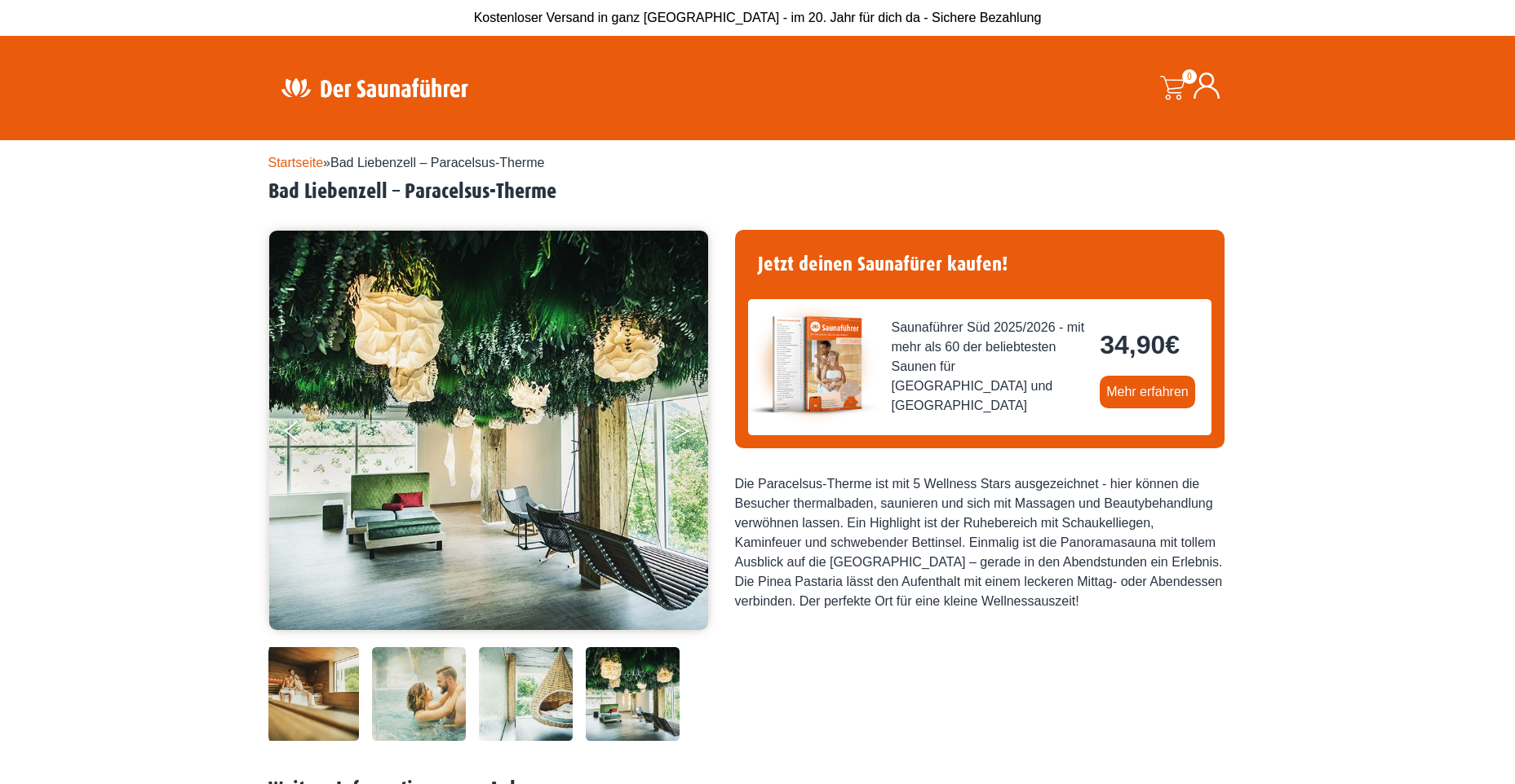
click at [679, 424] on button "Next" at bounding box center [693, 434] width 41 height 41
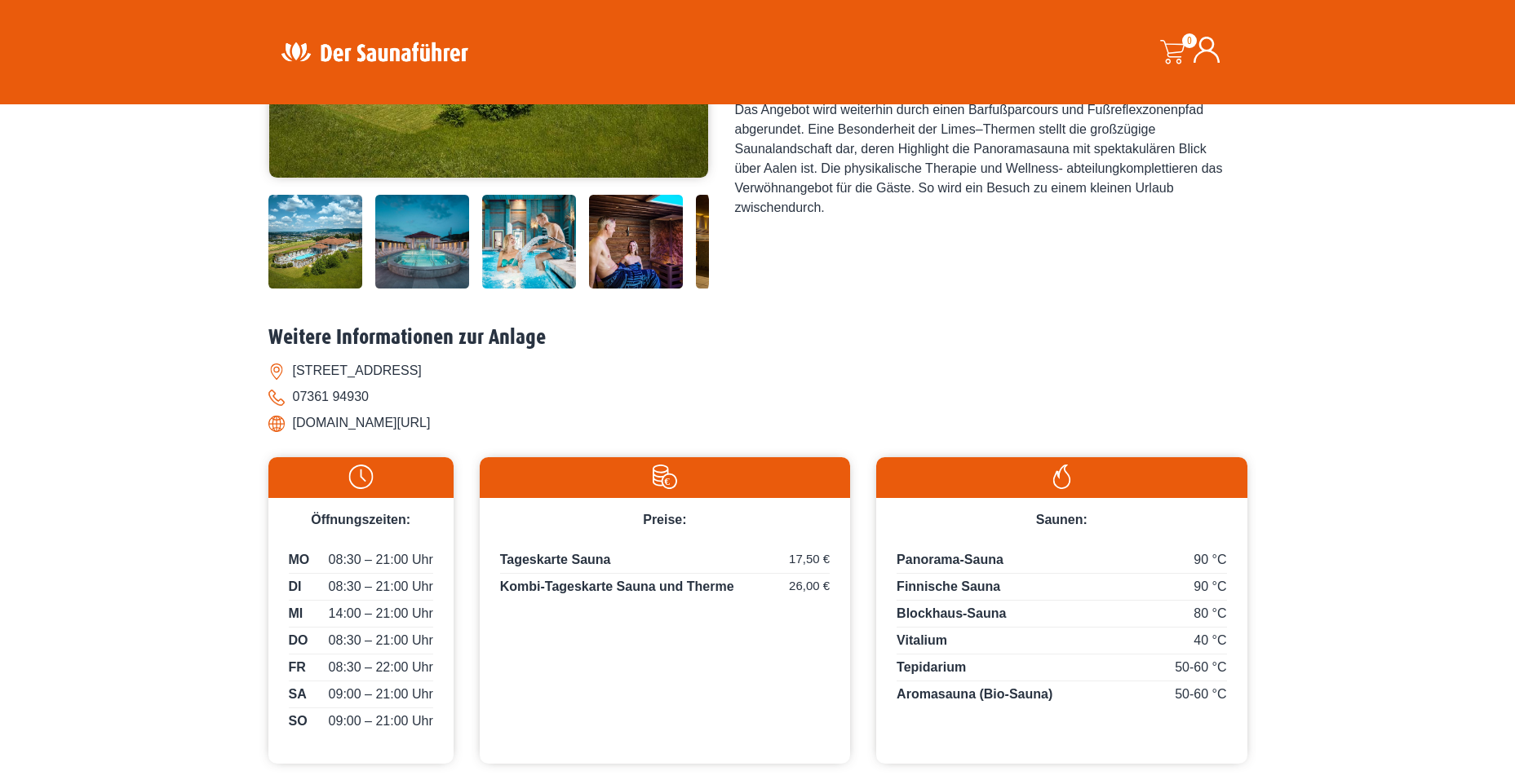
scroll to position [208, 0]
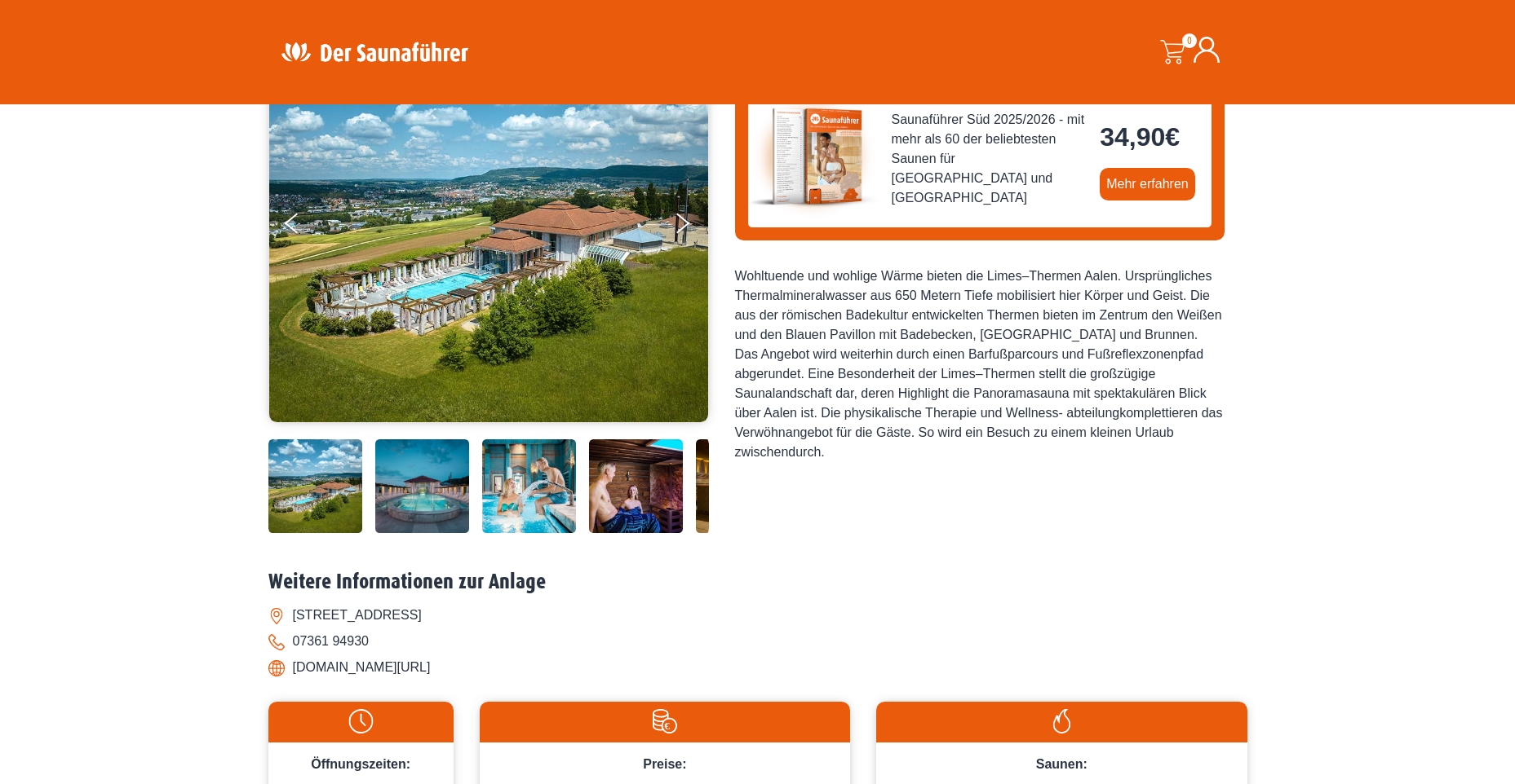
click at [364, 669] on li "www.limes-thermen.de/" at bounding box center [758, 668] width 979 height 26
click at [278, 669] on li "www.limes-thermen.de/" at bounding box center [758, 668] width 979 height 26
click at [416, 666] on li "www.limes-thermen.de/" at bounding box center [758, 668] width 979 height 26
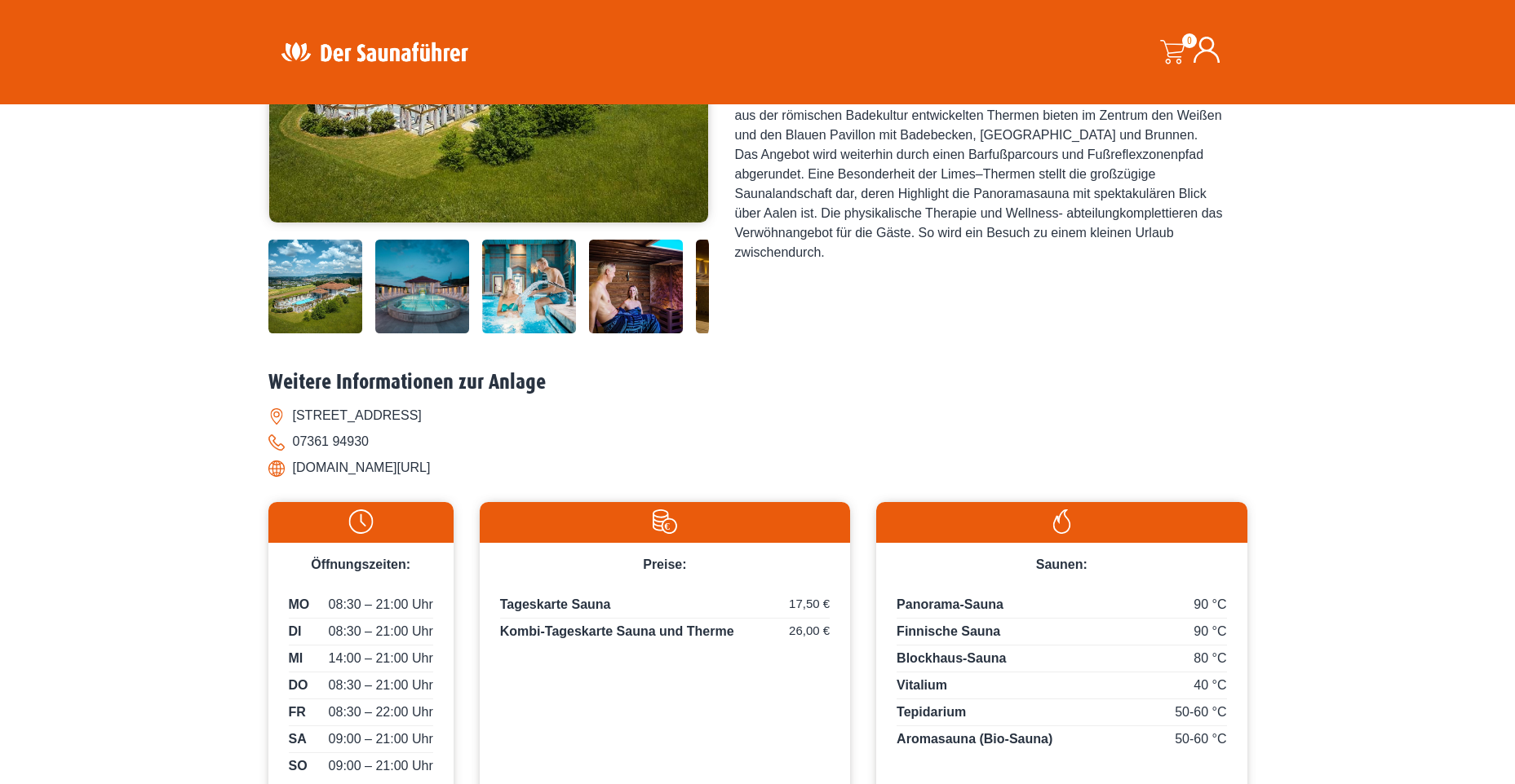
scroll to position [489, 0]
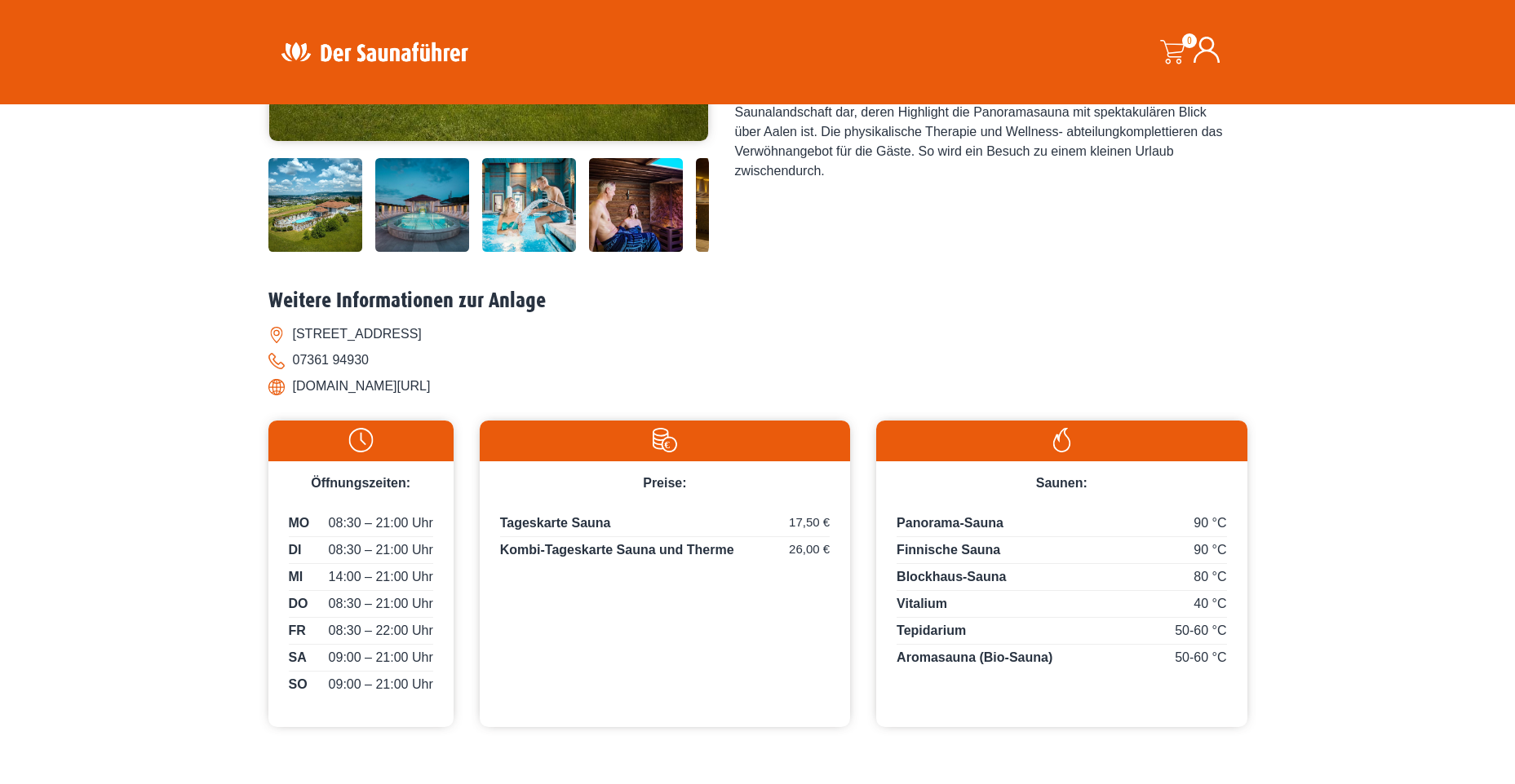
drag, startPoint x: 295, startPoint y: 385, endPoint x: 424, endPoint y: 393, distance: 129.2
click at [424, 393] on li "www.limes-thermen.de/" at bounding box center [758, 386] width 979 height 26
copy li "www.limes-thermen.de"
